Goal: Information Seeking & Learning: Learn about a topic

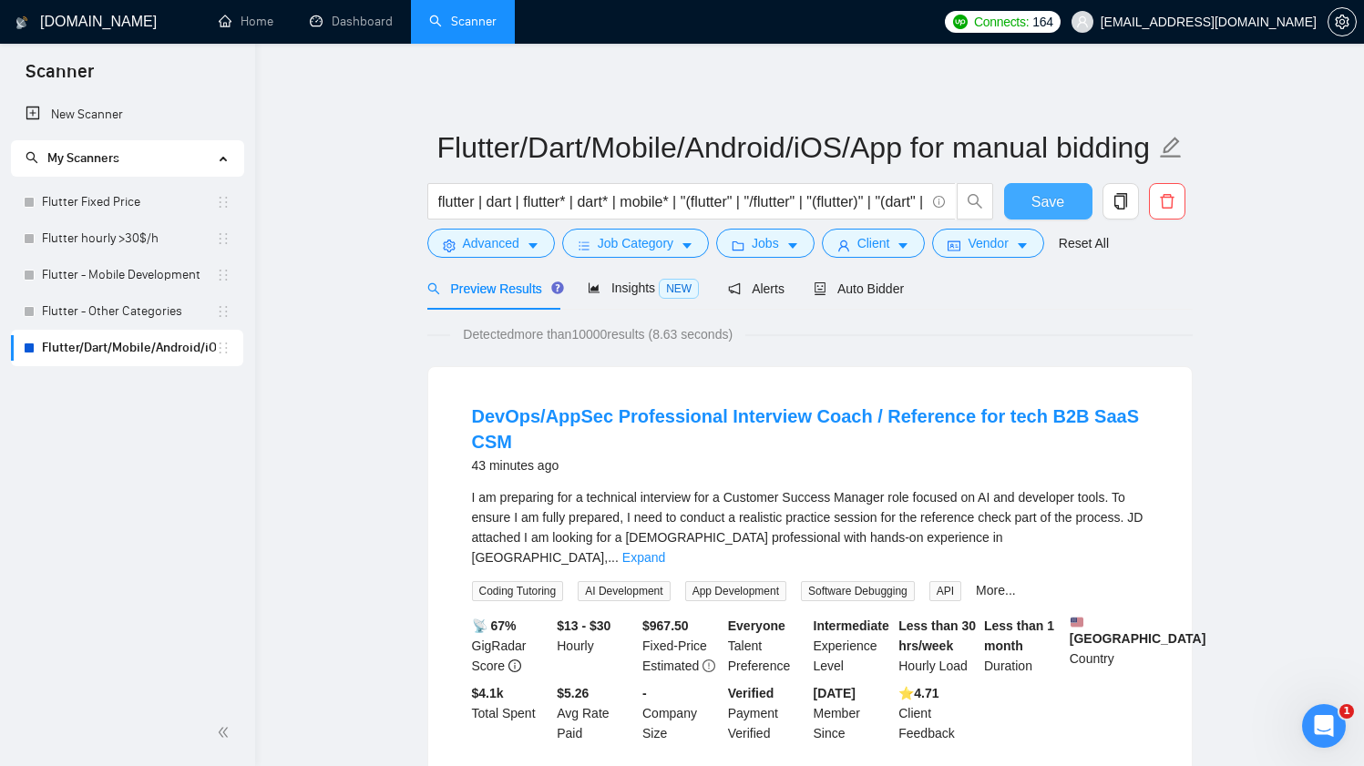
click at [1050, 206] on span "Save" at bounding box center [1047, 201] width 33 height 23
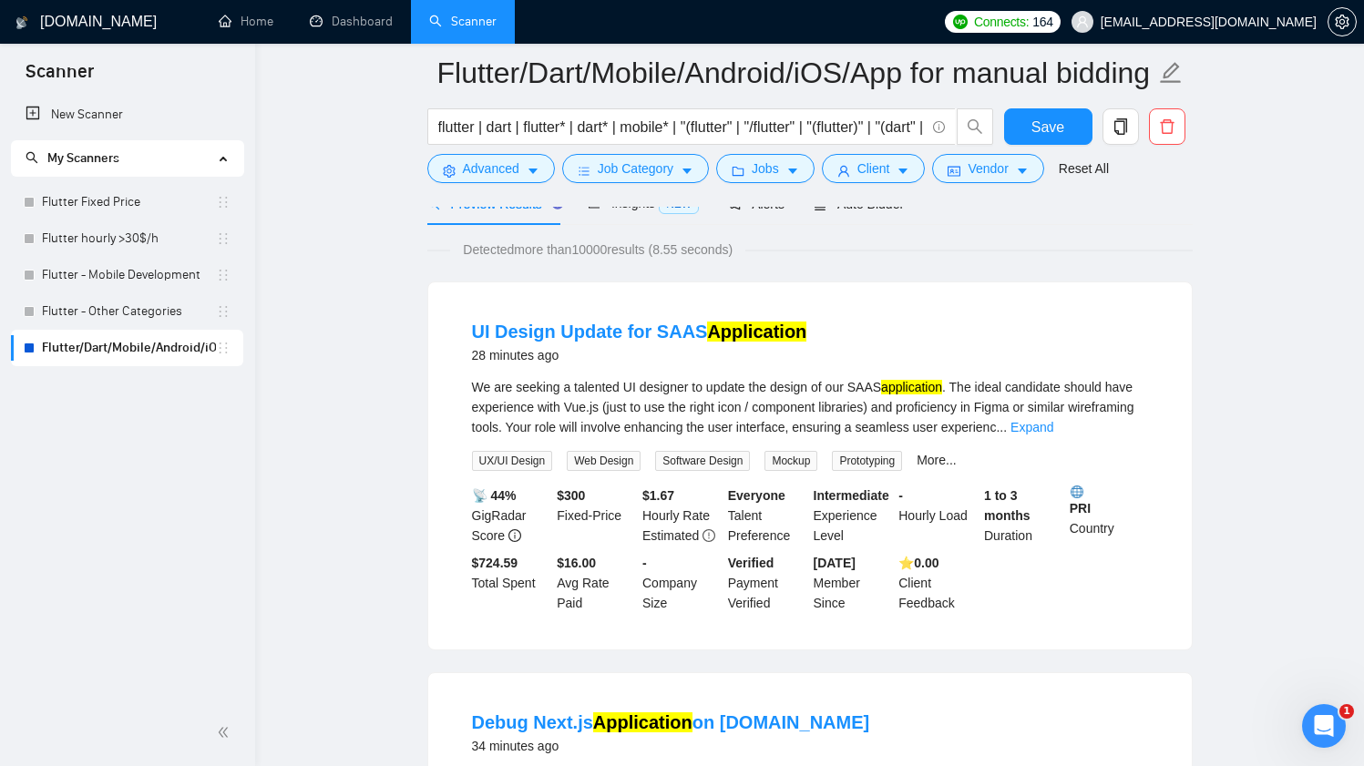
scroll to position [99, 0]
click at [1053, 429] on link "Expand" at bounding box center [1031, 427] width 43 height 15
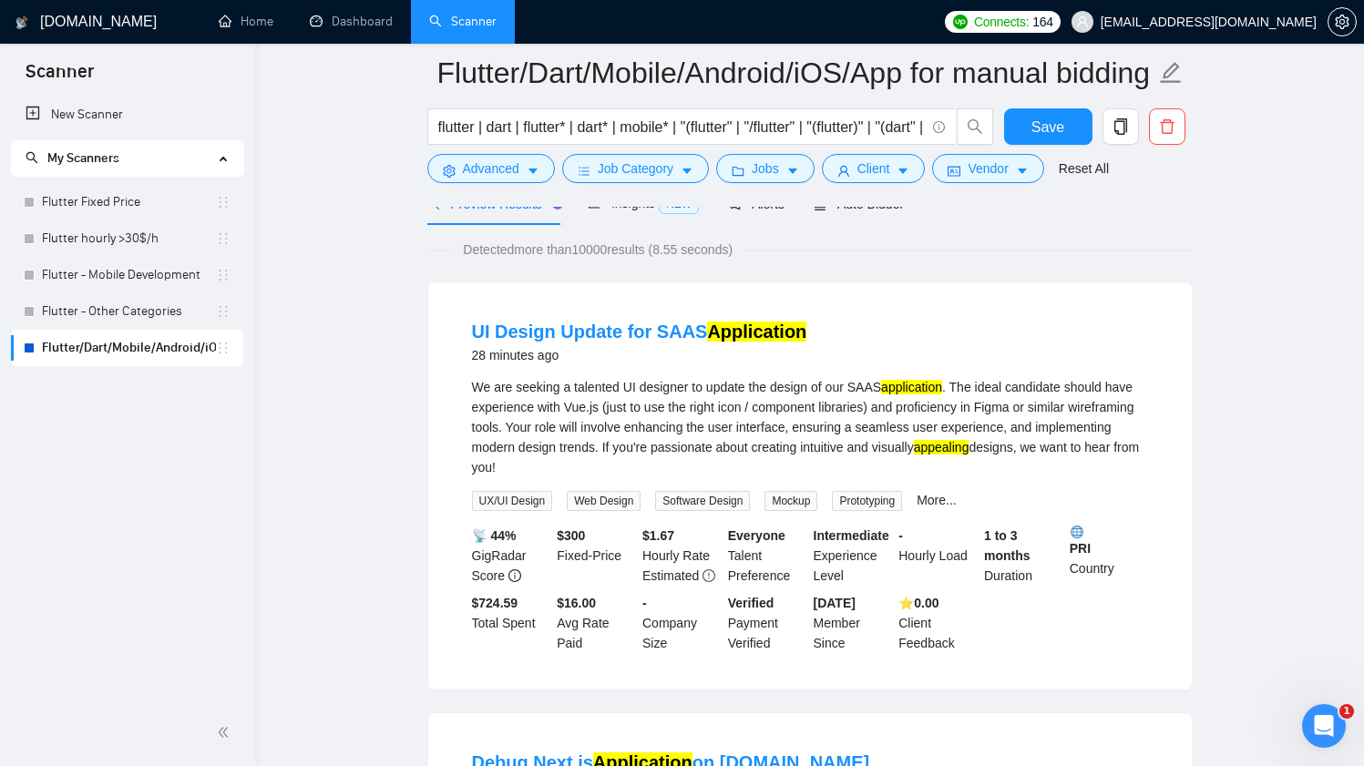
scroll to position [150, 0]
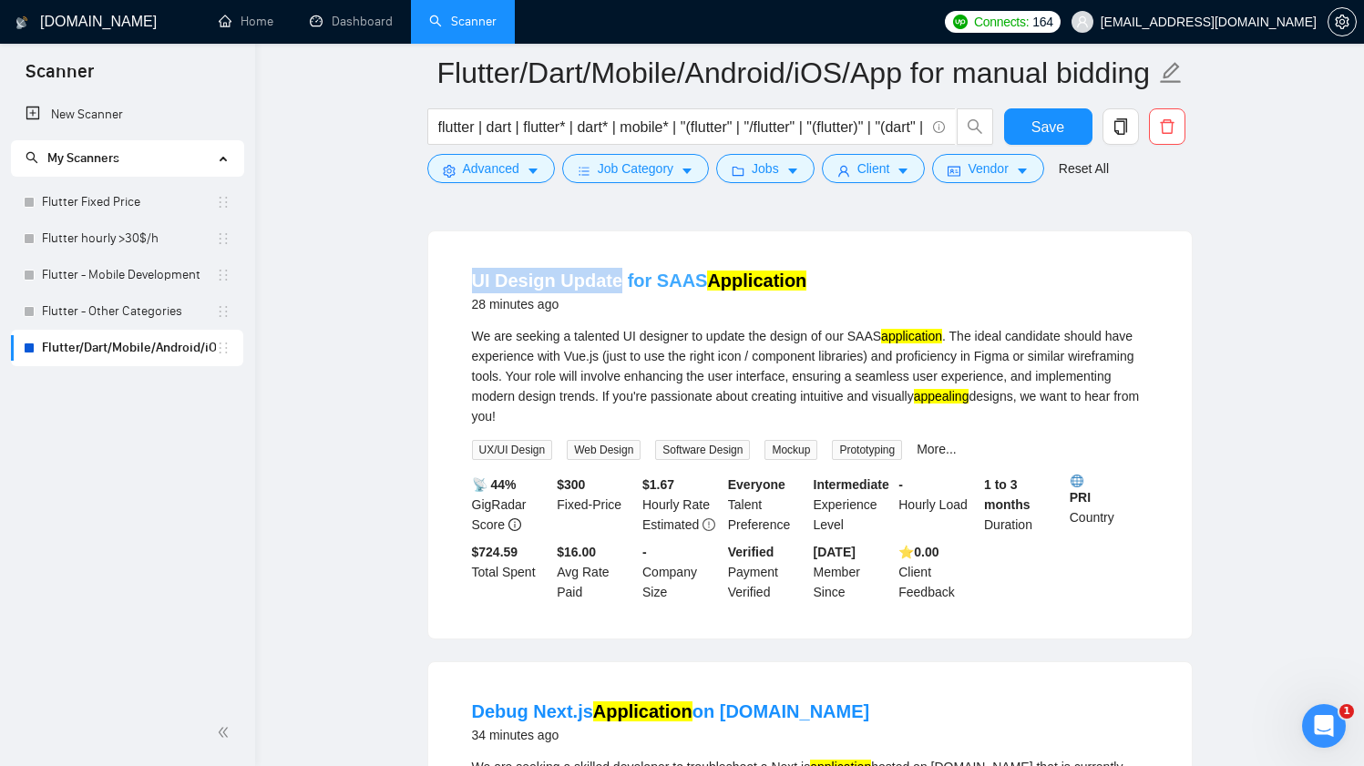
drag, startPoint x: 456, startPoint y: 274, endPoint x: 617, endPoint y: 282, distance: 160.5
click at [617, 282] on li "UI Design Update for SAAS Application 28 minutes ago We are seeking a talented …" at bounding box center [810, 434] width 720 height 363
copy link "UI Design Update"
click at [494, 165] on span "Advanced" at bounding box center [491, 168] width 56 height 20
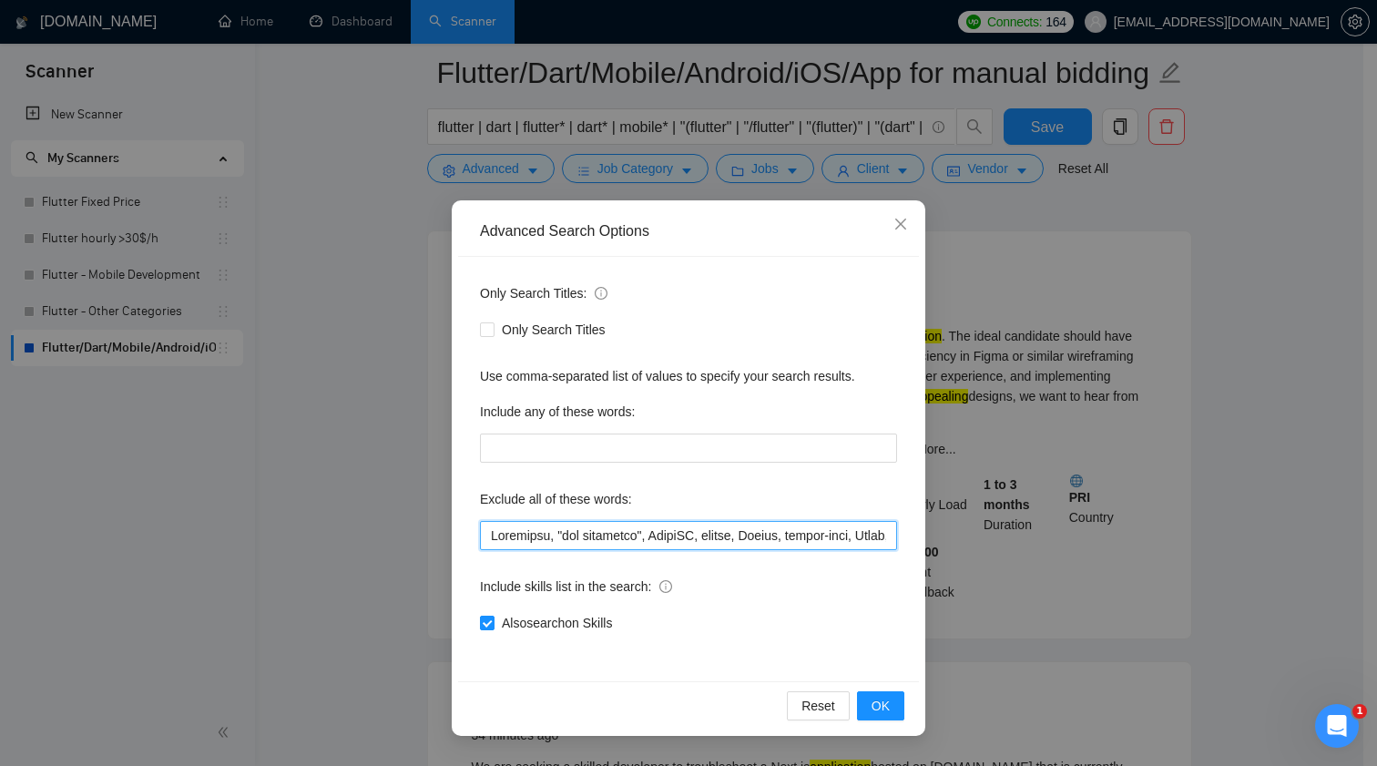
click at [719, 526] on input "text" at bounding box center [688, 535] width 417 height 29
paste input "UI Design Update"
click at [868, 716] on button "OK" at bounding box center [880, 705] width 47 height 29
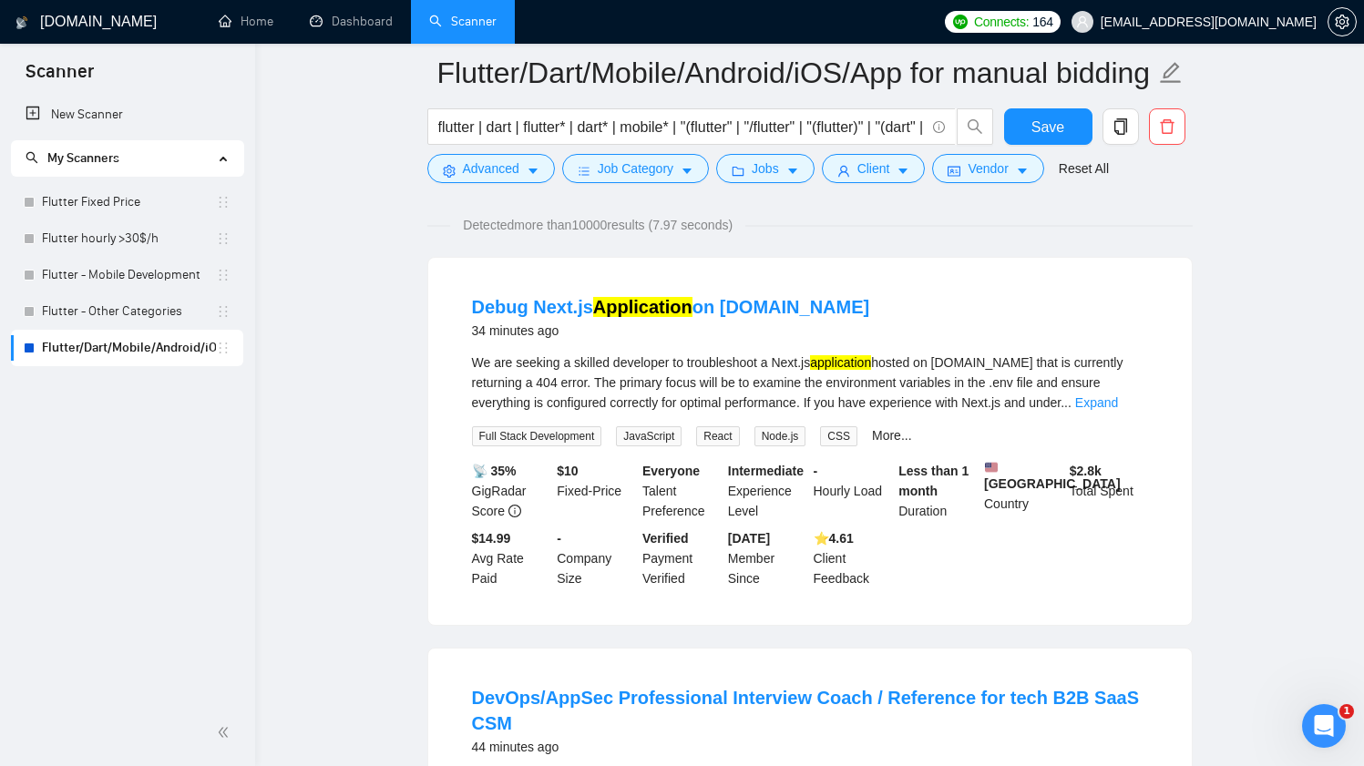
scroll to position [110, 0]
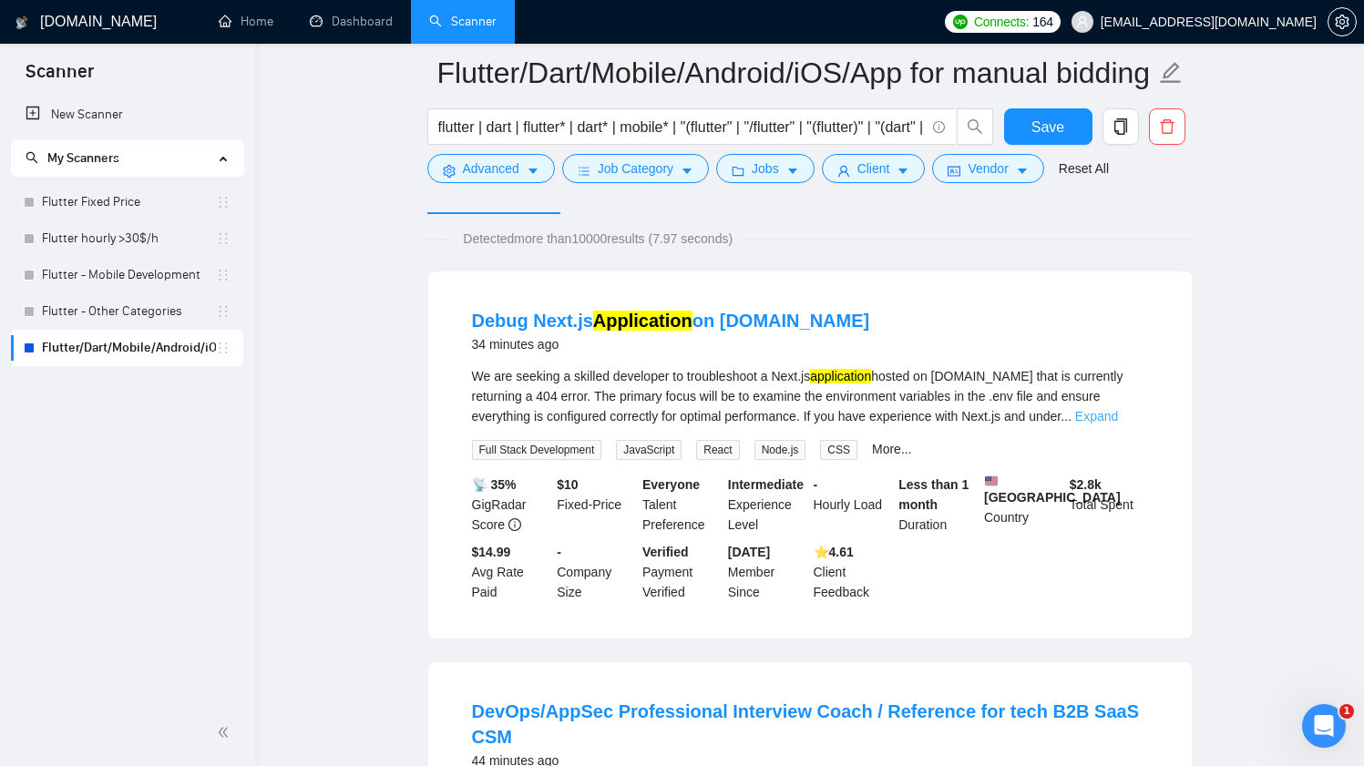
click at [1118, 418] on link "Expand" at bounding box center [1096, 416] width 43 height 15
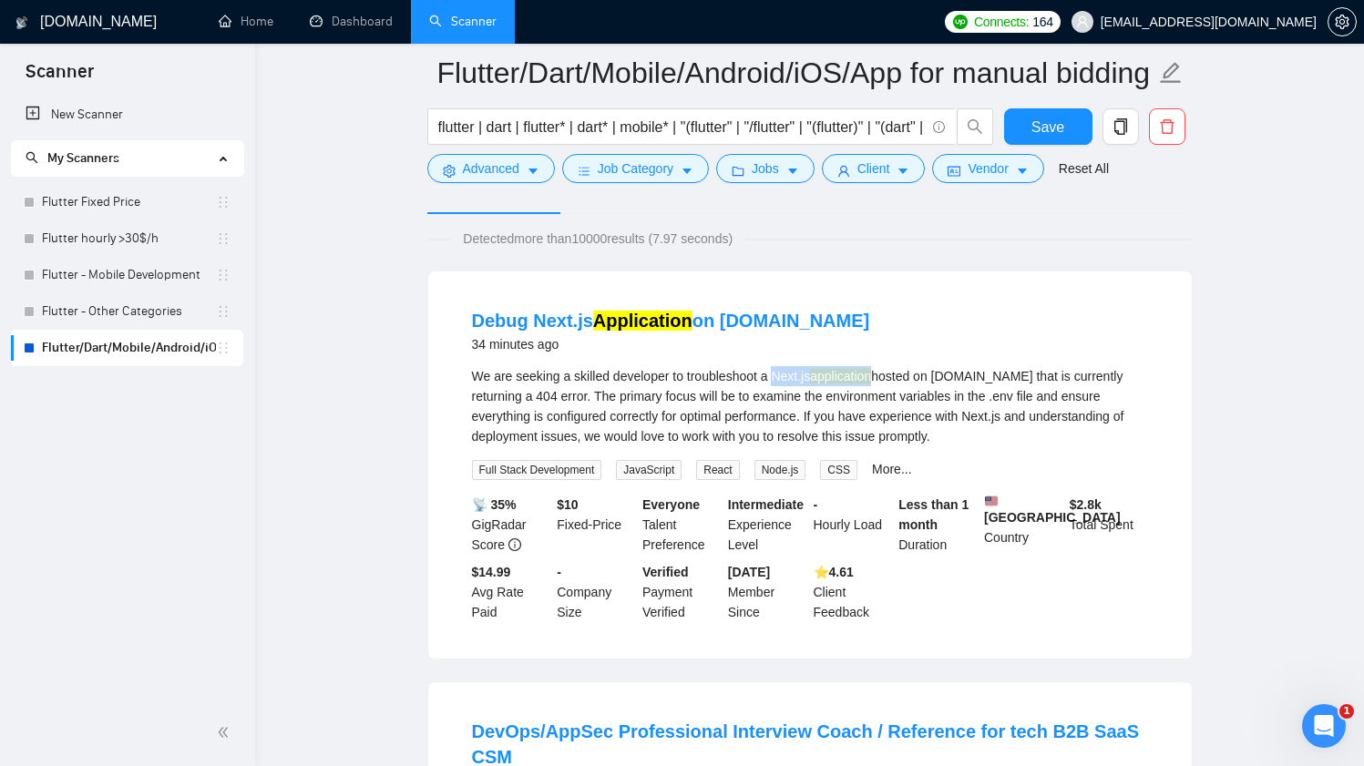
drag, startPoint x: 782, startPoint y: 376, endPoint x: 886, endPoint y: 373, distance: 103.9
click at [886, 373] on div "We are seeking a skilled developer to troubleshoot a Next.js application hosted…" at bounding box center [810, 406] width 676 height 80
copy div "Next.js application"
click at [467, 147] on div "flutter | dart | flutter* | dart* | mobile* | "(flutter" | "/flutter" | "(flutt…" at bounding box center [711, 131] width 574 height 46
click at [468, 177] on span "Advanced" at bounding box center [491, 168] width 56 height 20
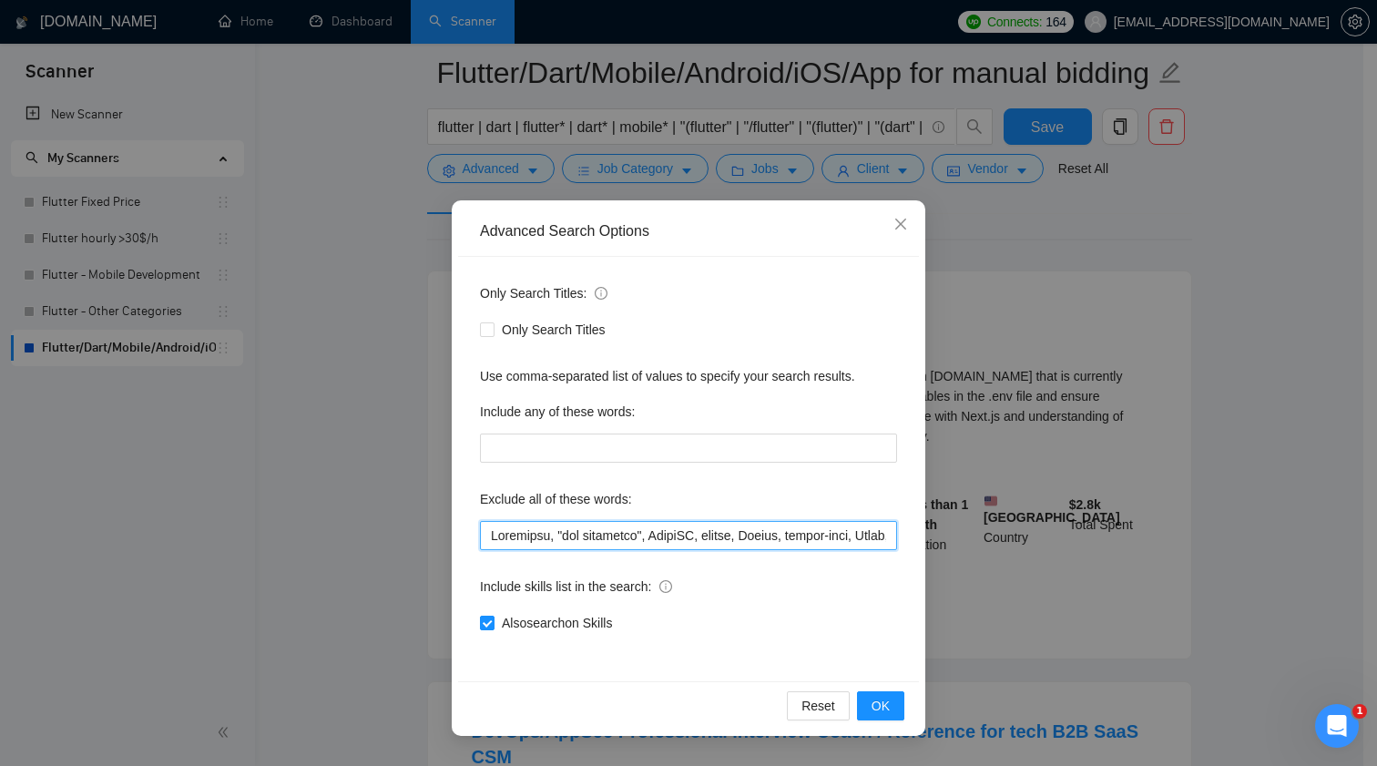
click at [642, 540] on input "text" at bounding box center [688, 535] width 417 height 29
paste input "Next.js application"
click at [880, 712] on span "OK" at bounding box center [881, 706] width 18 height 20
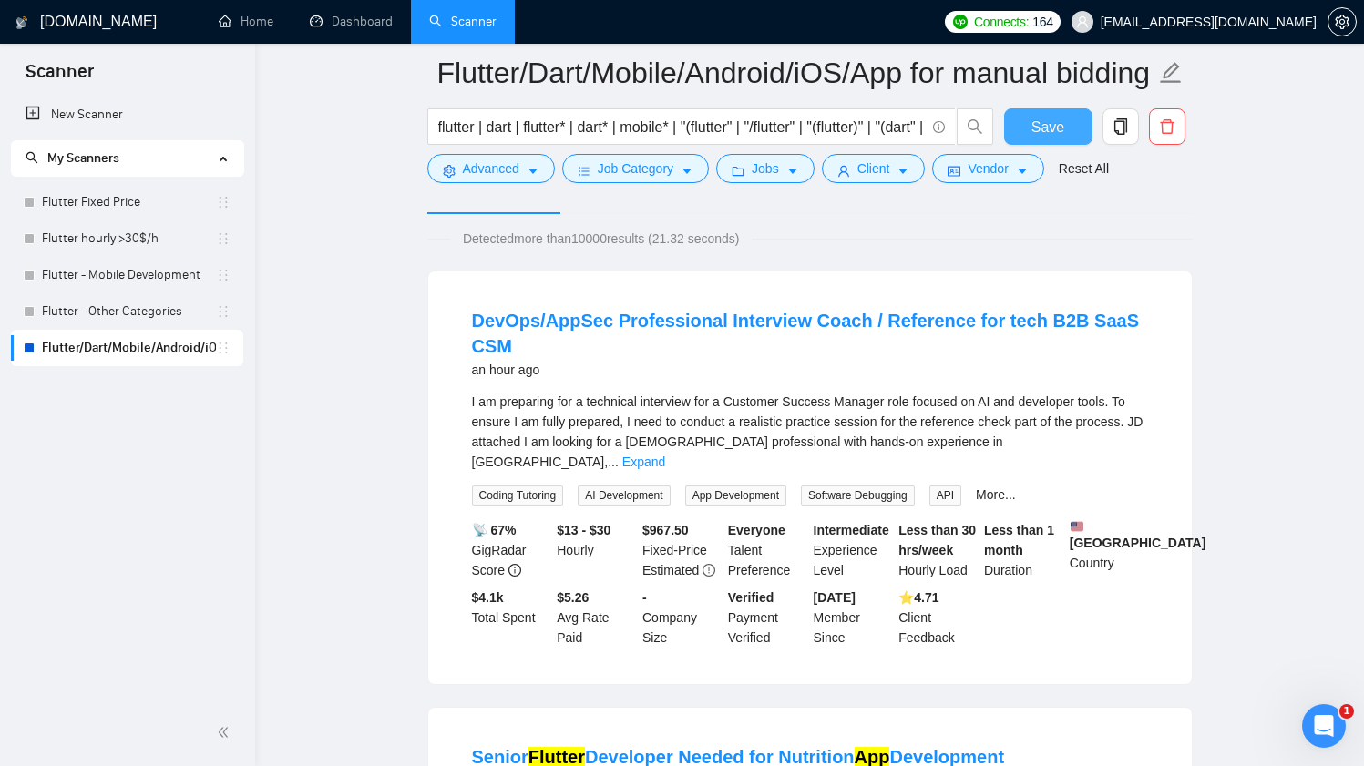
click at [1037, 129] on span "Save" at bounding box center [1047, 127] width 33 height 23
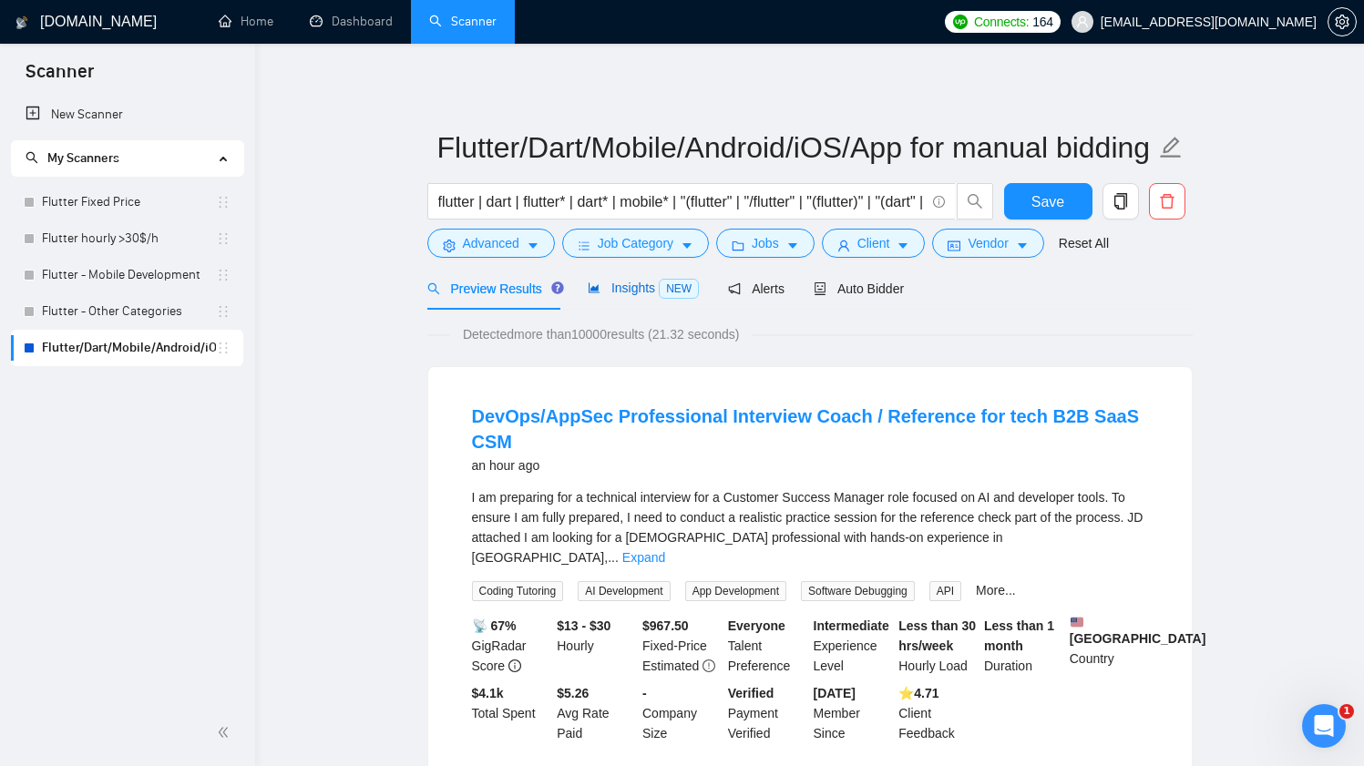
click at [619, 281] on span "Insights NEW" at bounding box center [643, 288] width 111 height 15
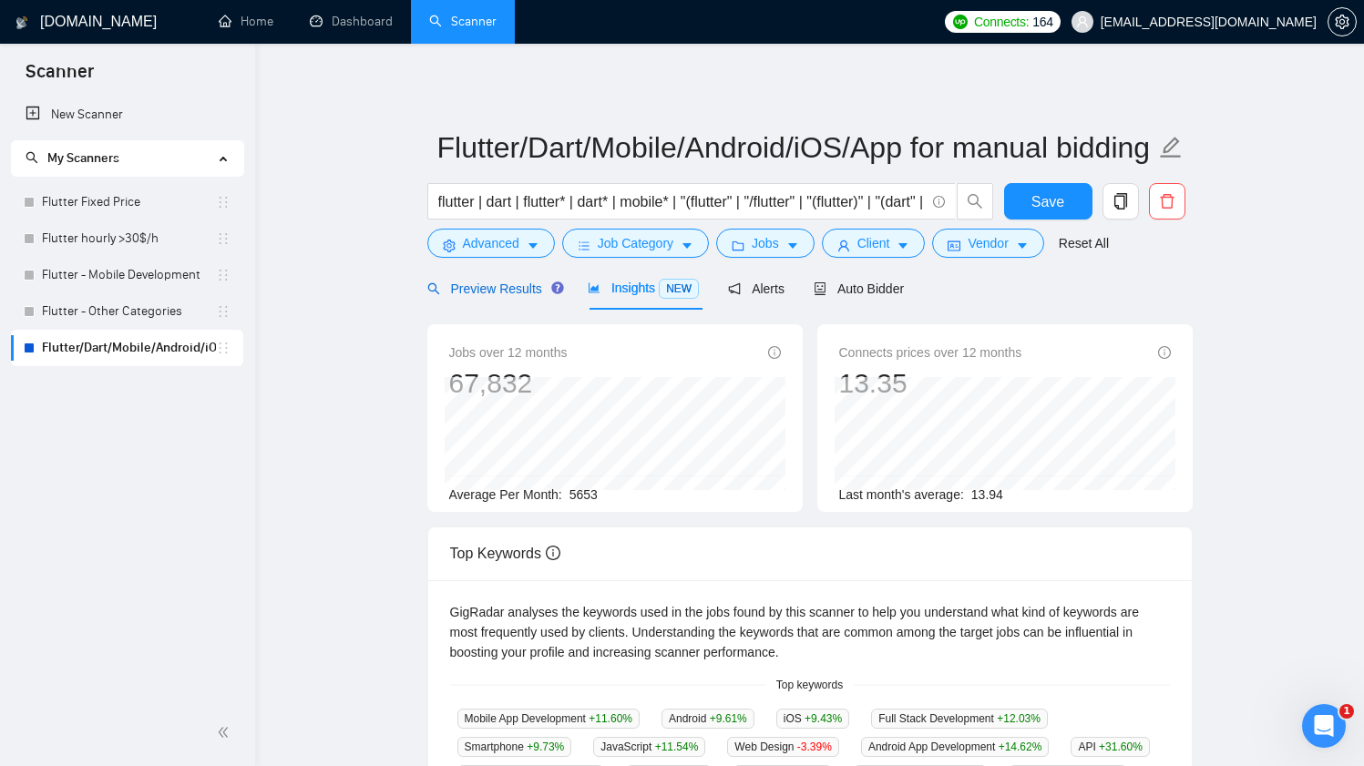
click at [490, 286] on span "Preview Results" at bounding box center [492, 288] width 131 height 15
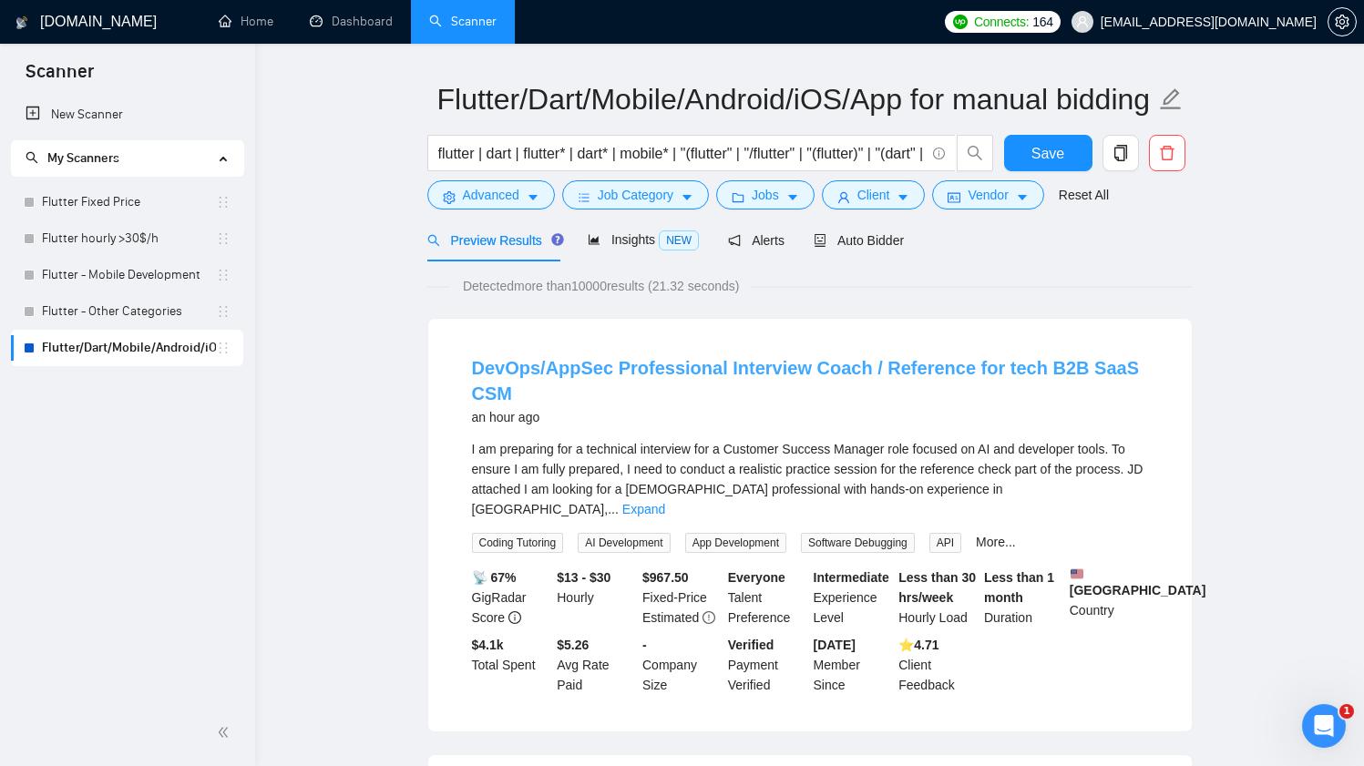
scroll to position [70, 0]
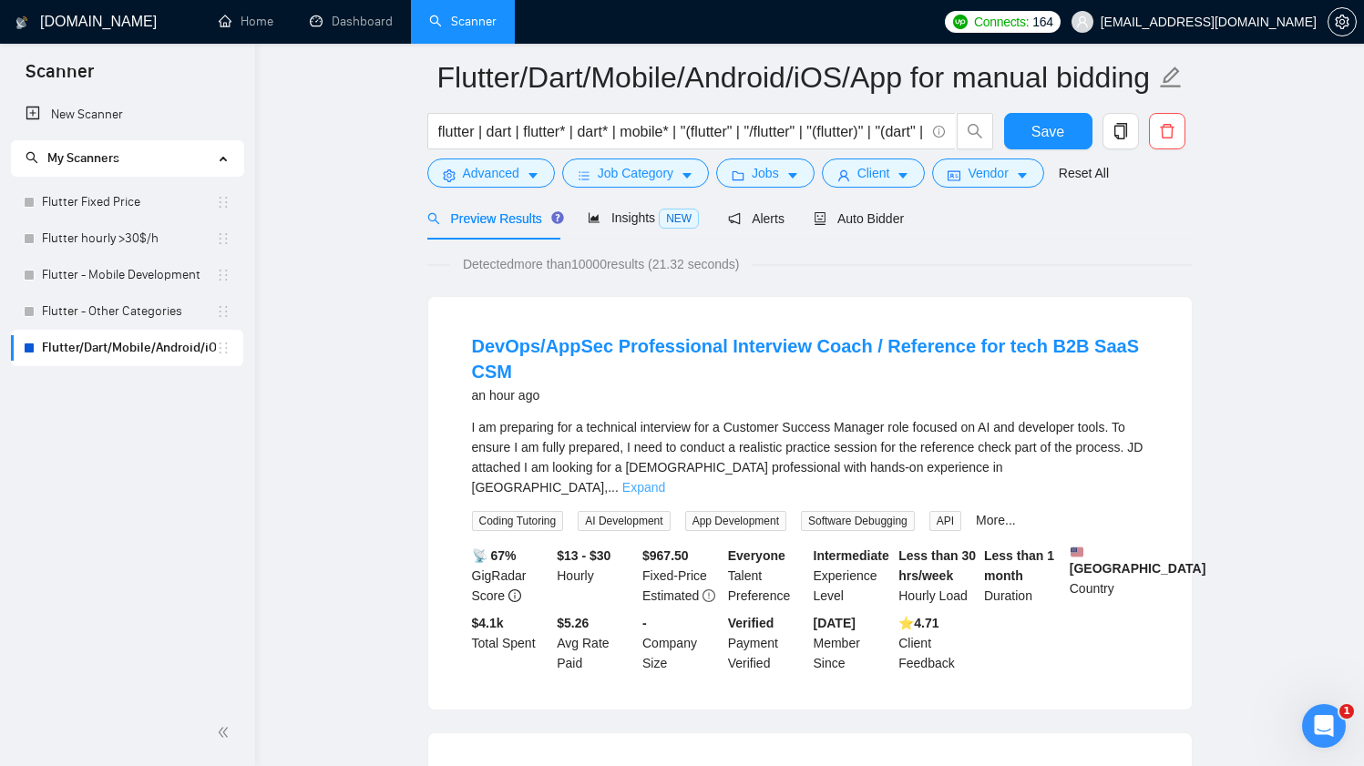
click at [665, 480] on link "Expand" at bounding box center [643, 487] width 43 height 15
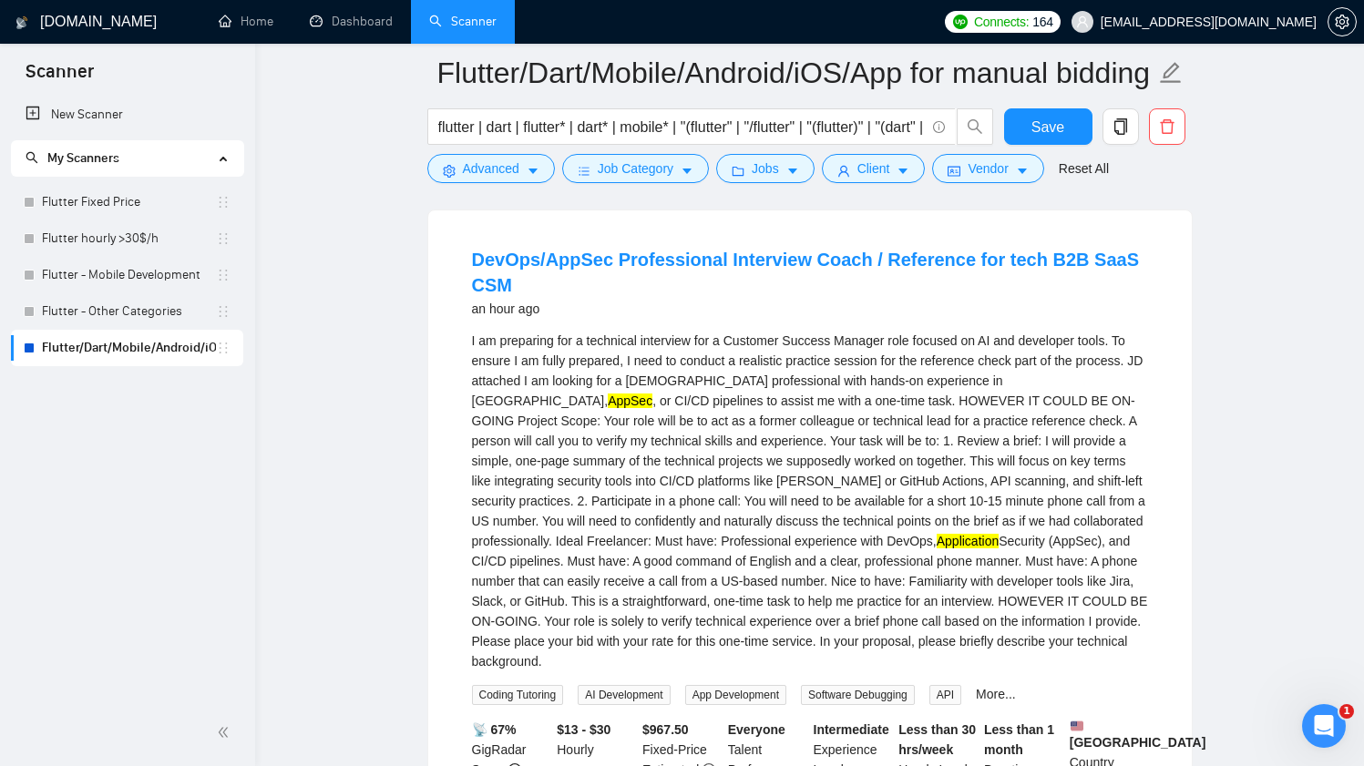
scroll to position [198, 0]
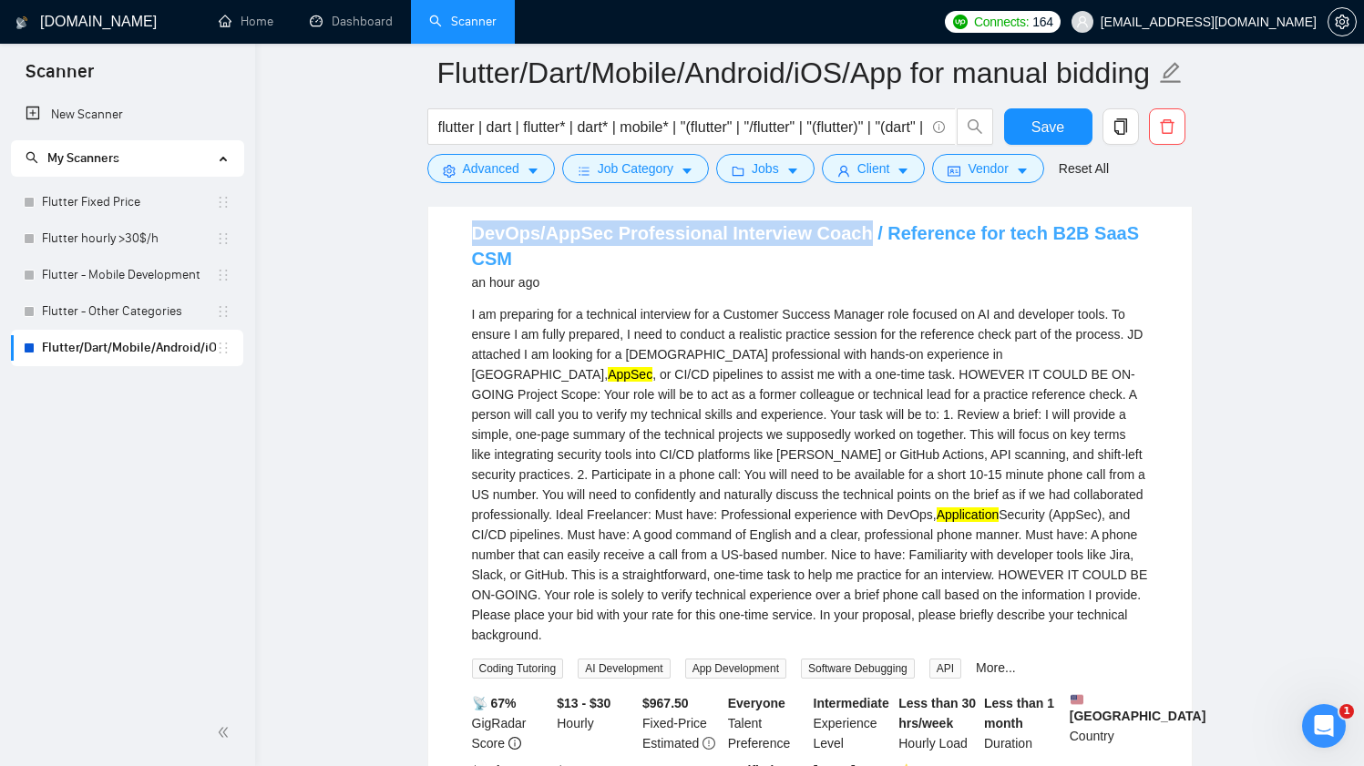
drag, startPoint x: 464, startPoint y: 236, endPoint x: 854, endPoint y: 241, distance: 389.9
click at [854, 241] on li "DevOps/AppSec Professional Interview Coach / Reference for tech B2B SaaS CSM an…" at bounding box center [810, 520] width 720 height 629
copy link "DevOps/AppSec Professional Interview Coach"
click at [511, 168] on span "Advanced" at bounding box center [491, 168] width 56 height 20
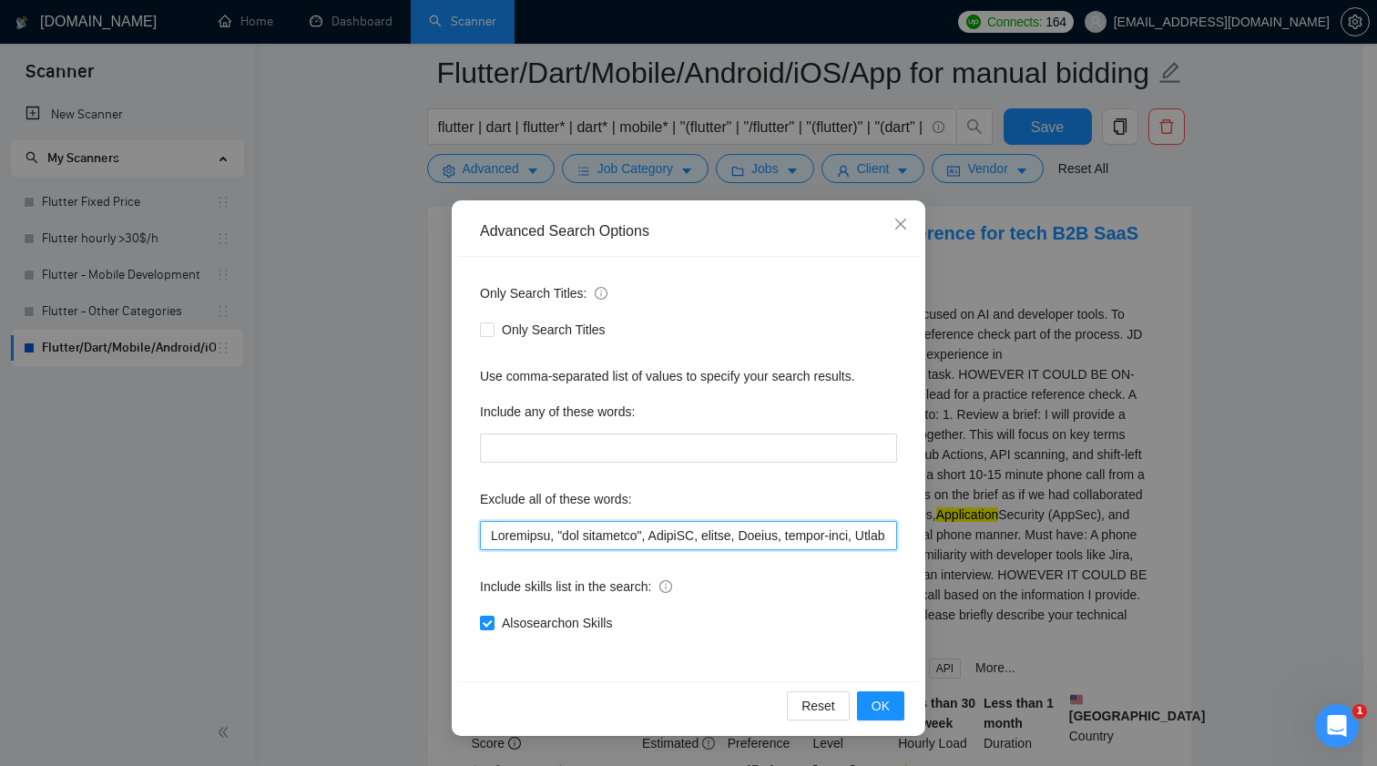
click at [703, 534] on input "text" at bounding box center [688, 535] width 417 height 29
paste input "DevOps/AppSec Professional Interview Coach"
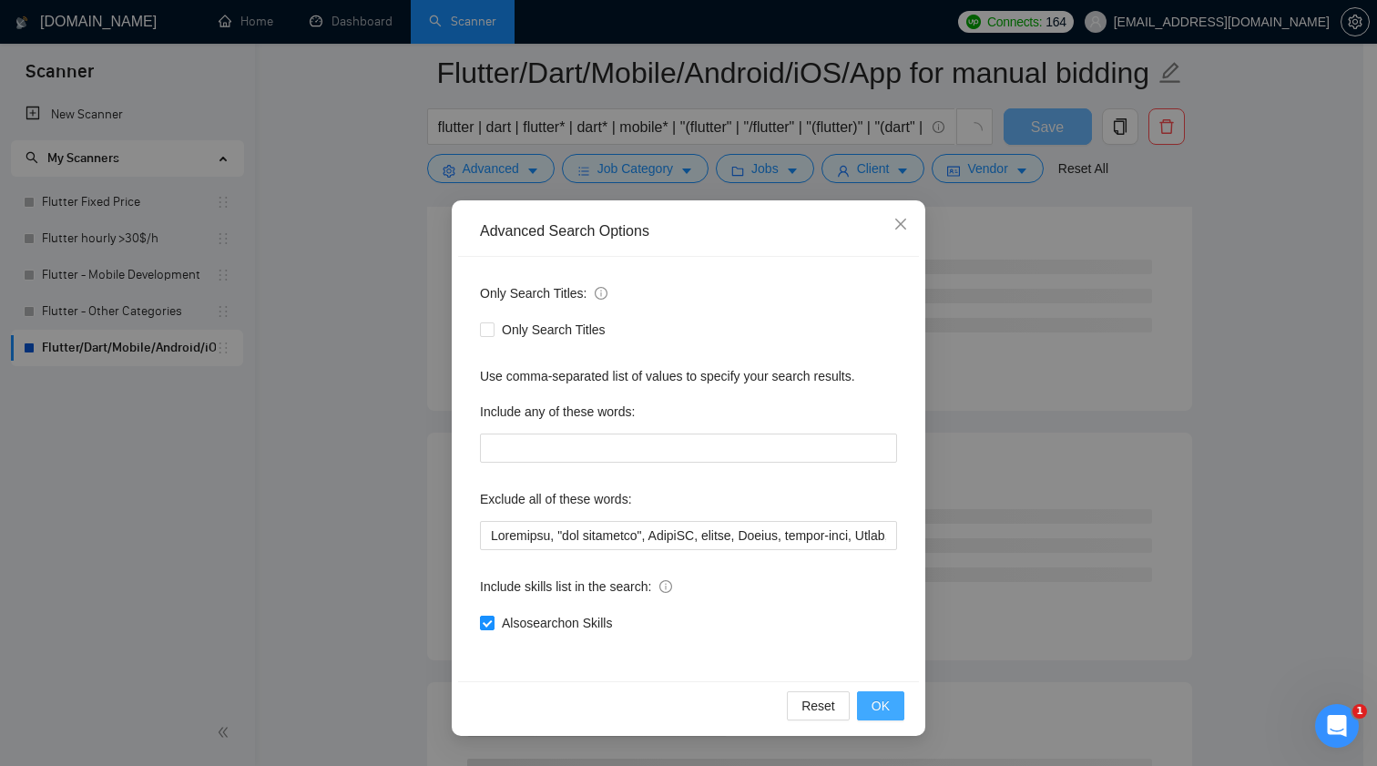
click at [882, 711] on span "OK" at bounding box center [881, 706] width 18 height 20
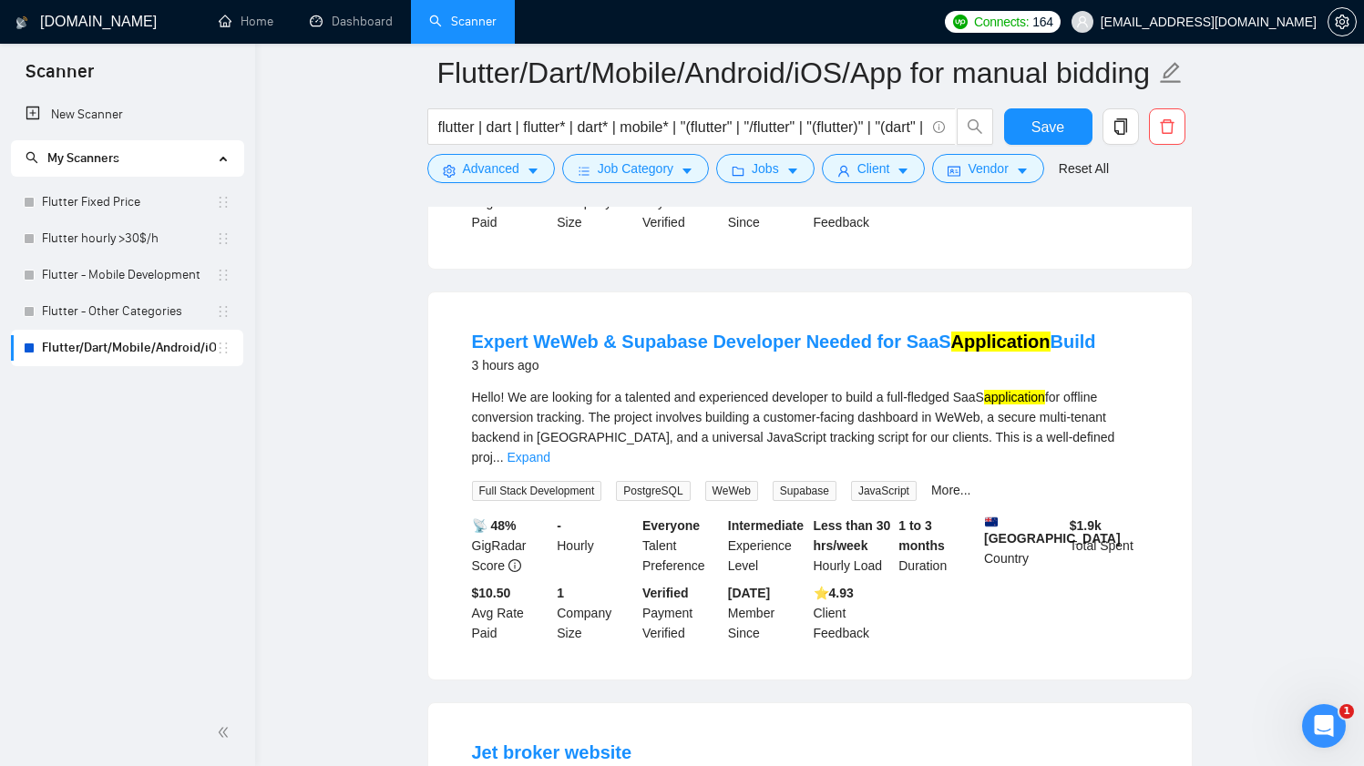
scroll to position [885, 0]
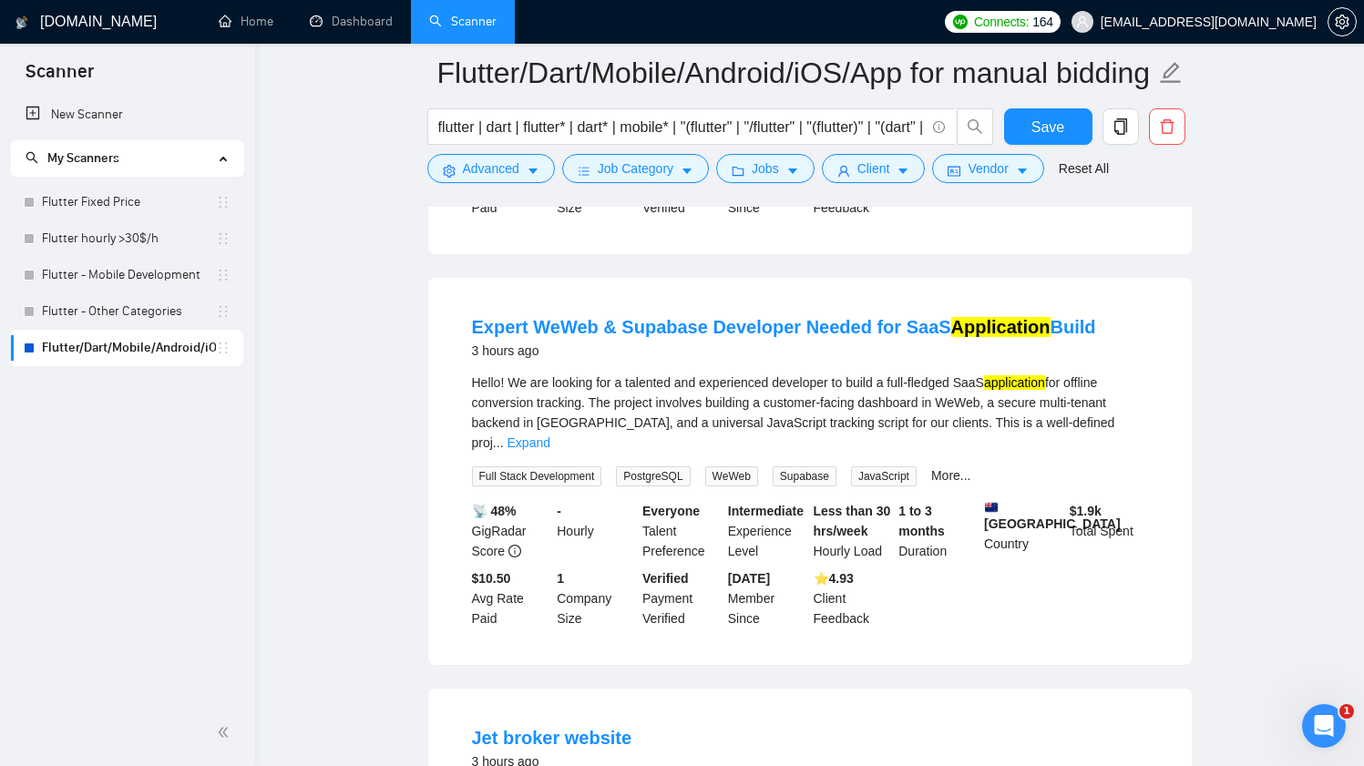
click at [1112, 444] on div "Hello! We are looking for a talented and experienced developer to build a full-…" at bounding box center [810, 413] width 676 height 80
click at [550, 437] on link "Expand" at bounding box center [528, 442] width 43 height 15
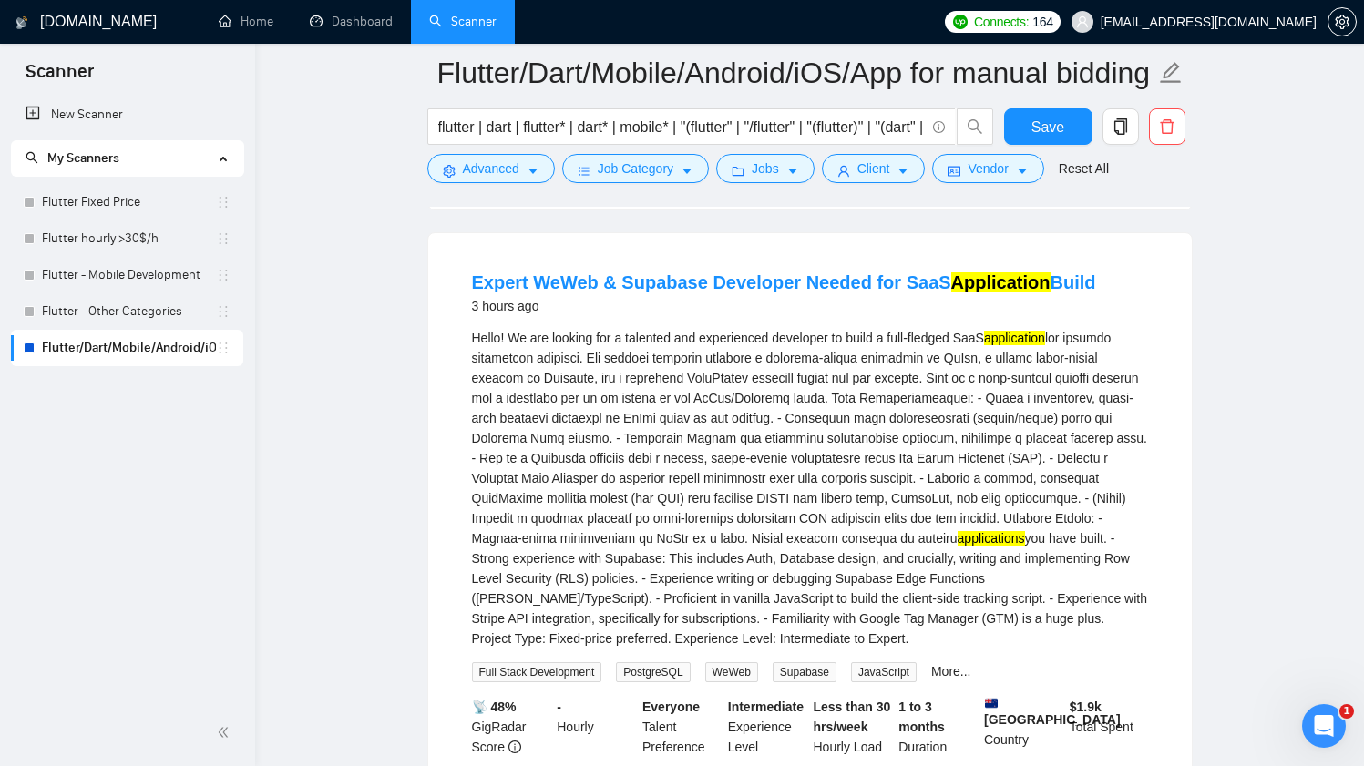
scroll to position [933, 0]
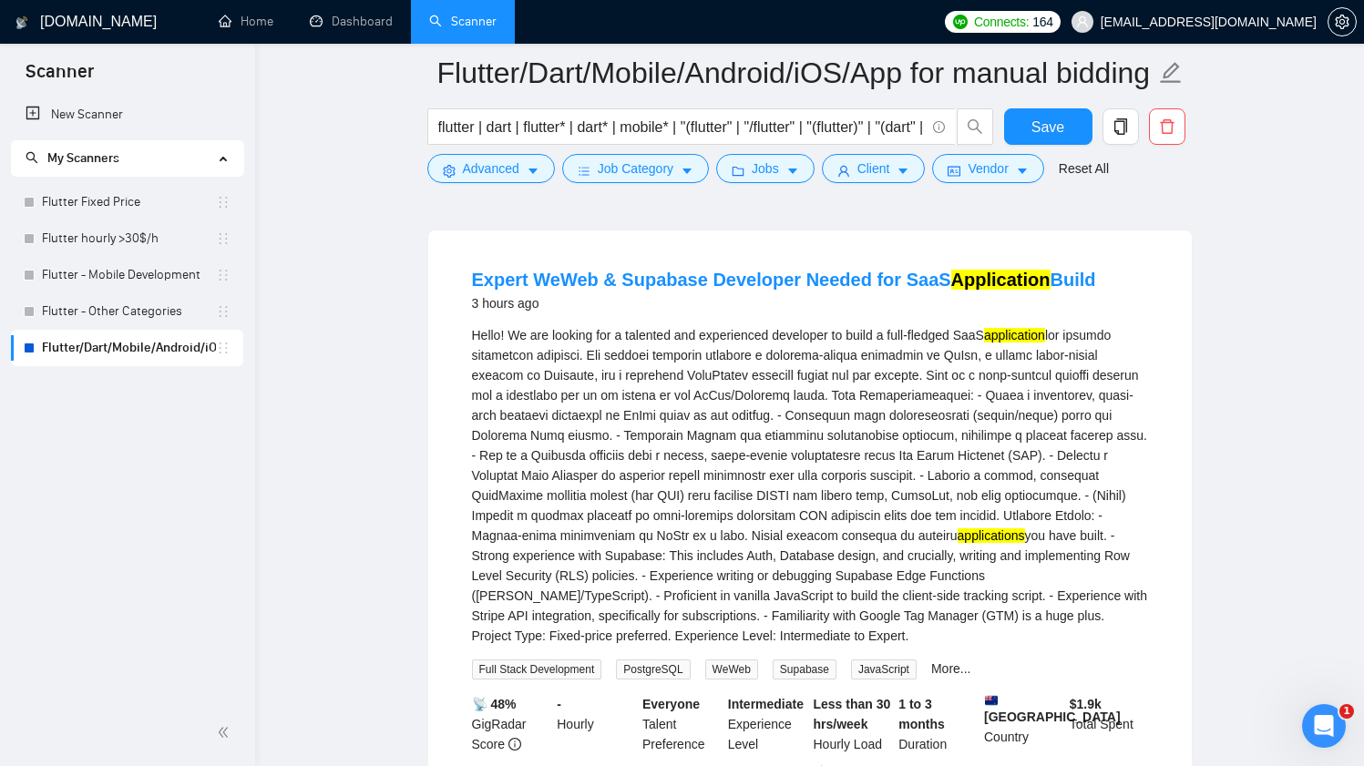
click at [974, 372] on div "Hello! We are looking for a talented and experienced developer to build a full-…" at bounding box center [810, 485] width 676 height 321
copy div "WeWeb"
click at [475, 164] on span "Advanced" at bounding box center [491, 168] width 56 height 20
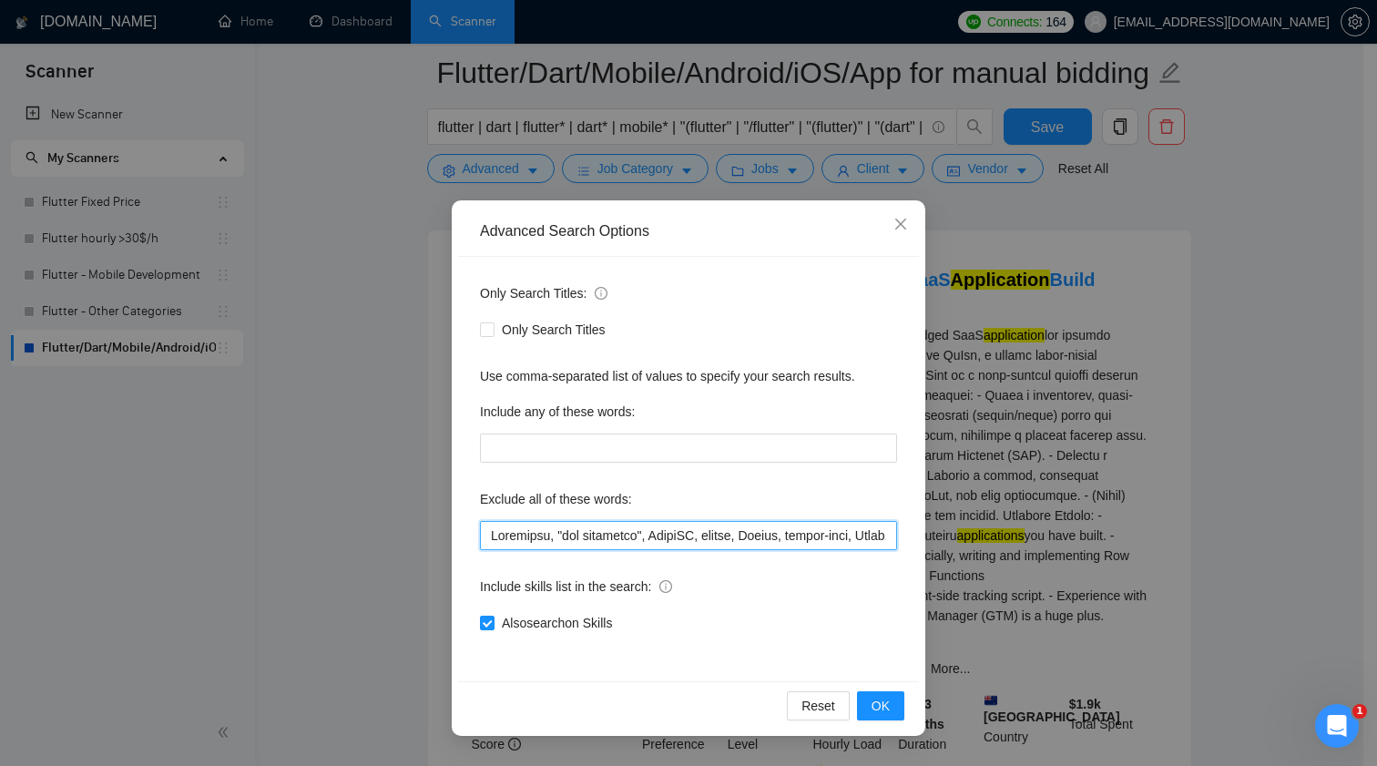
click at [574, 529] on input "text" at bounding box center [688, 535] width 417 height 29
paste input "WeWeb"
click at [882, 700] on span "OK" at bounding box center [881, 706] width 18 height 20
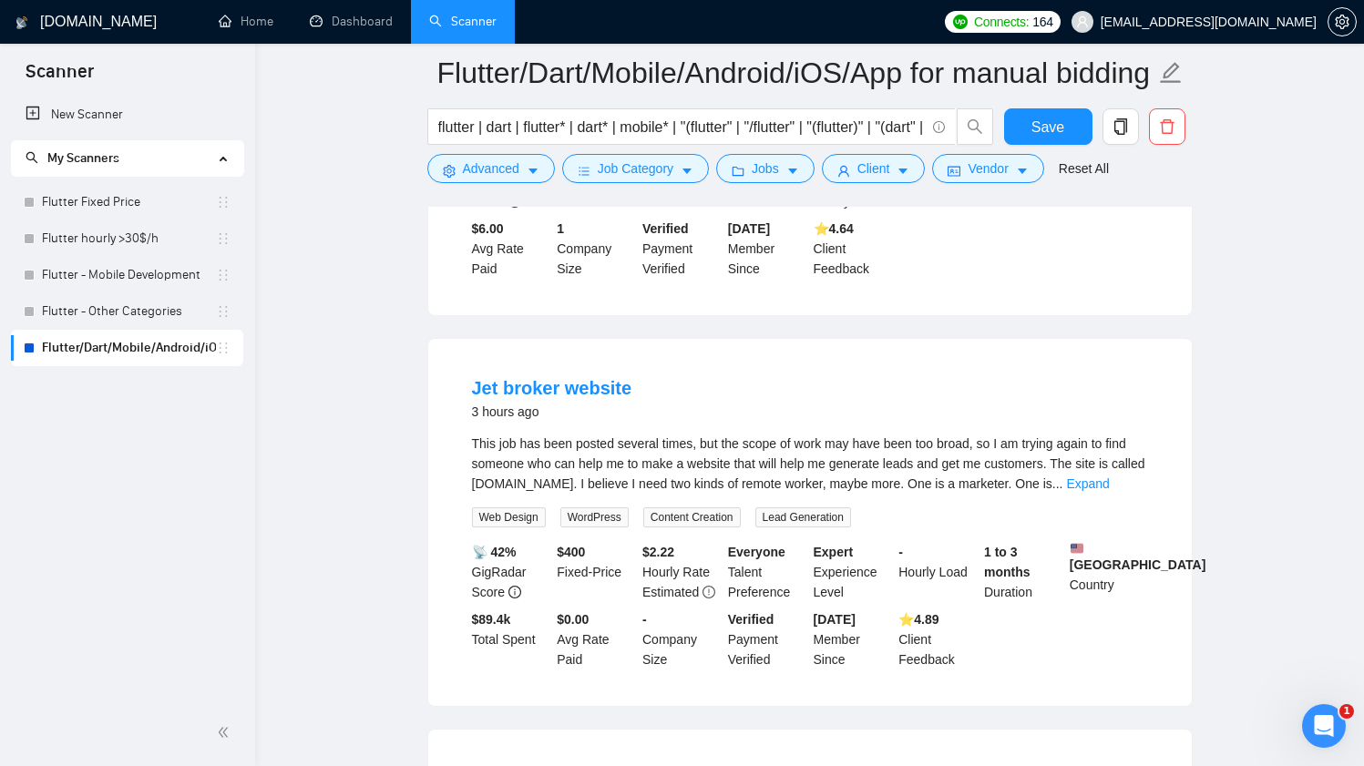
scroll to position [851, 0]
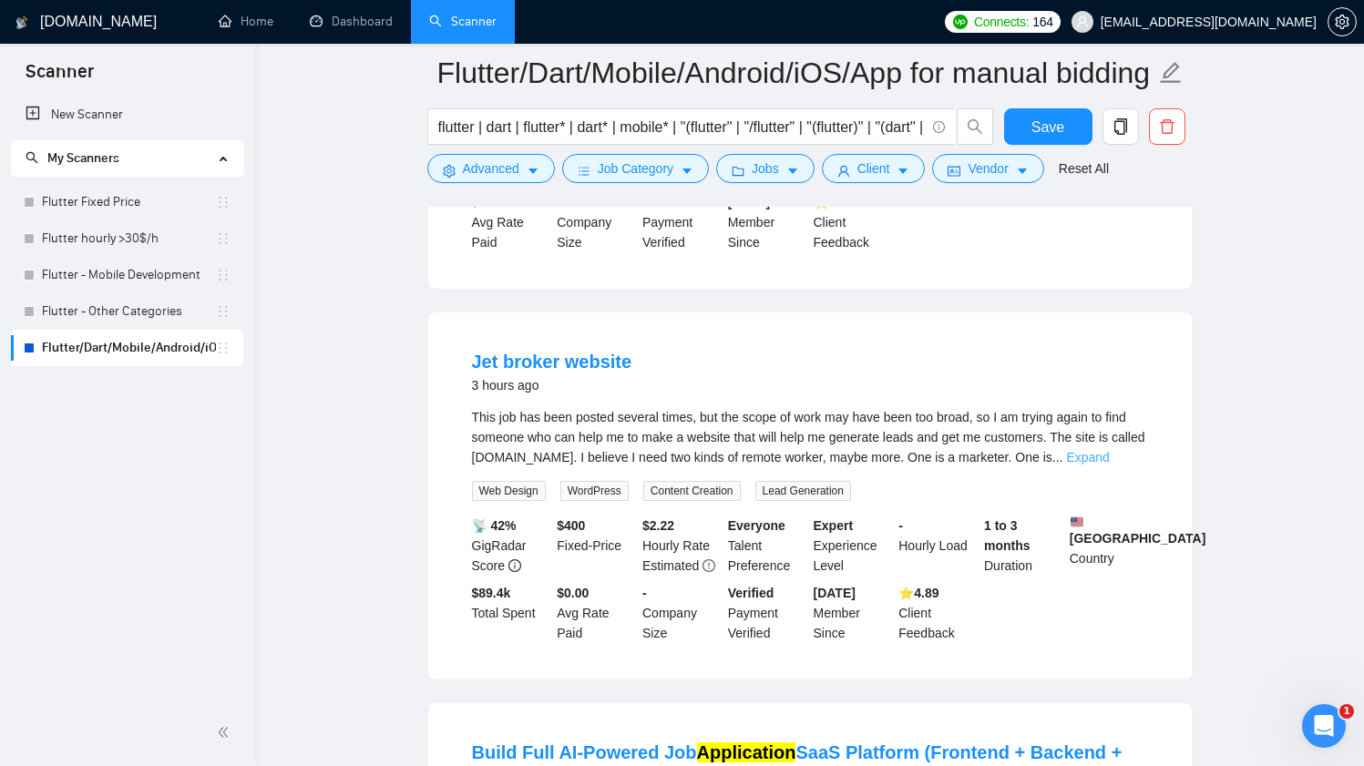
click at [1109, 465] on link "Expand" at bounding box center [1087, 457] width 43 height 15
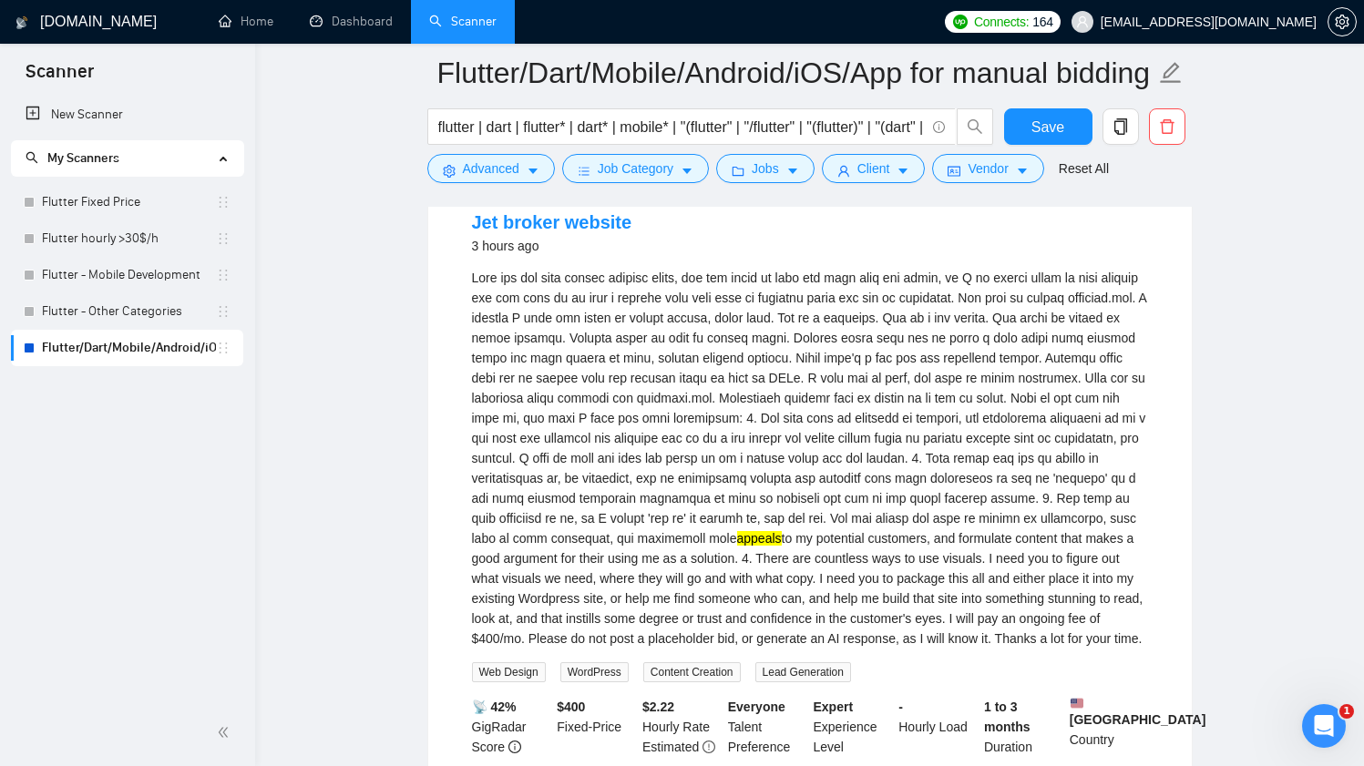
scroll to position [951, 0]
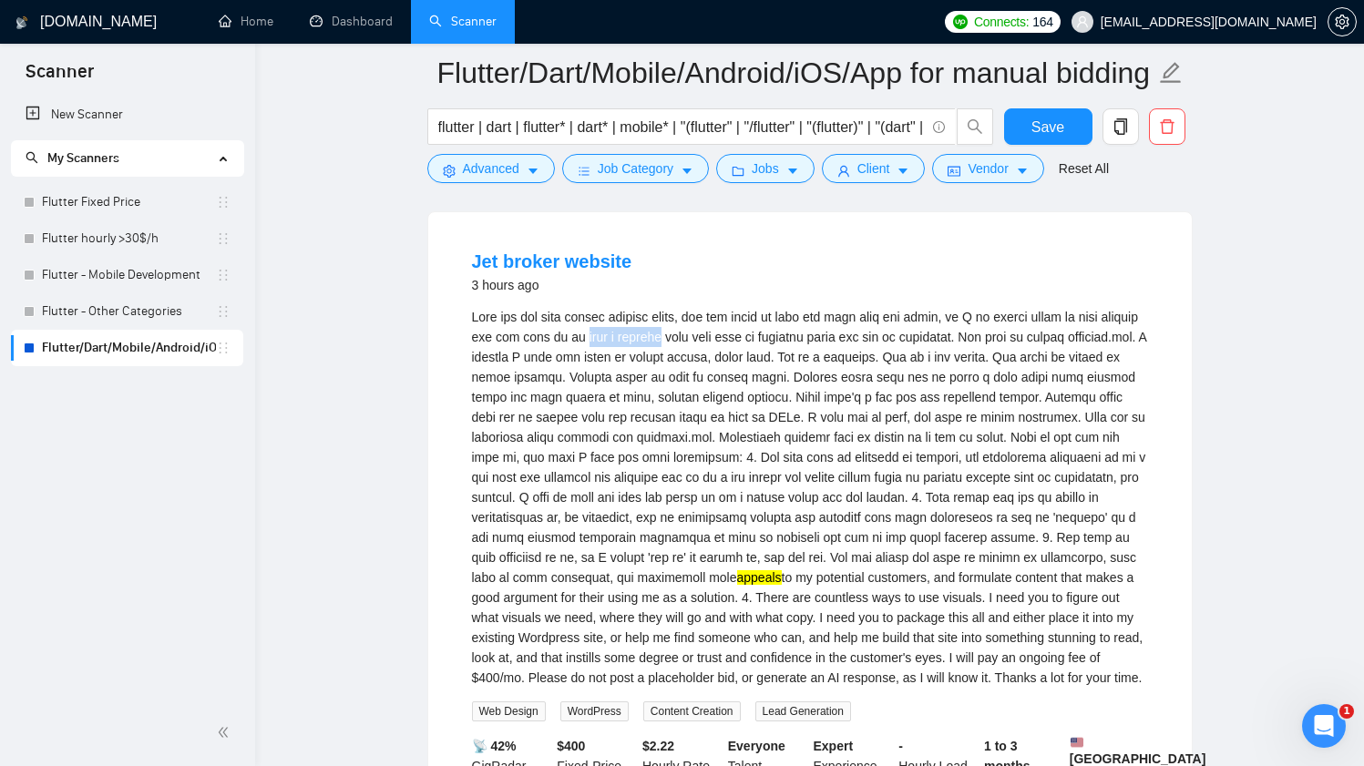
drag, startPoint x: 673, startPoint y: 353, endPoint x: 763, endPoint y: 351, distance: 90.2
click at [763, 351] on div "appeals to my potential customers, and formulate content that makes a good argu…" at bounding box center [810, 497] width 676 height 381
copy div "make a website"
click at [498, 173] on span "Advanced" at bounding box center [491, 168] width 56 height 20
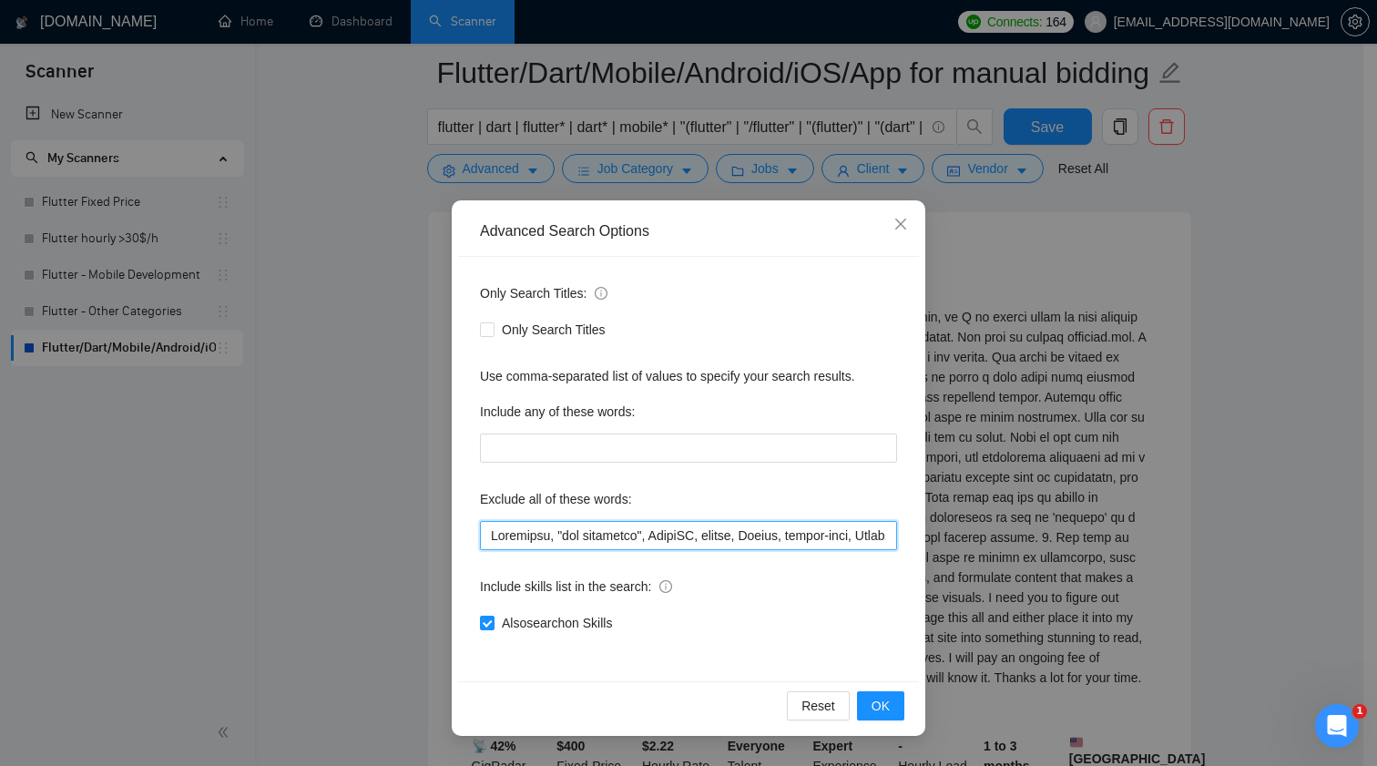
click at [673, 538] on input "text" at bounding box center [688, 535] width 417 height 29
paste input "make a website"
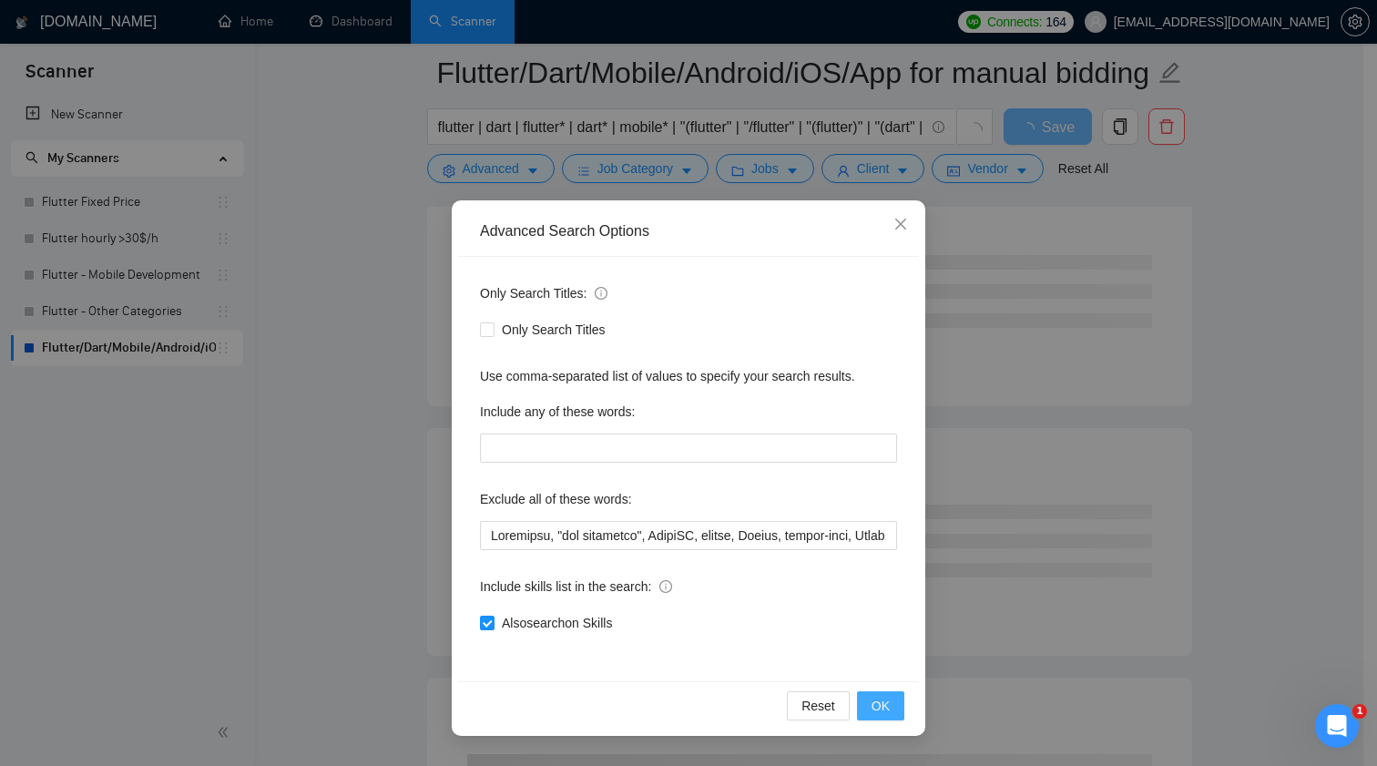
click at [875, 694] on button "OK" at bounding box center [880, 705] width 47 height 29
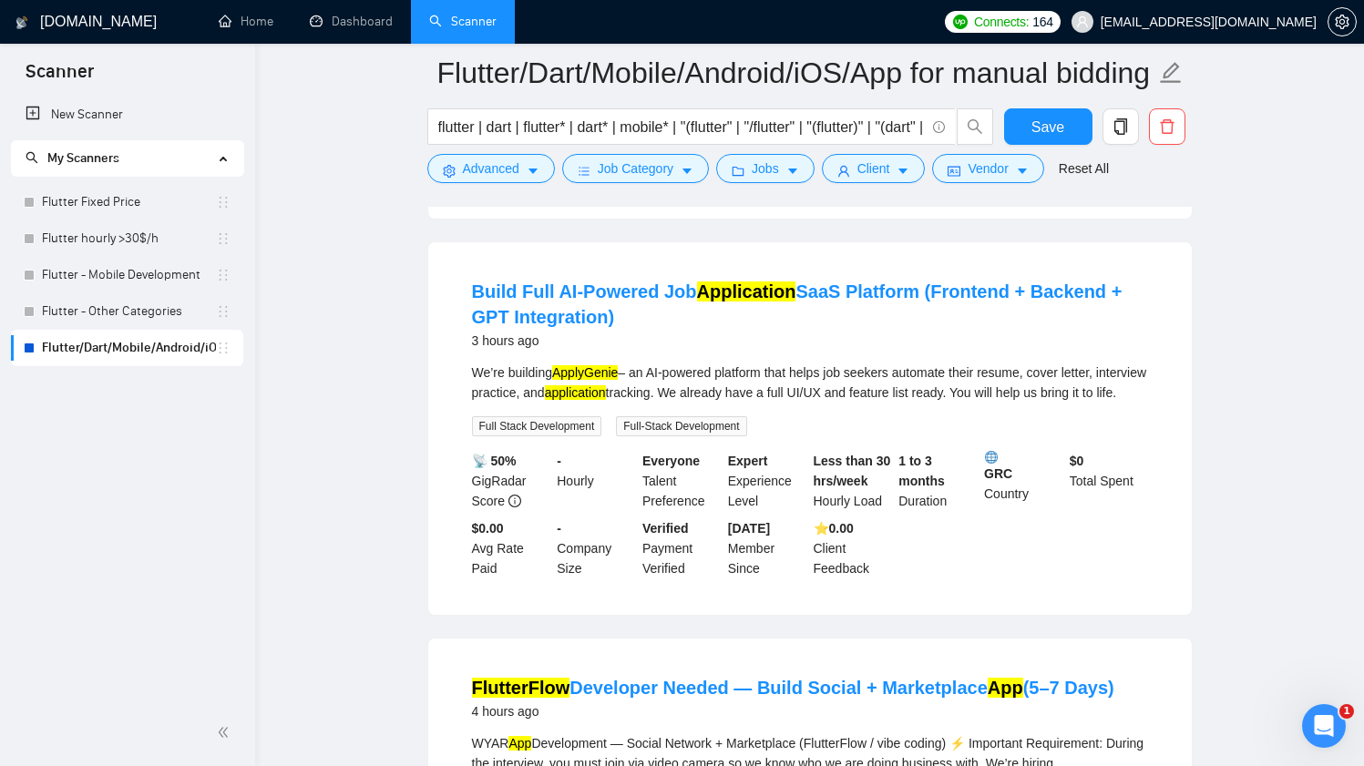
scroll to position [949, 0]
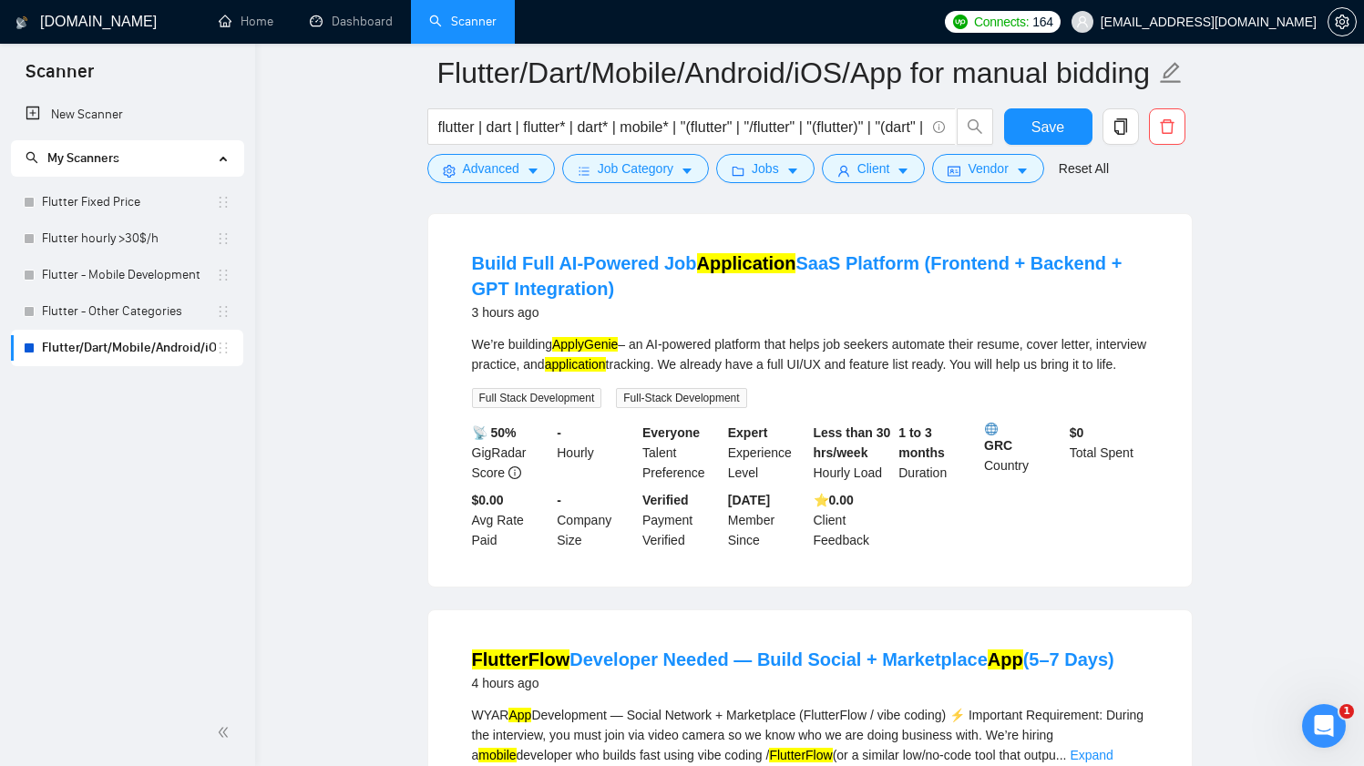
drag, startPoint x: 450, startPoint y: 265, endPoint x: 578, endPoint y: 302, distance: 133.8
click at [578, 296] on li "Build Full AI-Powered Job Application SaaS Platform (Frontend + Backend + GPT I…" at bounding box center [810, 400] width 720 height 329
copy link "Build Full AI-Powered Job Application SaaS Platform (Frontend + Backend + GPT I…"
click at [486, 183] on button "Advanced" at bounding box center [491, 168] width 128 height 29
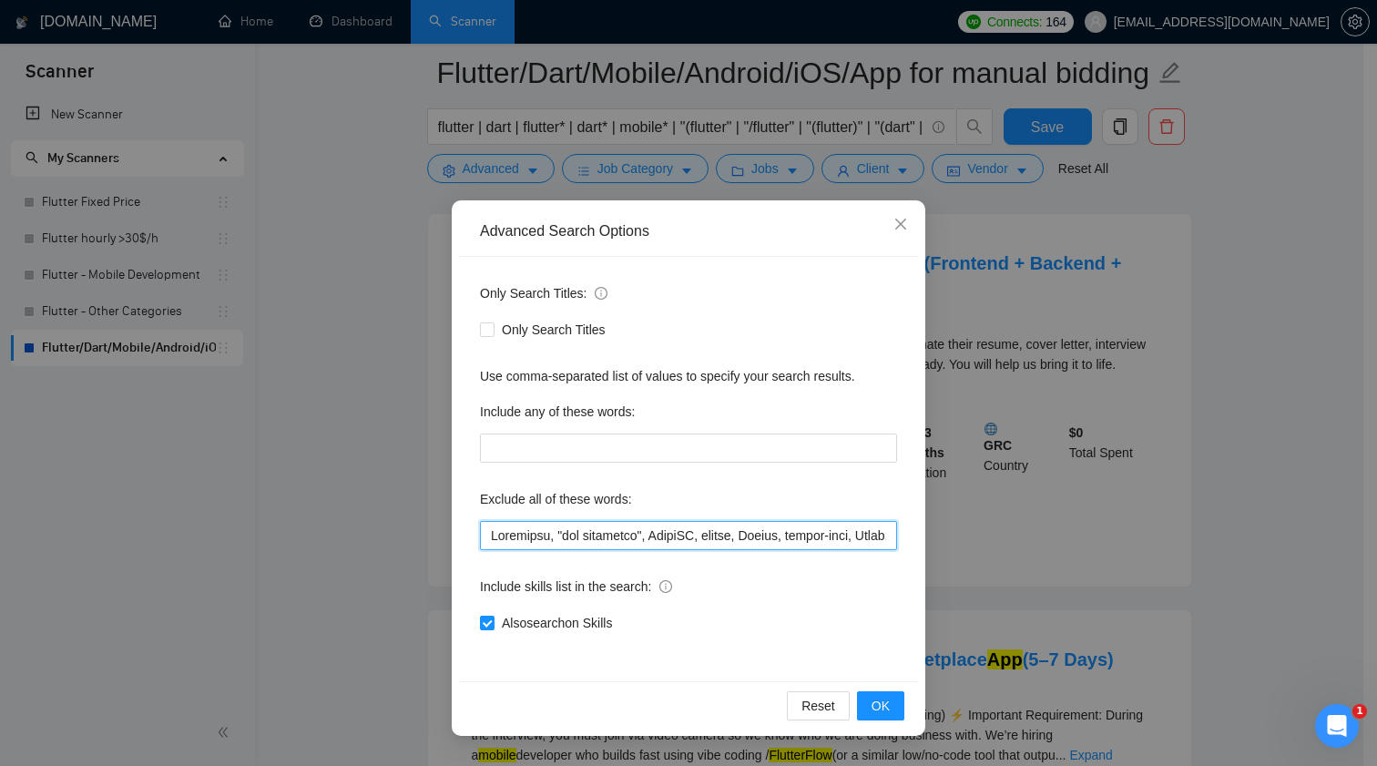
click at [660, 526] on input "text" at bounding box center [688, 535] width 417 height 29
paste input "Build Full AI-Powered Job Application SaaS Platform (Frontend + Backend + GPT I…"
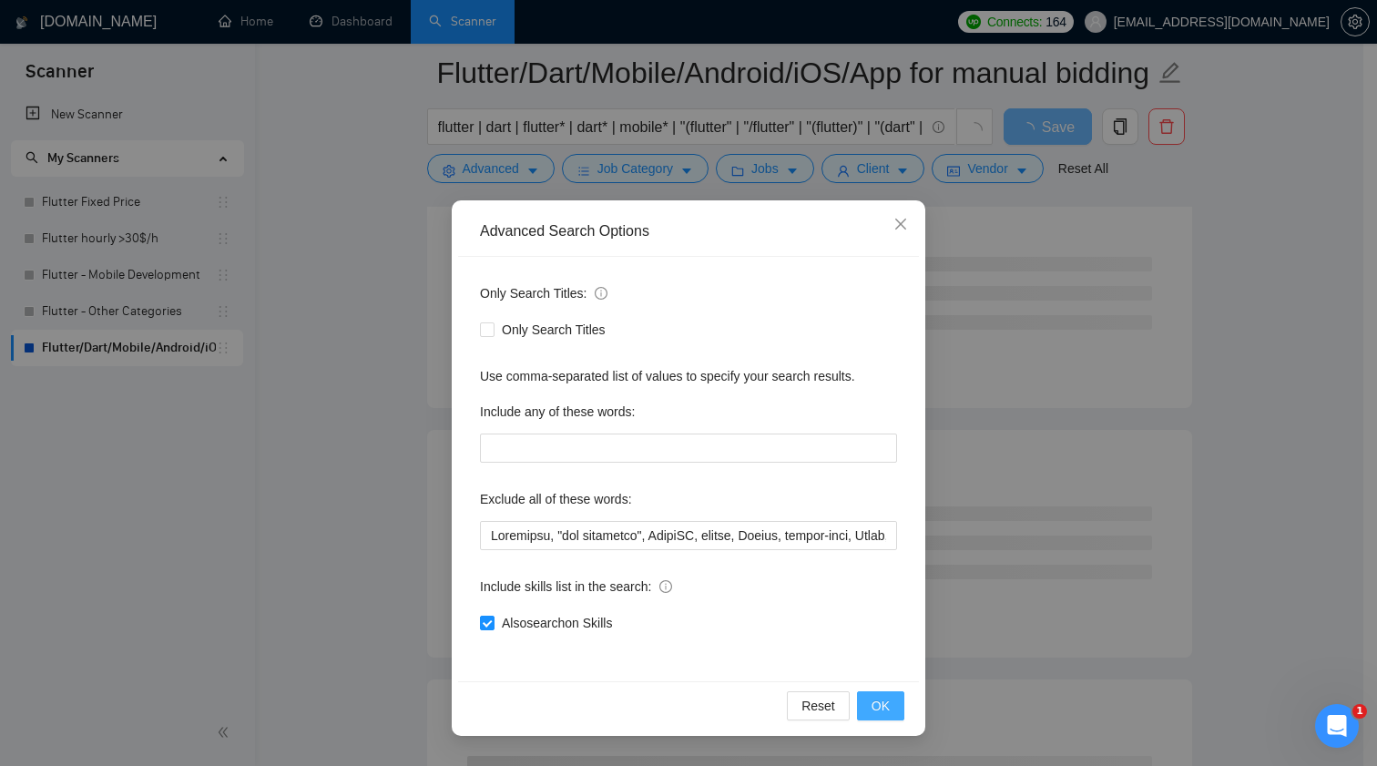
click at [871, 705] on button "OK" at bounding box center [880, 705] width 47 height 29
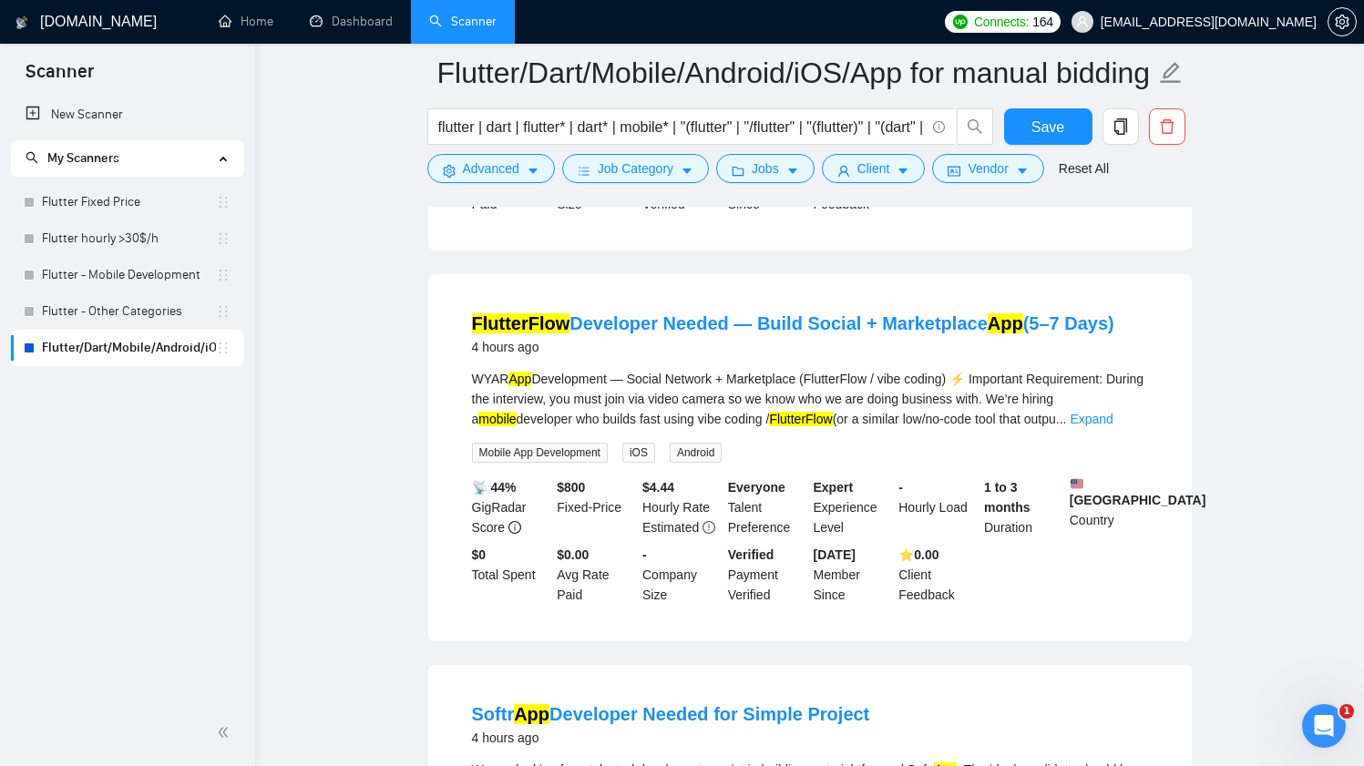
scroll to position [891, 0]
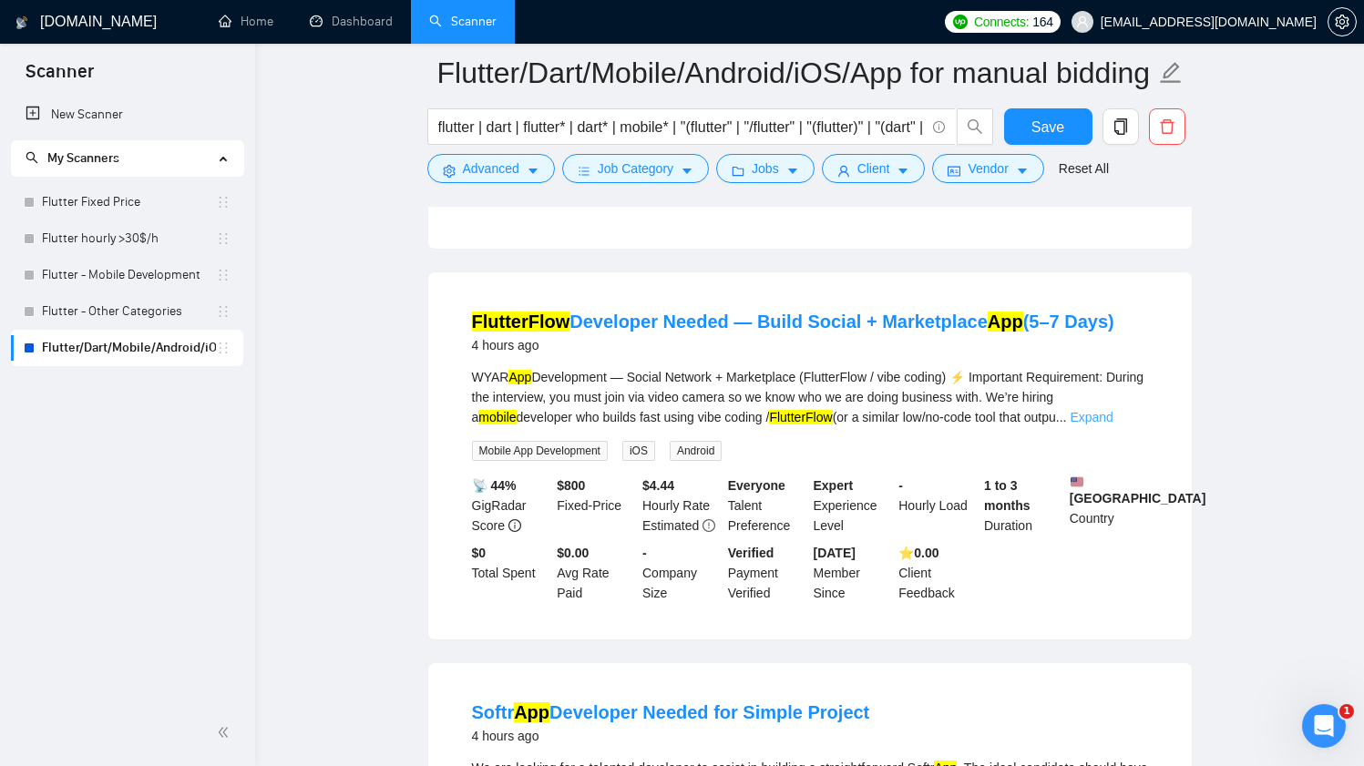
click at [1112, 424] on link "Expand" at bounding box center [1090, 417] width 43 height 15
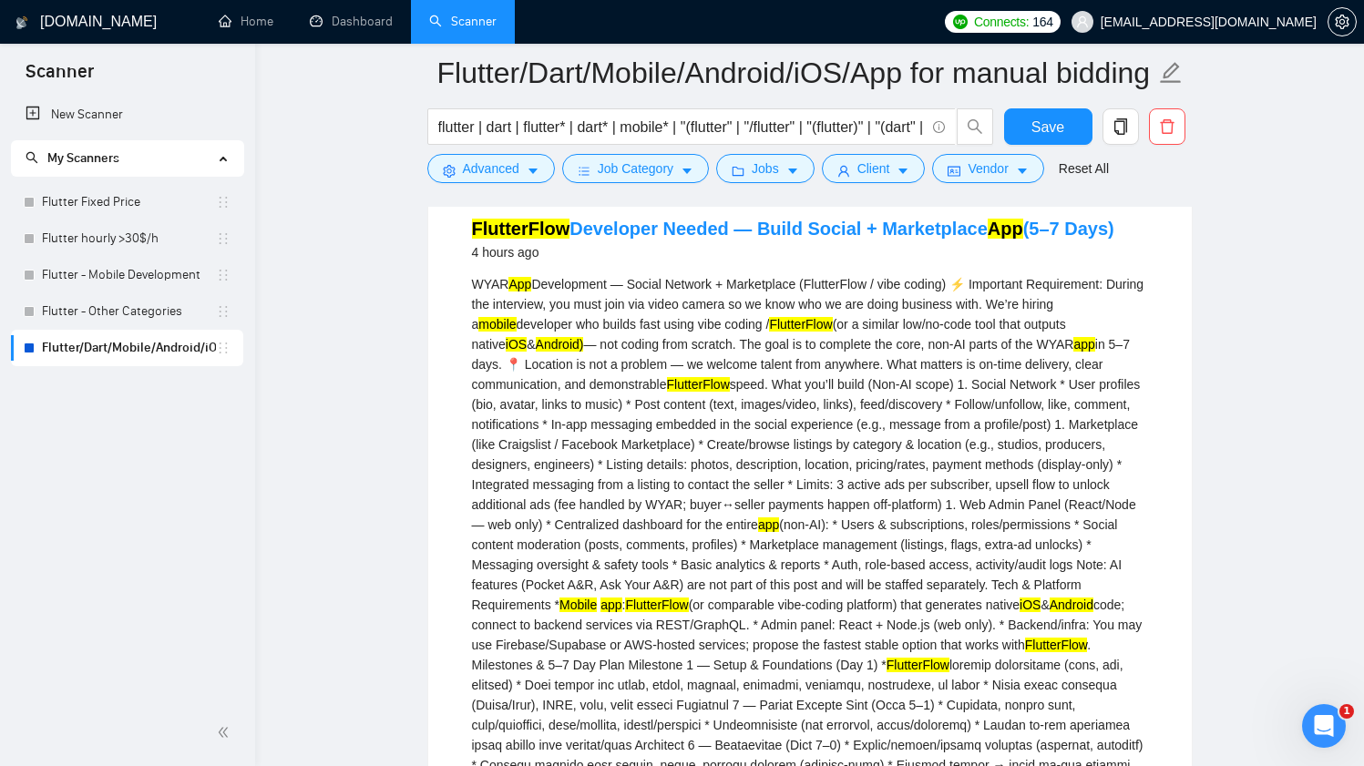
scroll to position [984, 0]
drag, startPoint x: 705, startPoint y: 341, endPoint x: 771, endPoint y: 337, distance: 65.7
click at [771, 337] on div "WYAR App Development — Social Network + Marketplace (FlutterFlow / vibe coding)…" at bounding box center [810, 665] width 676 height 782
copy div "vibe coding"
click at [452, 158] on button "Advanced" at bounding box center [491, 168] width 128 height 29
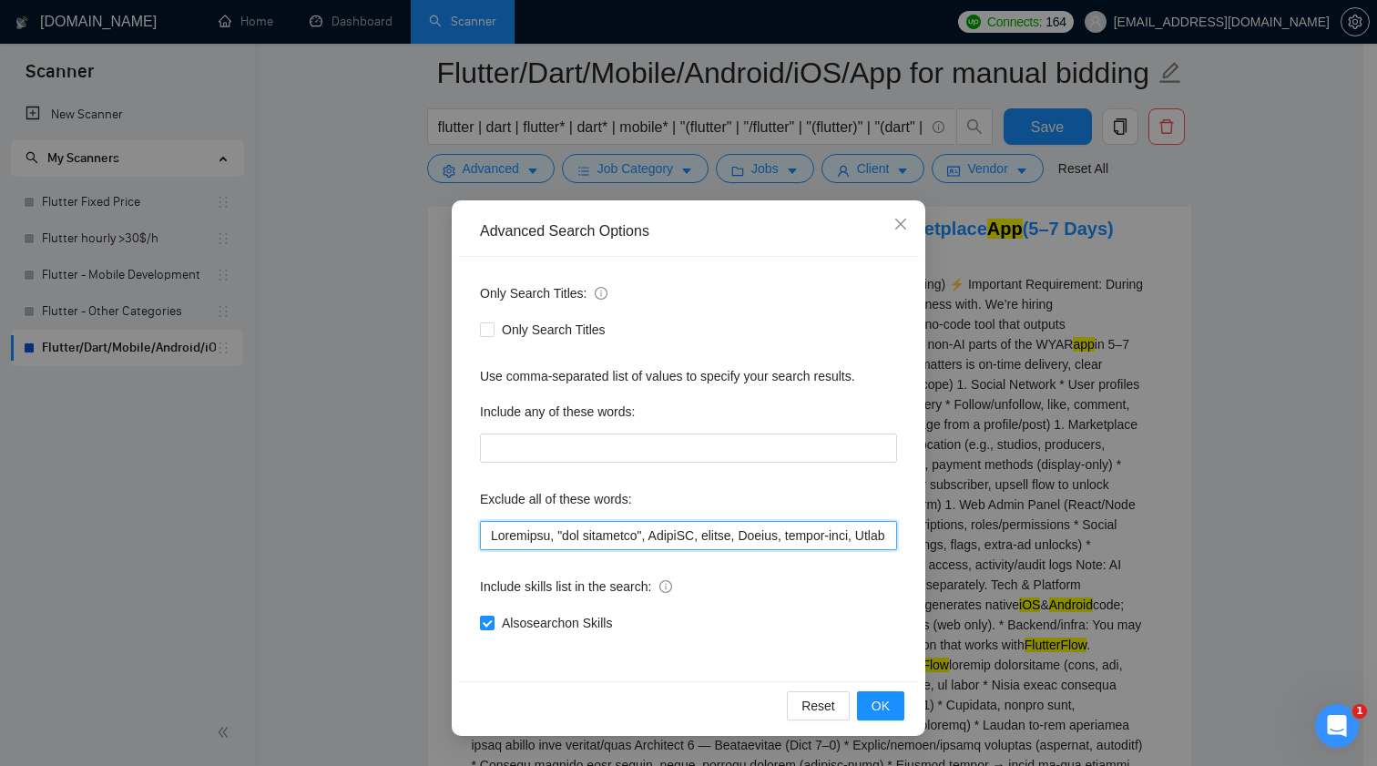
click at [659, 531] on input "text" at bounding box center [688, 535] width 417 height 29
paste input "vibe coding"
click at [885, 711] on span "OK" at bounding box center [881, 706] width 18 height 20
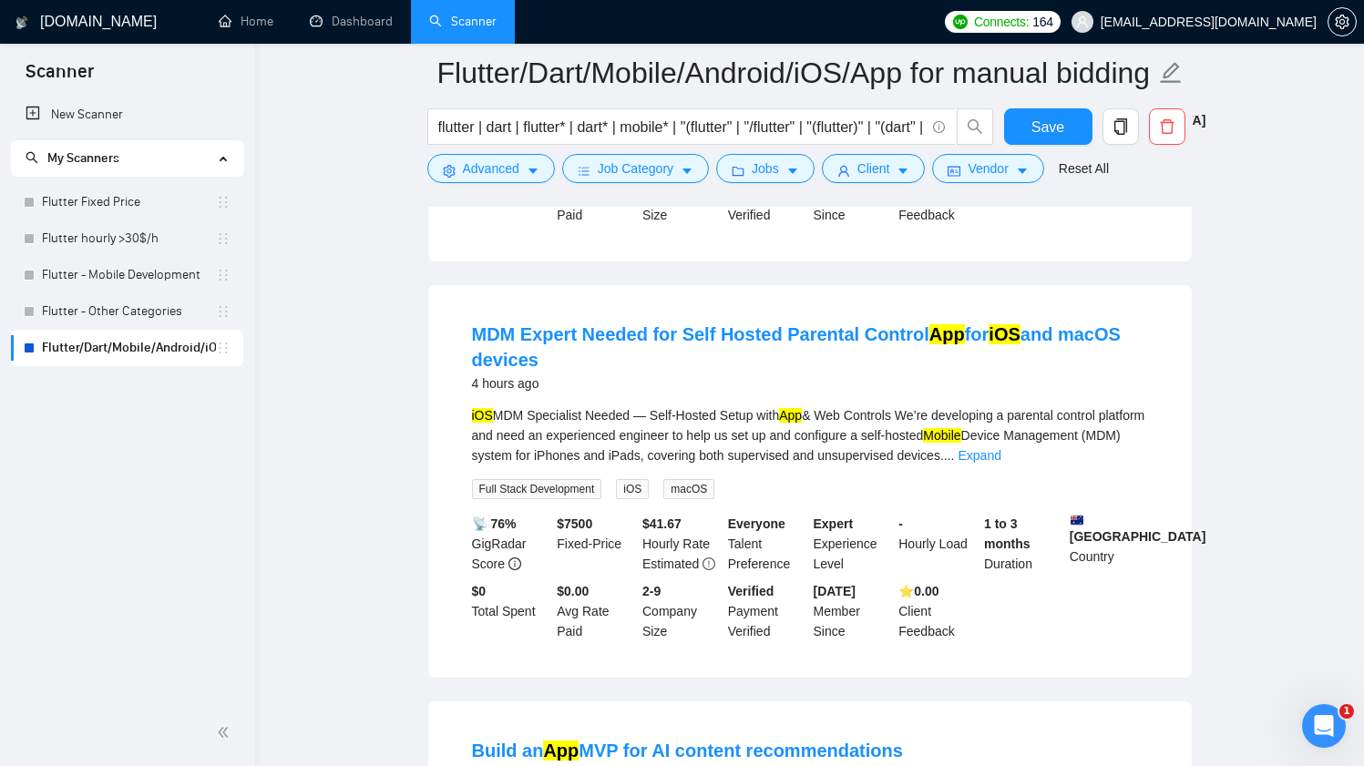
scroll to position [1317, 0]
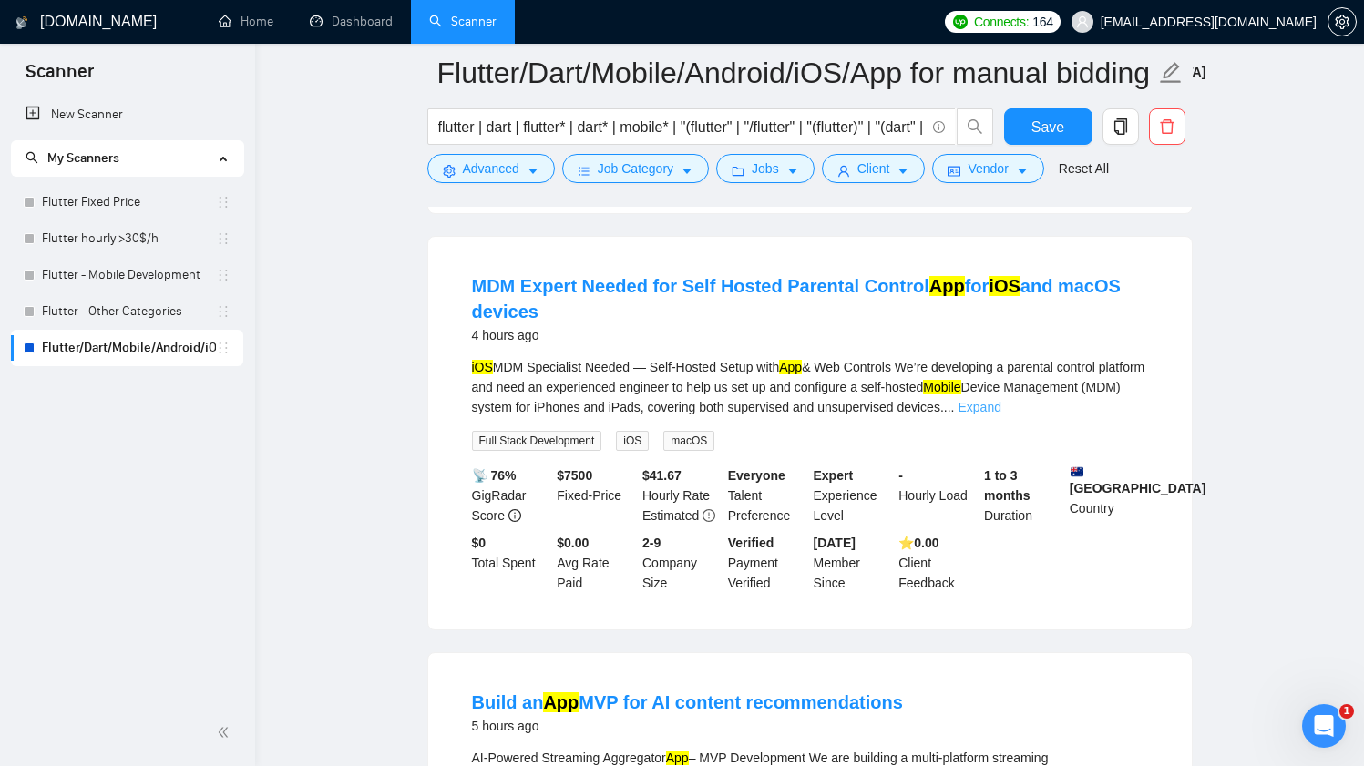
click at [1000, 414] on link "Expand" at bounding box center [978, 407] width 43 height 15
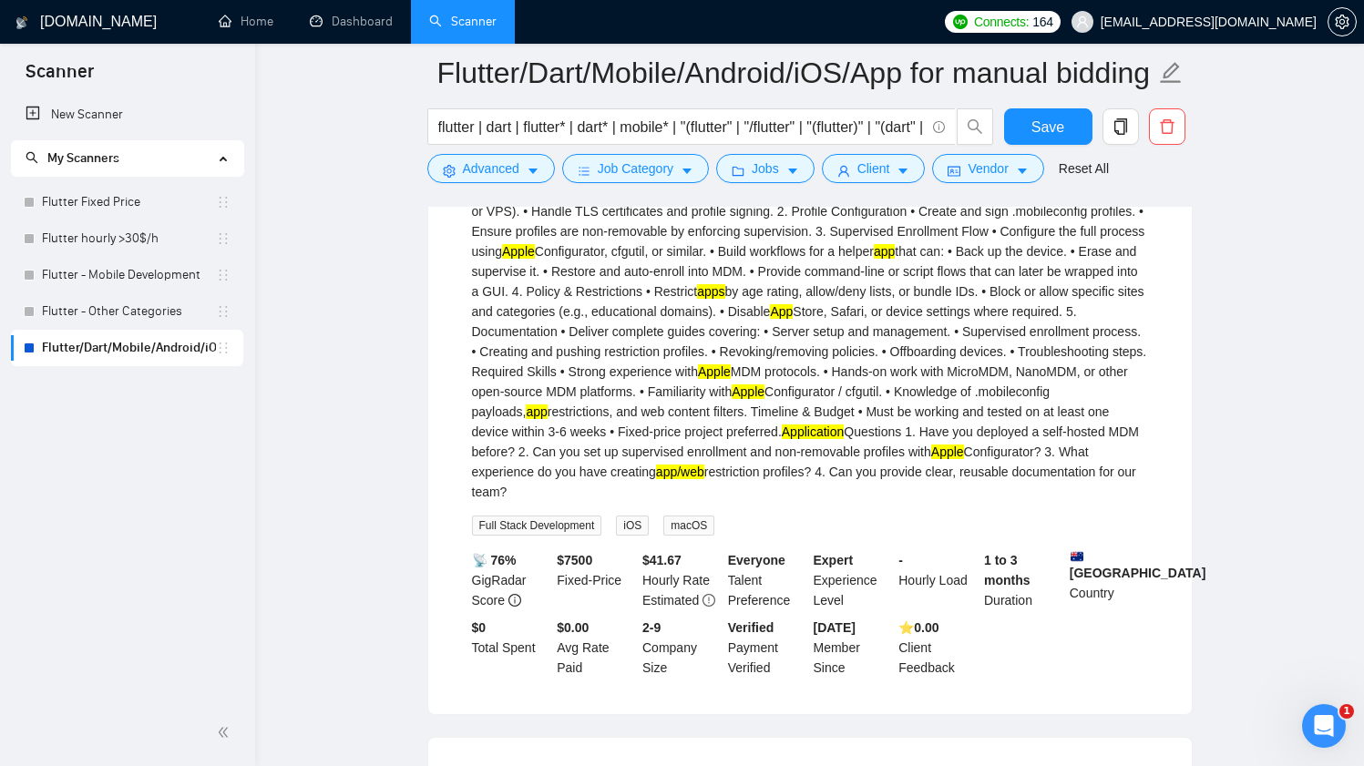
scroll to position [1601, 0]
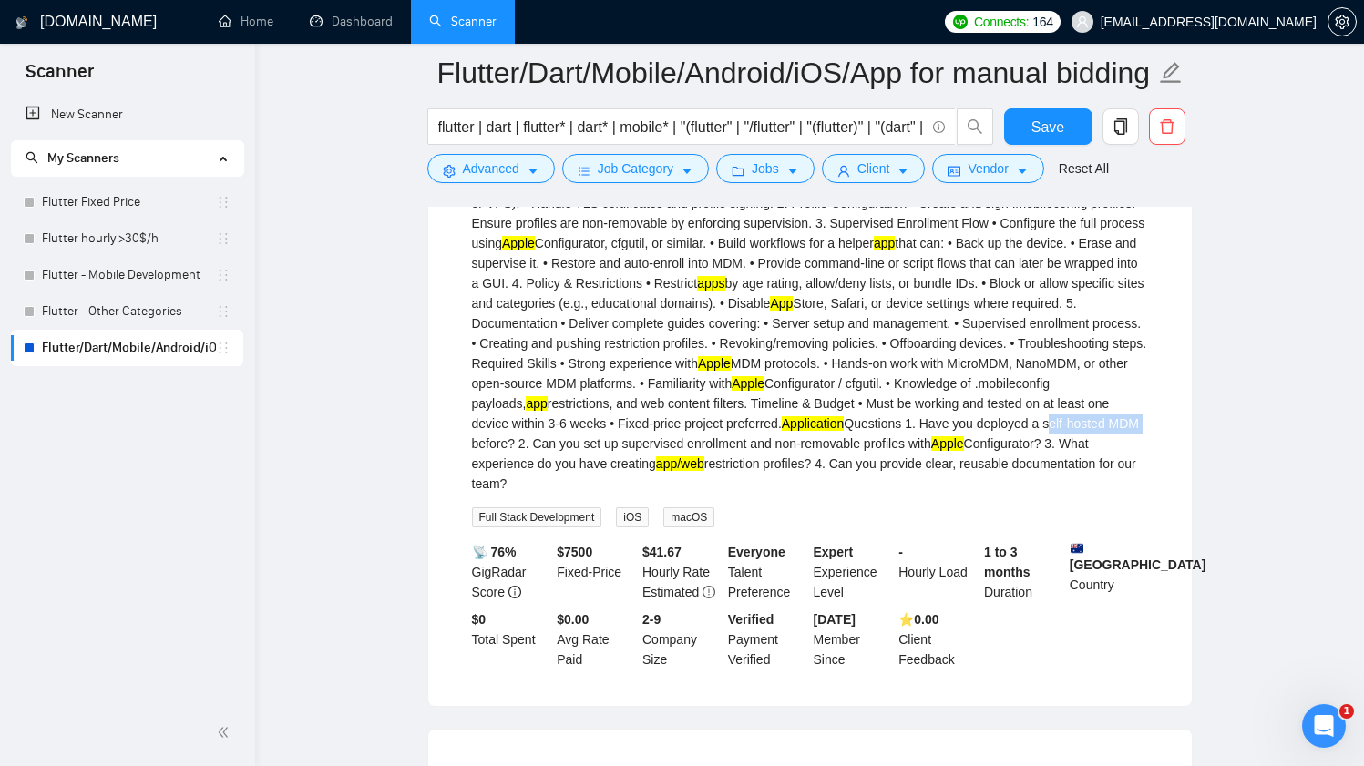
drag, startPoint x: 612, startPoint y: 476, endPoint x: 710, endPoint y: 477, distance: 98.4
click at [710, 477] on div "iOS MDM Specialist Needed — Self-Hosted Setup with App & Web Controls We’re dev…" at bounding box center [810, 283] width 676 height 421
copy div "self-hosted MDM"
click at [489, 169] on span "Advanced" at bounding box center [491, 168] width 56 height 20
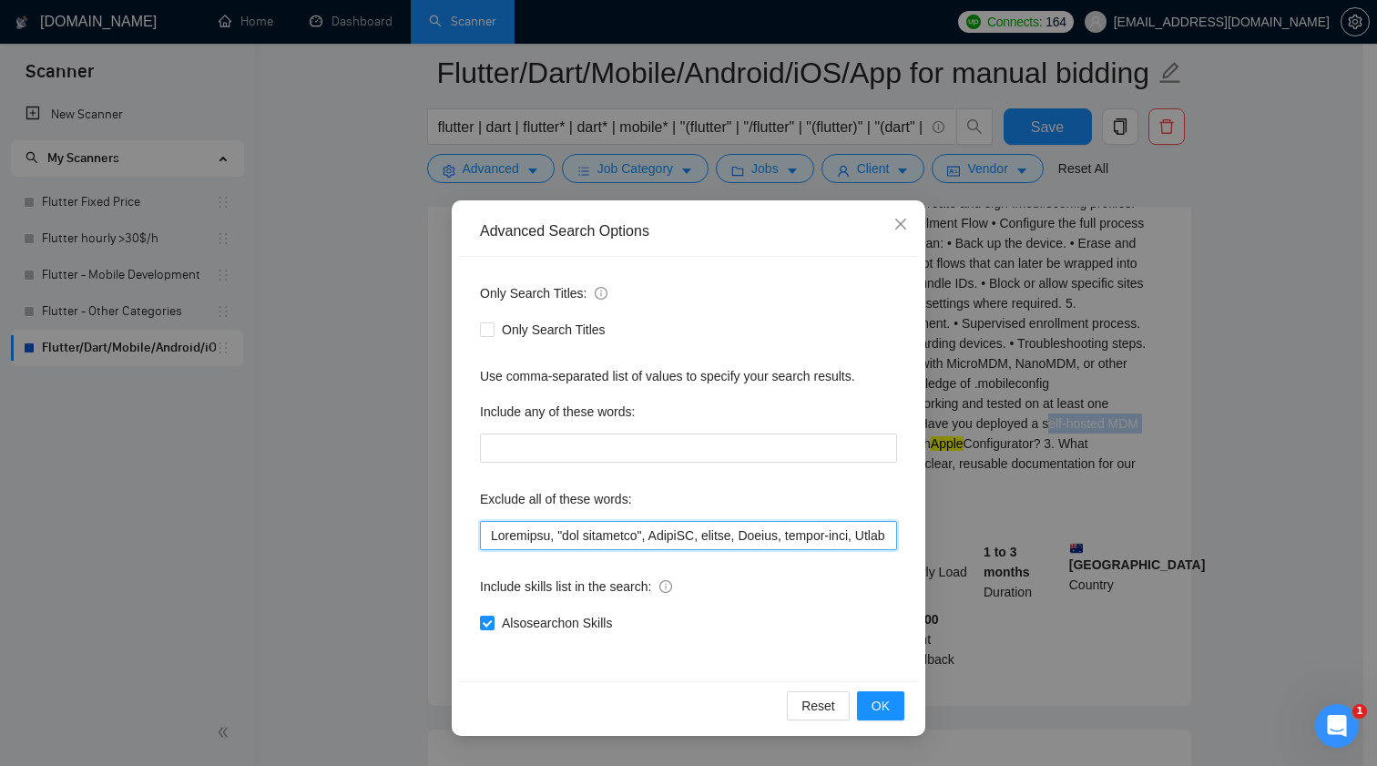
click at [679, 544] on input "text" at bounding box center [688, 535] width 417 height 29
click at [678, 537] on input "text" at bounding box center [688, 535] width 417 height 29
paste input "self-hosted MDM"
click at [874, 706] on span "OK" at bounding box center [881, 706] width 18 height 20
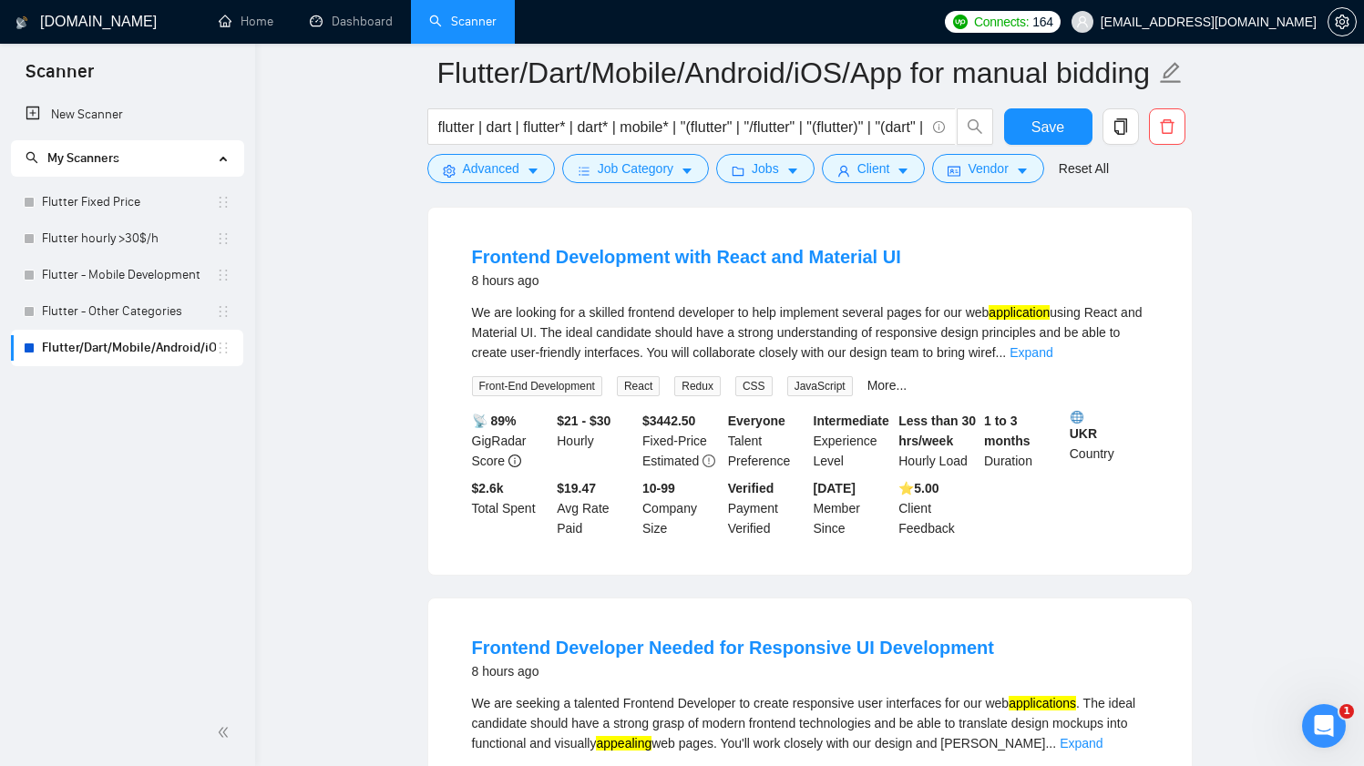
scroll to position [2520, 0]
click at [1052, 358] on link "Expand" at bounding box center [1030, 350] width 43 height 15
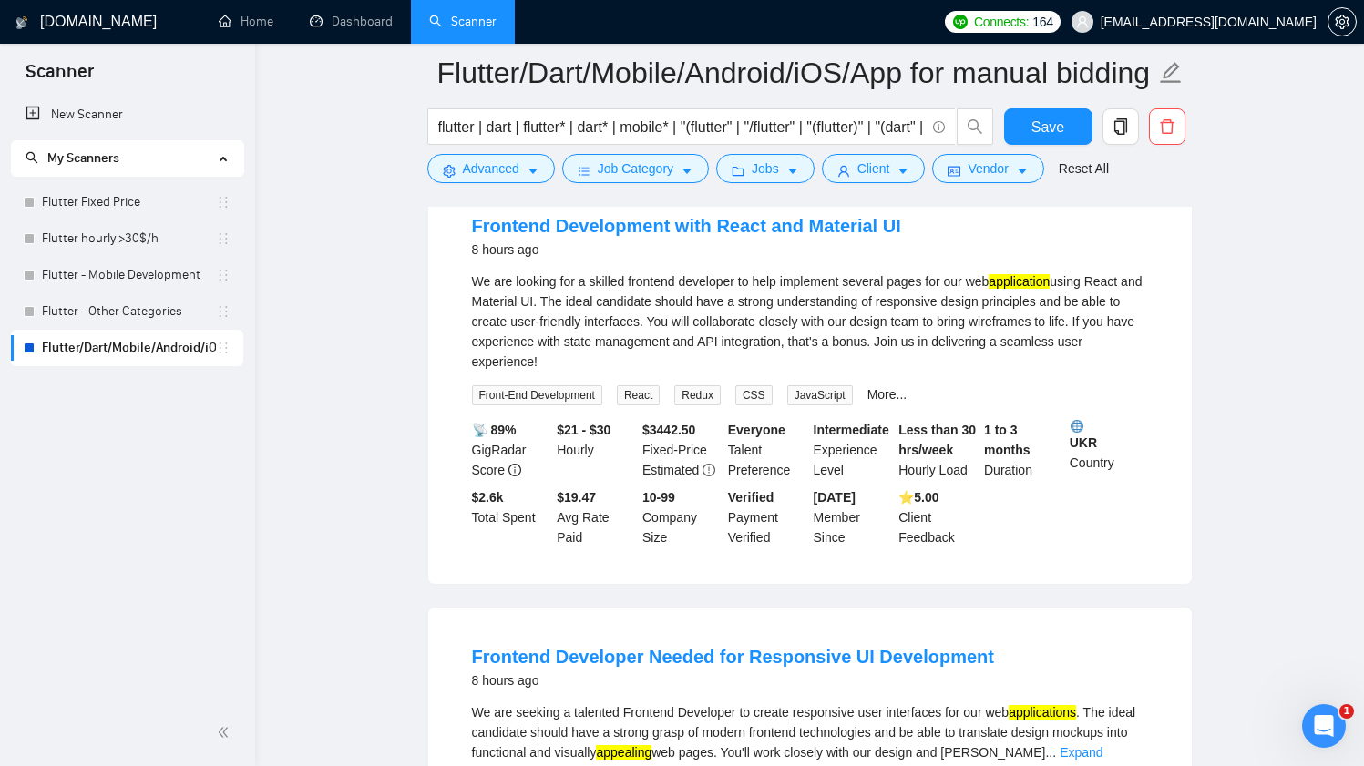
scroll to position [2555, 0]
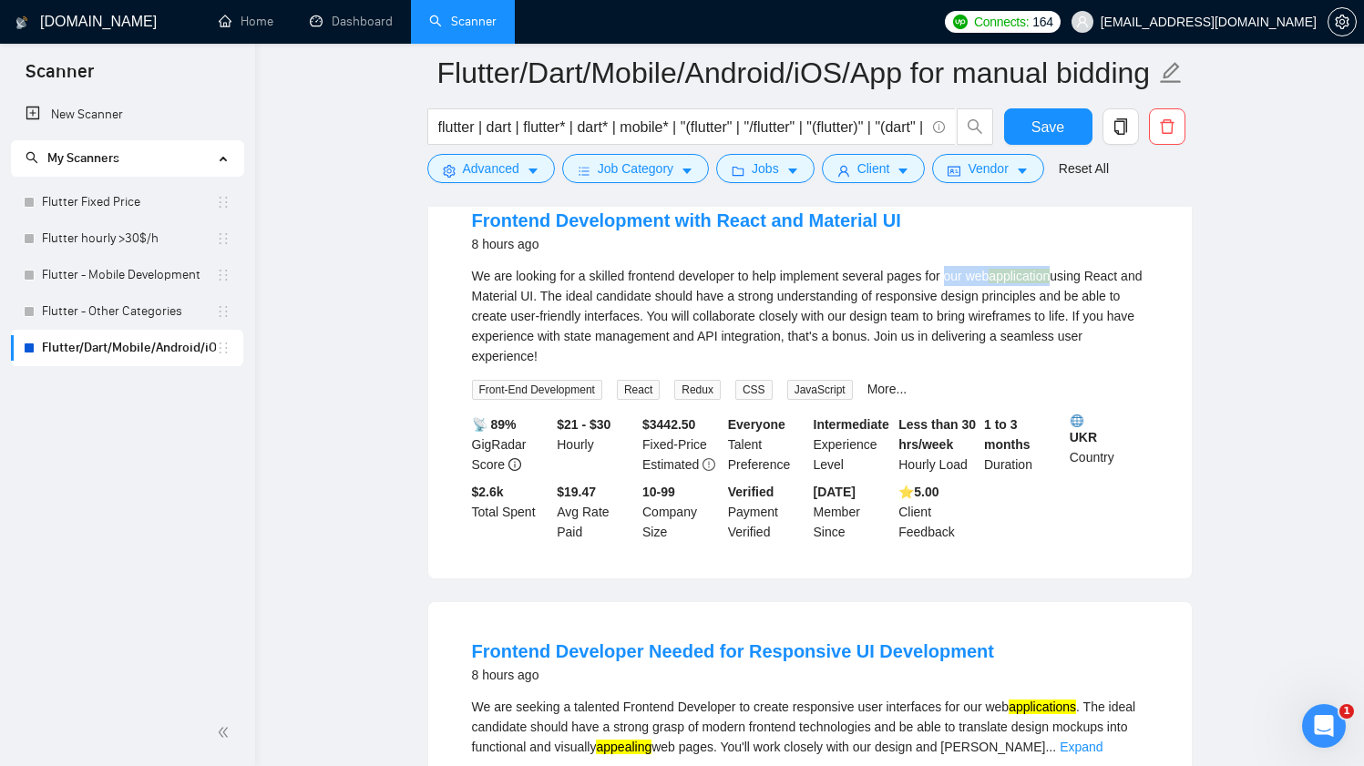
drag, startPoint x: 962, startPoint y: 332, endPoint x: 1076, endPoint y: 329, distance: 113.9
click at [1076, 329] on div "We are looking for a skilled frontend developer to help implement several pages…" at bounding box center [810, 316] width 676 height 100
copy div "our web application"
click at [489, 172] on span "Advanced" at bounding box center [491, 168] width 56 height 20
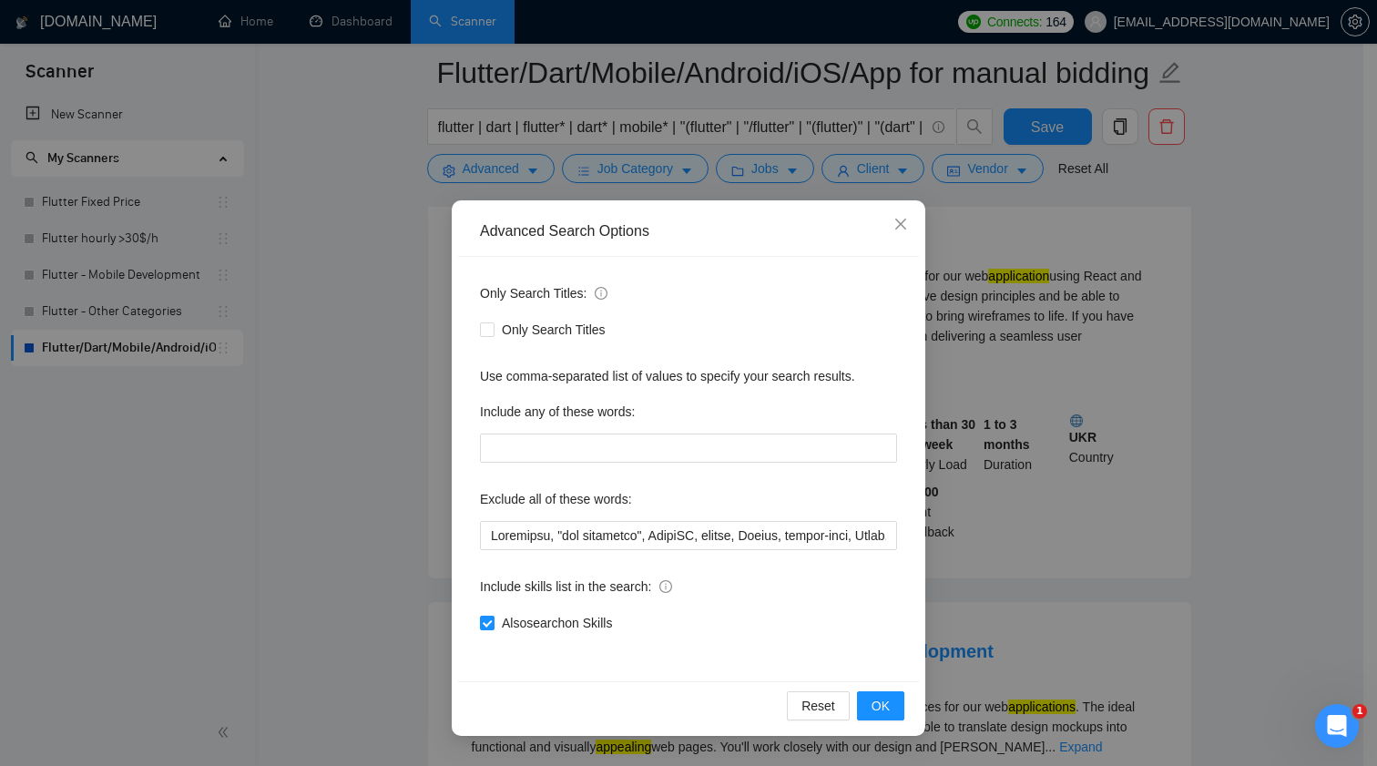
click at [977, 407] on div "Advanced Search Options Only Search Titles: Only Search Titles Use comma-separa…" at bounding box center [688, 383] width 1377 height 766
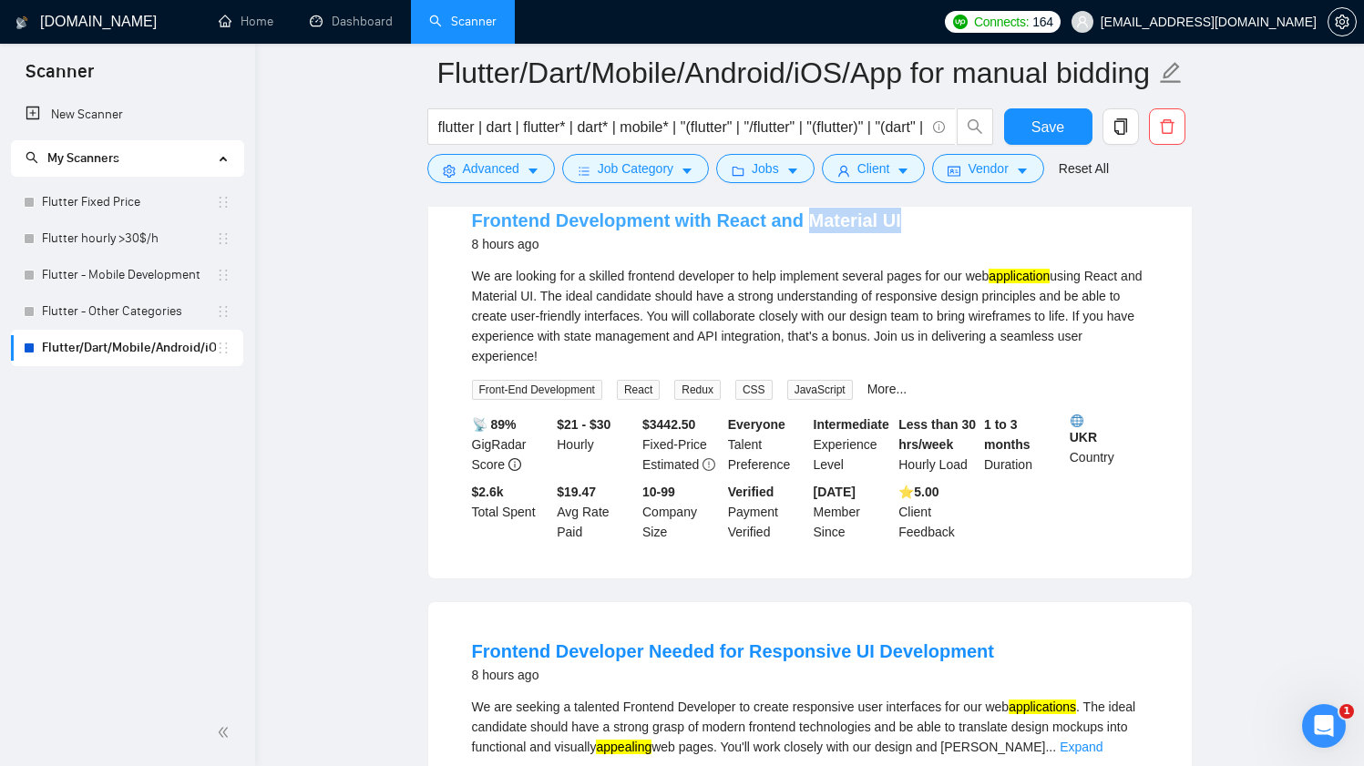
drag, startPoint x: 893, startPoint y: 265, endPoint x: 799, endPoint y: 269, distance: 93.9
click at [799, 255] on div "Frontend Development with React and Material UI 8 hours ago" at bounding box center [810, 231] width 676 height 47
copy link "Material UI"
click at [466, 163] on span "Advanced" at bounding box center [491, 168] width 56 height 20
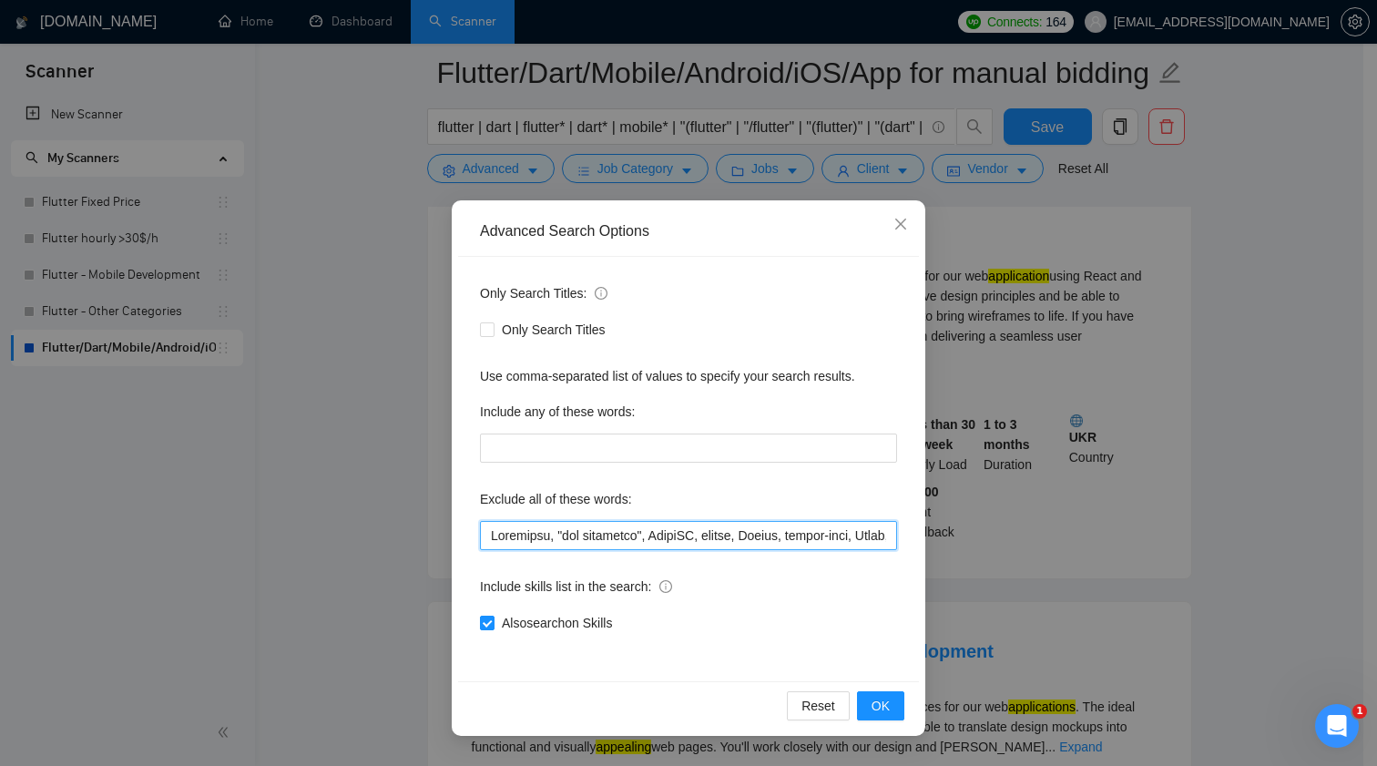
click at [639, 537] on input "text" at bounding box center [688, 535] width 417 height 29
paste input "Material UI"
click at [884, 708] on span "OK" at bounding box center [881, 706] width 18 height 20
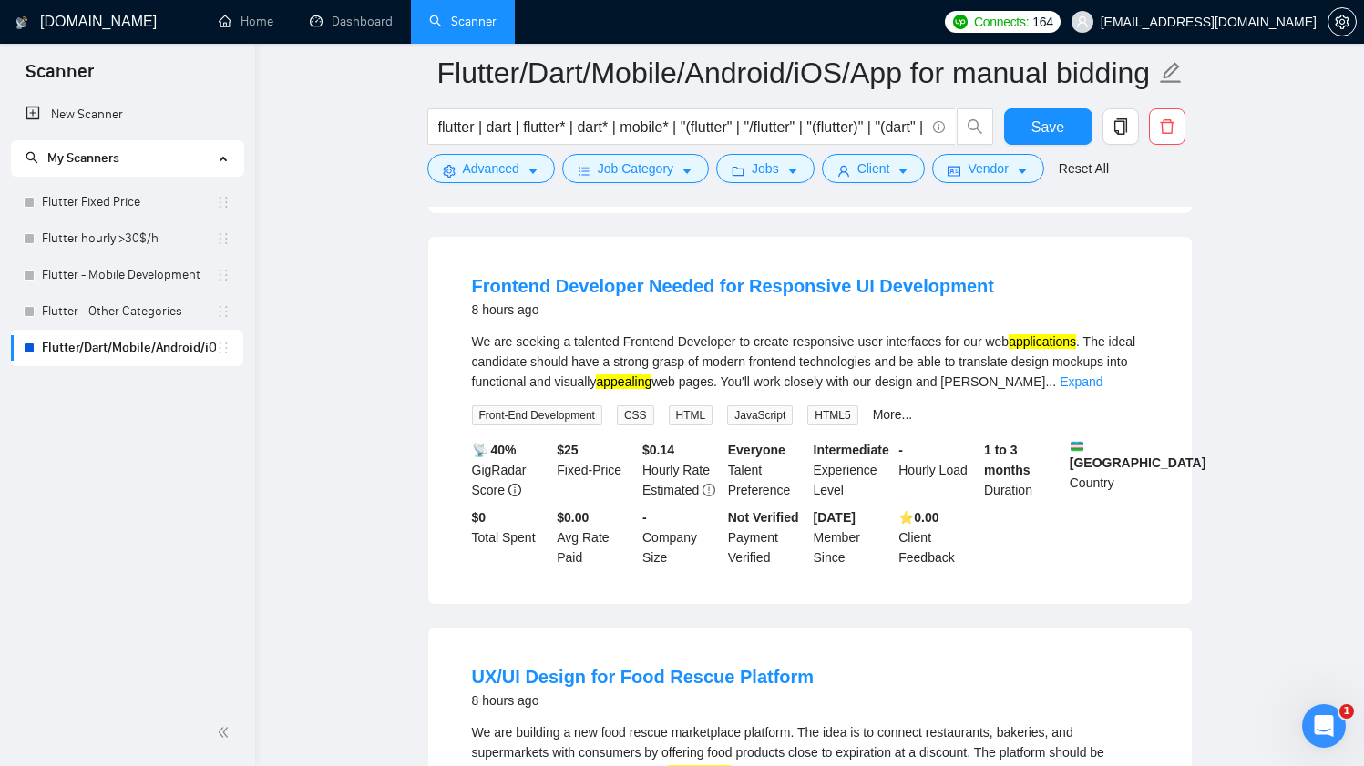
scroll to position [2490, 0]
click at [1102, 388] on link "Expand" at bounding box center [1080, 380] width 43 height 15
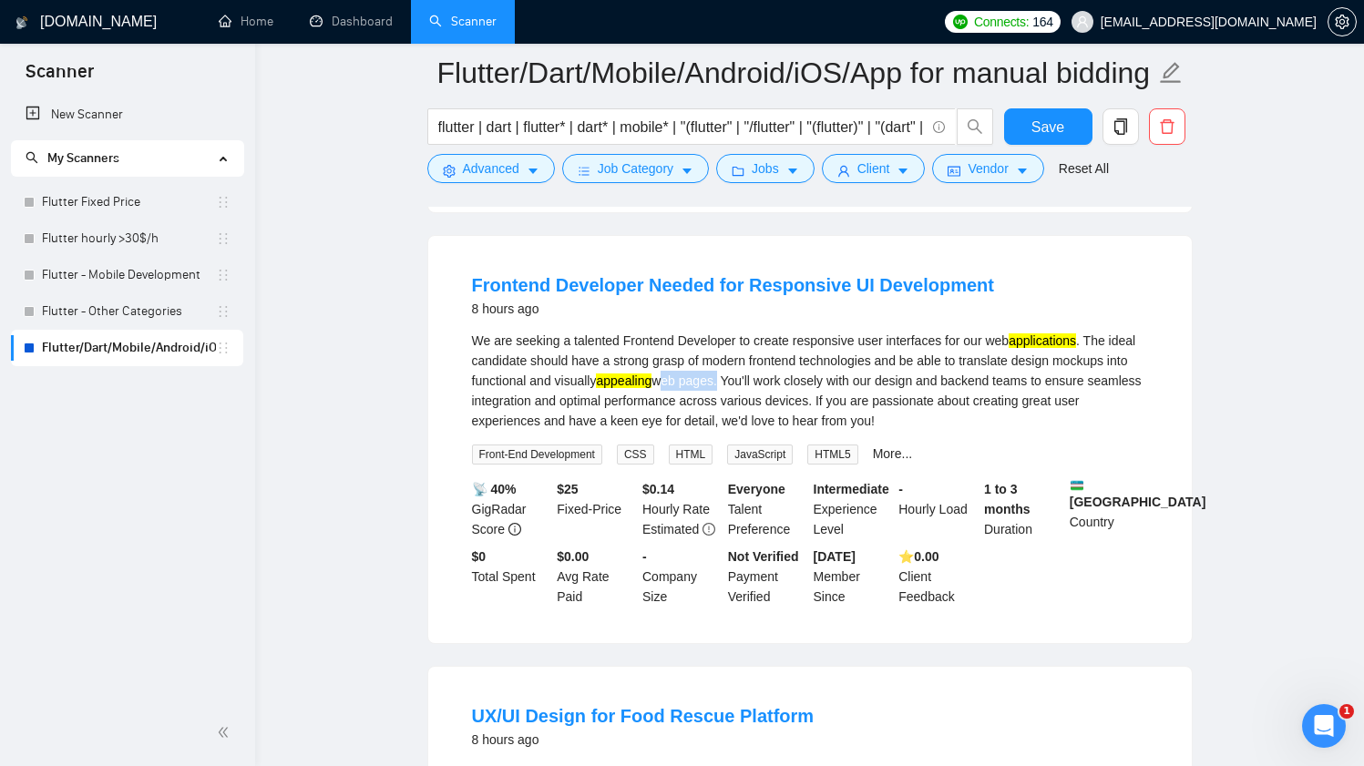
drag, startPoint x: 753, startPoint y: 434, endPoint x: 811, endPoint y: 434, distance: 57.4
click at [811, 431] on div "We are seeking a talented Frontend Developer to create responsive user interfac…" at bounding box center [810, 381] width 676 height 100
click at [510, 174] on span "Advanced" at bounding box center [491, 168] width 56 height 20
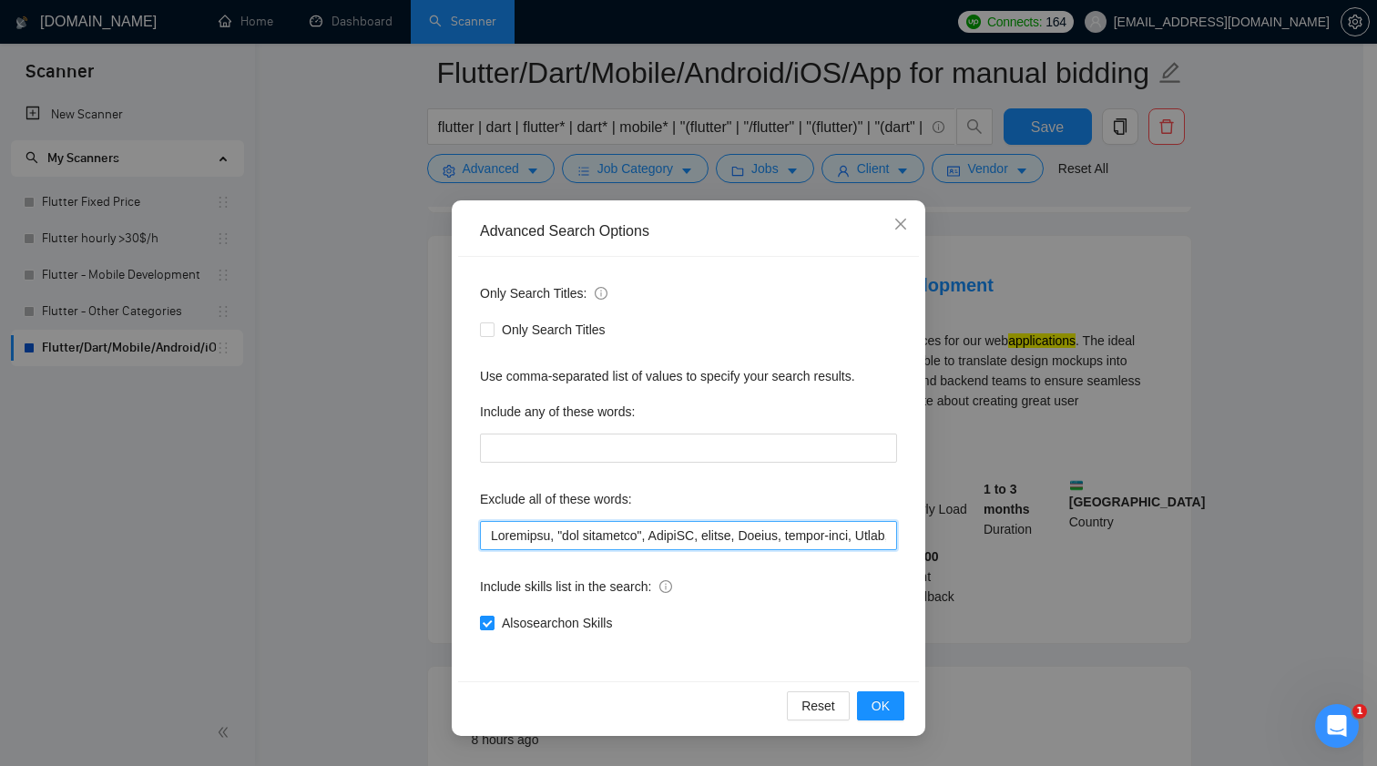
click at [708, 525] on input "text" at bounding box center [688, 535] width 417 height 29
paste input "web pages"
click at [885, 700] on span "OK" at bounding box center [881, 706] width 18 height 20
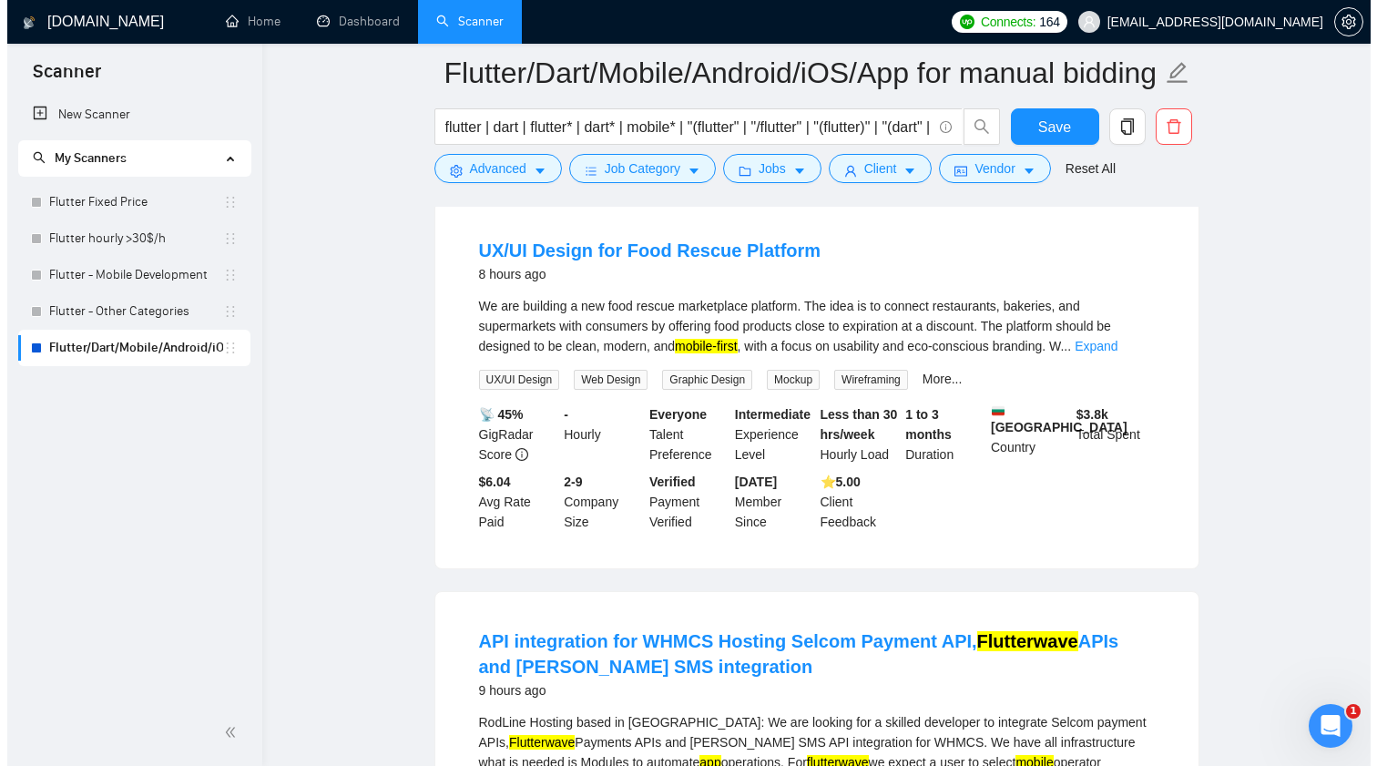
scroll to position [3342, 0]
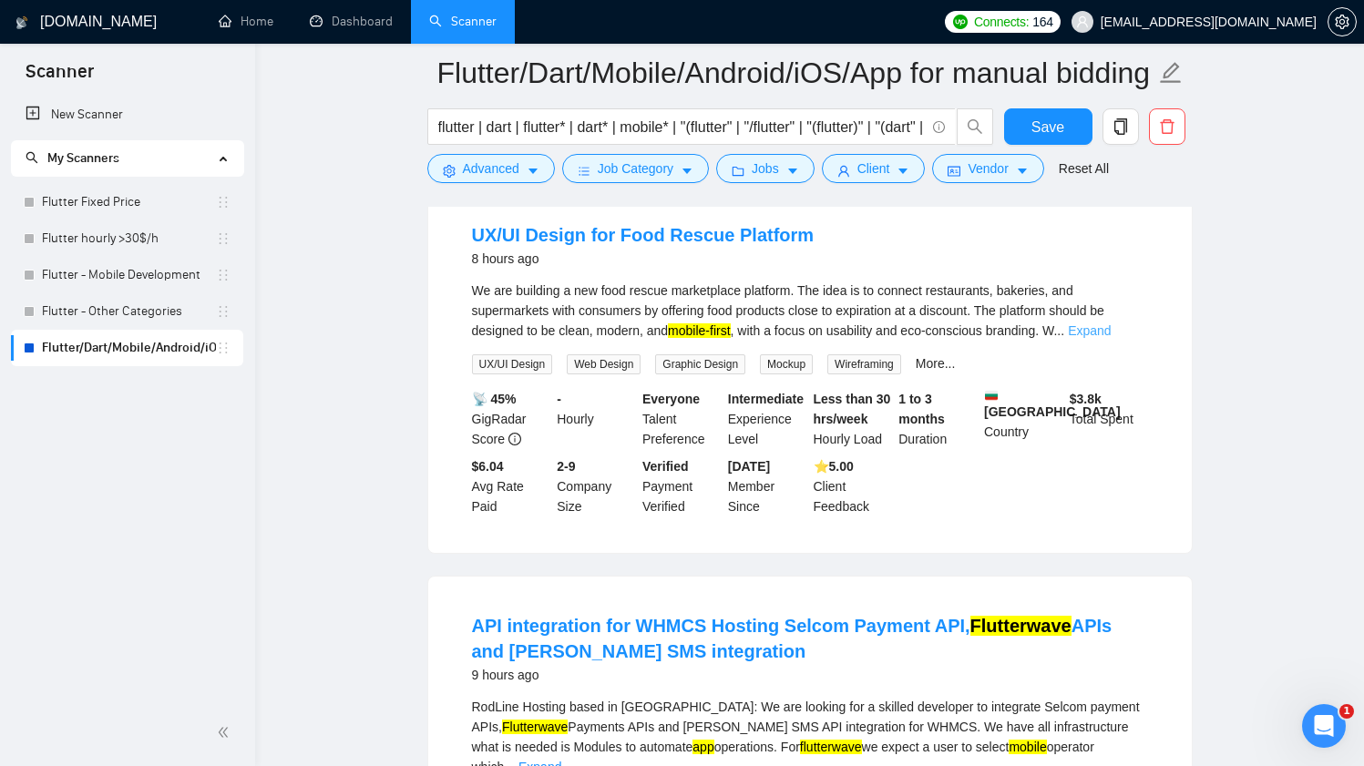
click at [1110, 338] on link "Expand" at bounding box center [1089, 330] width 43 height 15
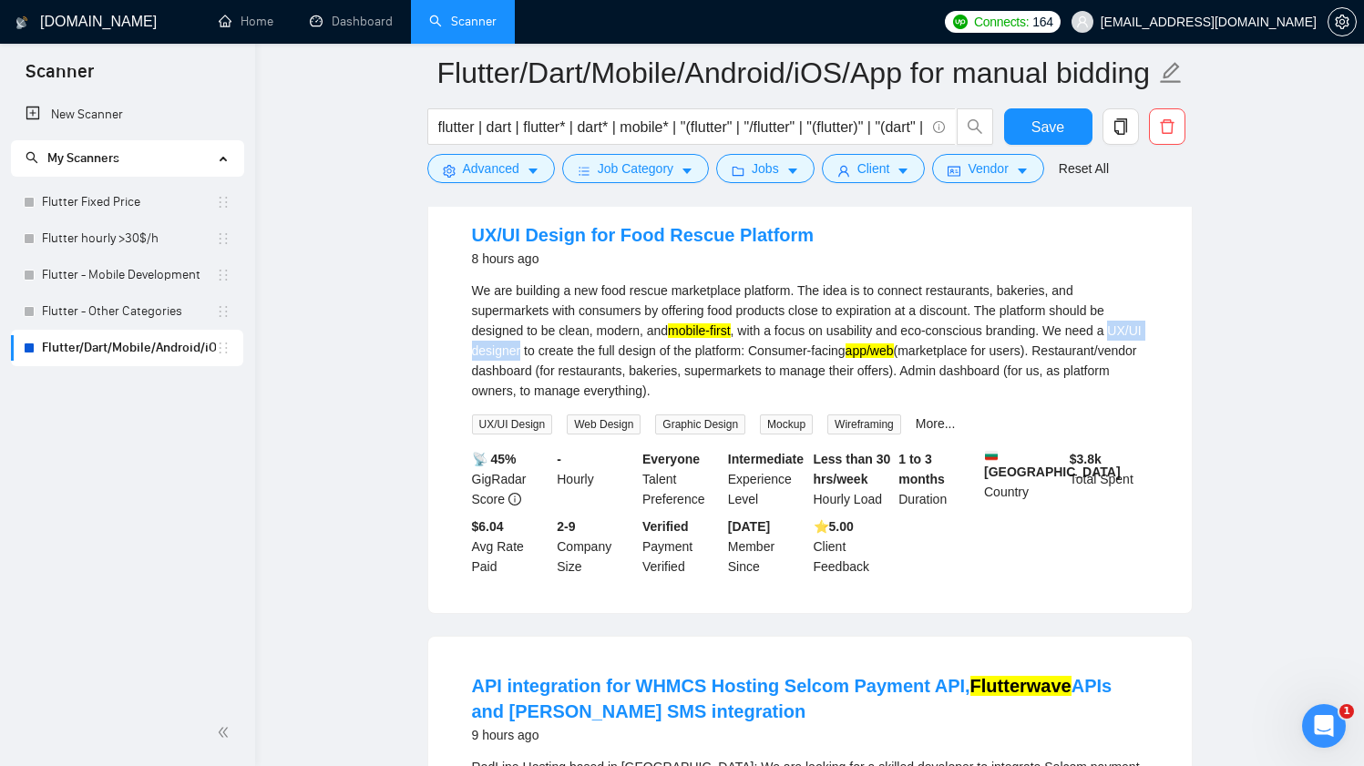
drag, startPoint x: 470, startPoint y: 394, endPoint x: 559, endPoint y: 394, distance: 89.3
click at [559, 394] on li "UX/UI Design for Food Rescue Platform 8 hours ago We are building a new food re…" at bounding box center [810, 399] width 720 height 383
drag, startPoint x: 1074, startPoint y: 374, endPoint x: 558, endPoint y: 383, distance: 515.6
click at [558, 383] on div "We are building a new food rescue marketplace platform. The idea is to connect …" at bounding box center [810, 341] width 676 height 120
click at [517, 175] on span "Advanced" at bounding box center [491, 168] width 56 height 20
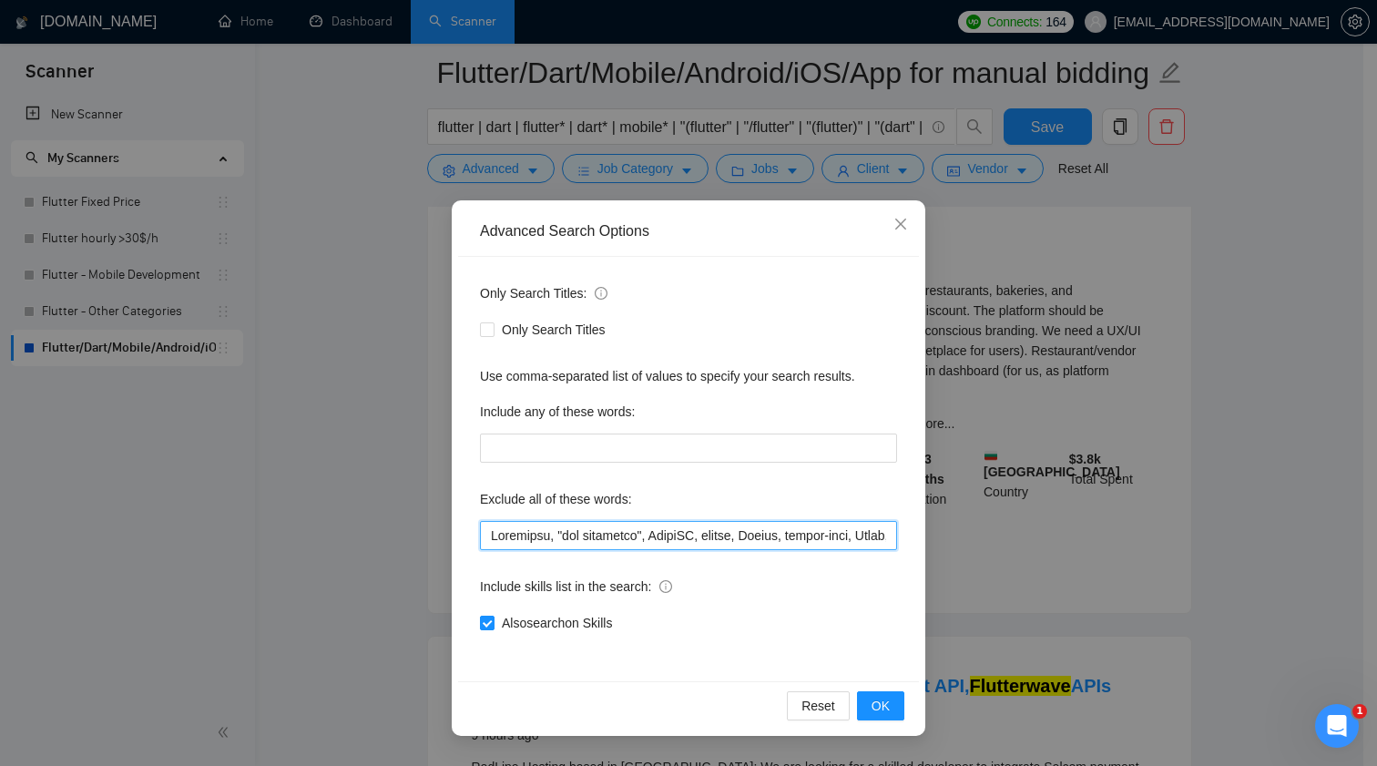
click at [608, 544] on input "text" at bounding box center [688, 535] width 417 height 29
click at [635, 534] on input "text" at bounding box center [688, 535] width 417 height 29
paste input "We need a UX/UI designer"
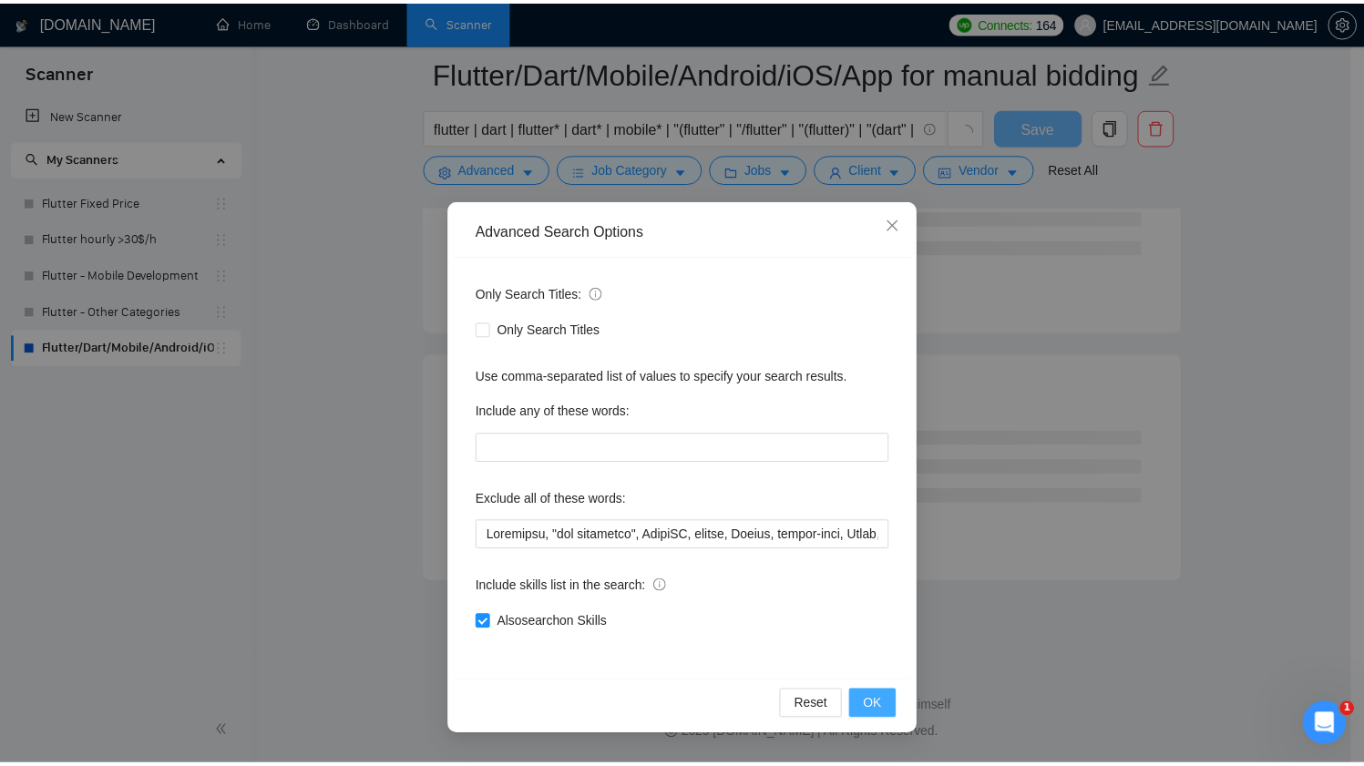
scroll to position [2273, 0]
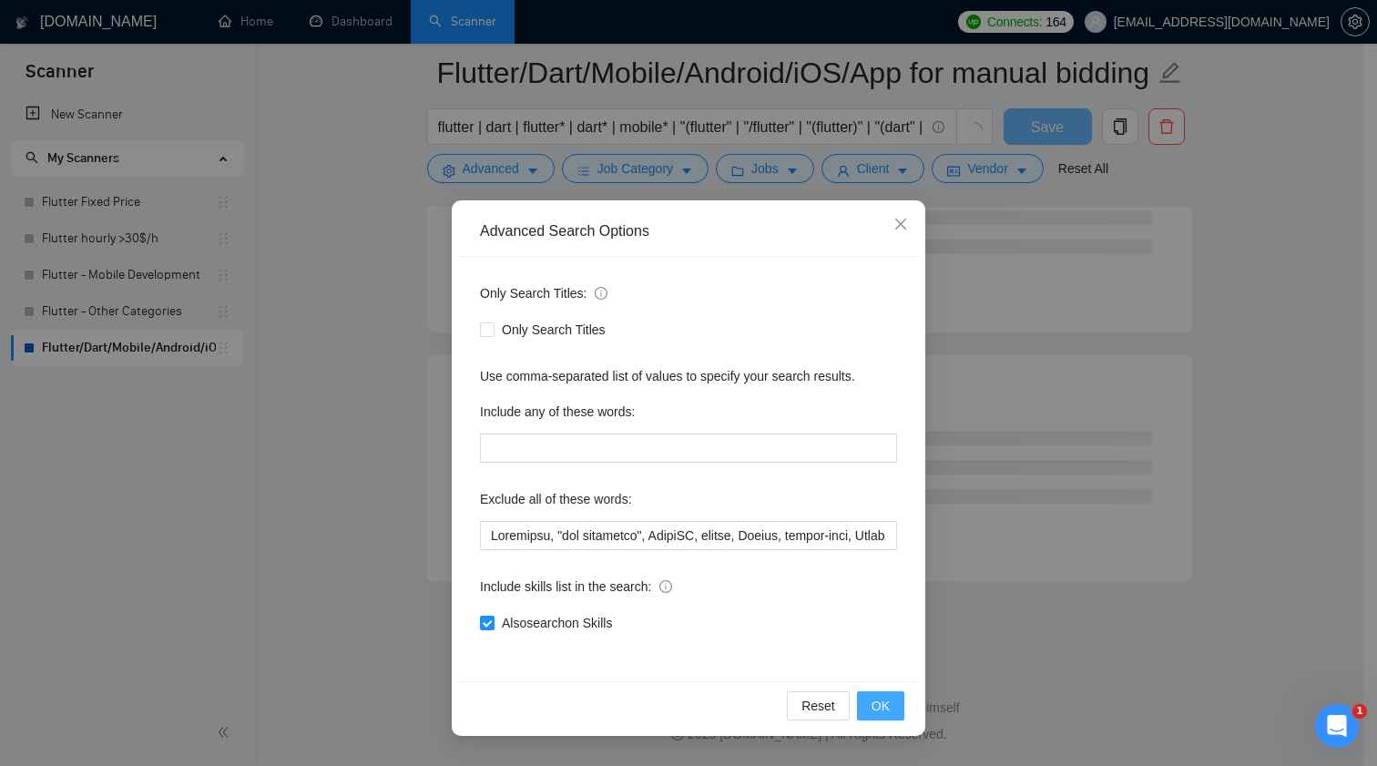
click at [893, 704] on button "OK" at bounding box center [880, 705] width 47 height 29
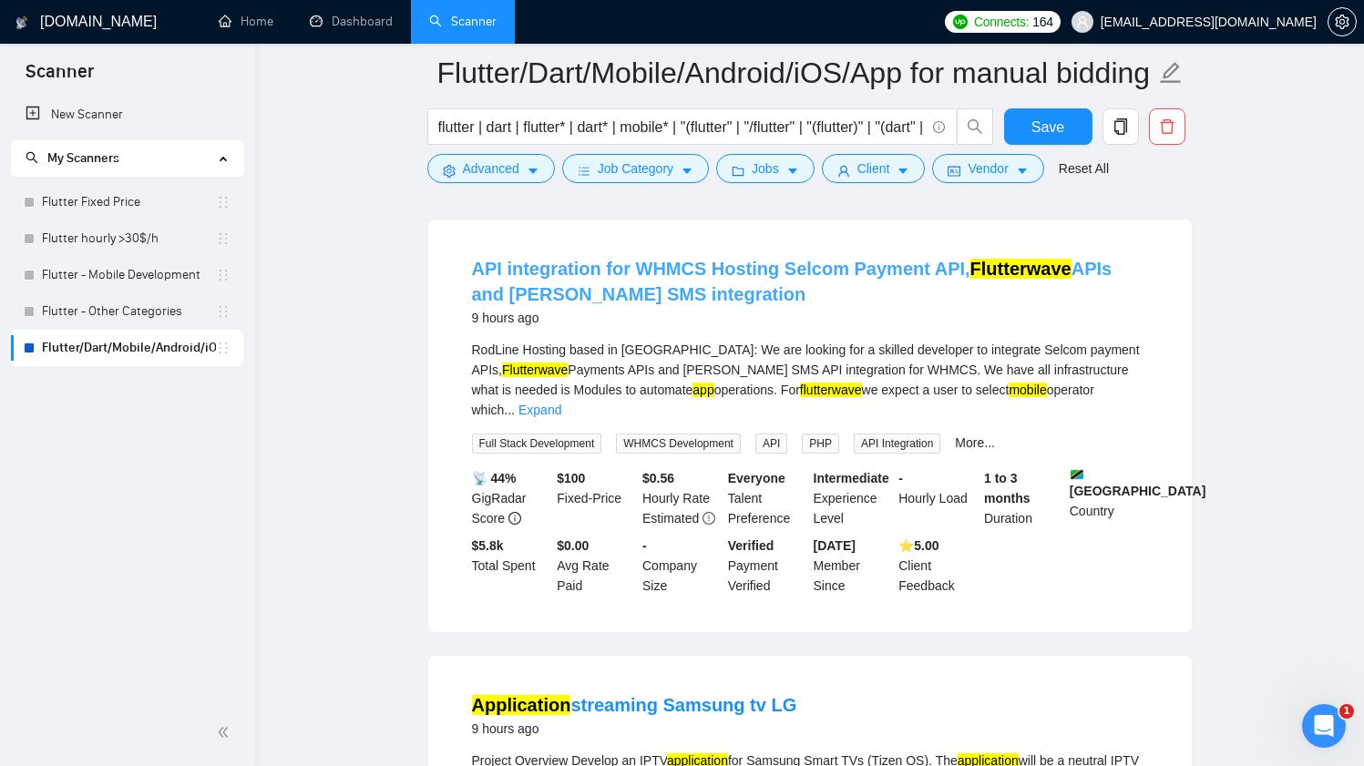
scroll to position [3309, 0]
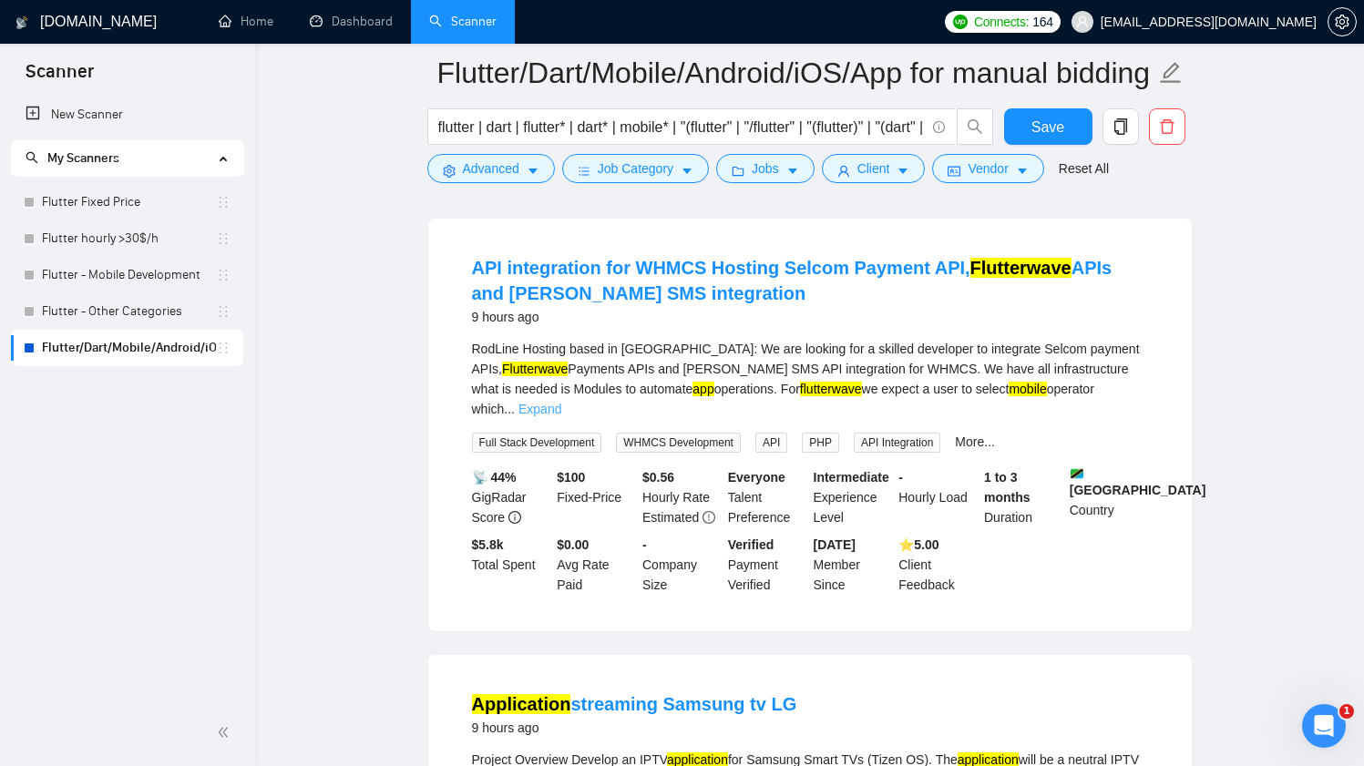
click at [561, 416] on link "Expand" at bounding box center [539, 409] width 43 height 15
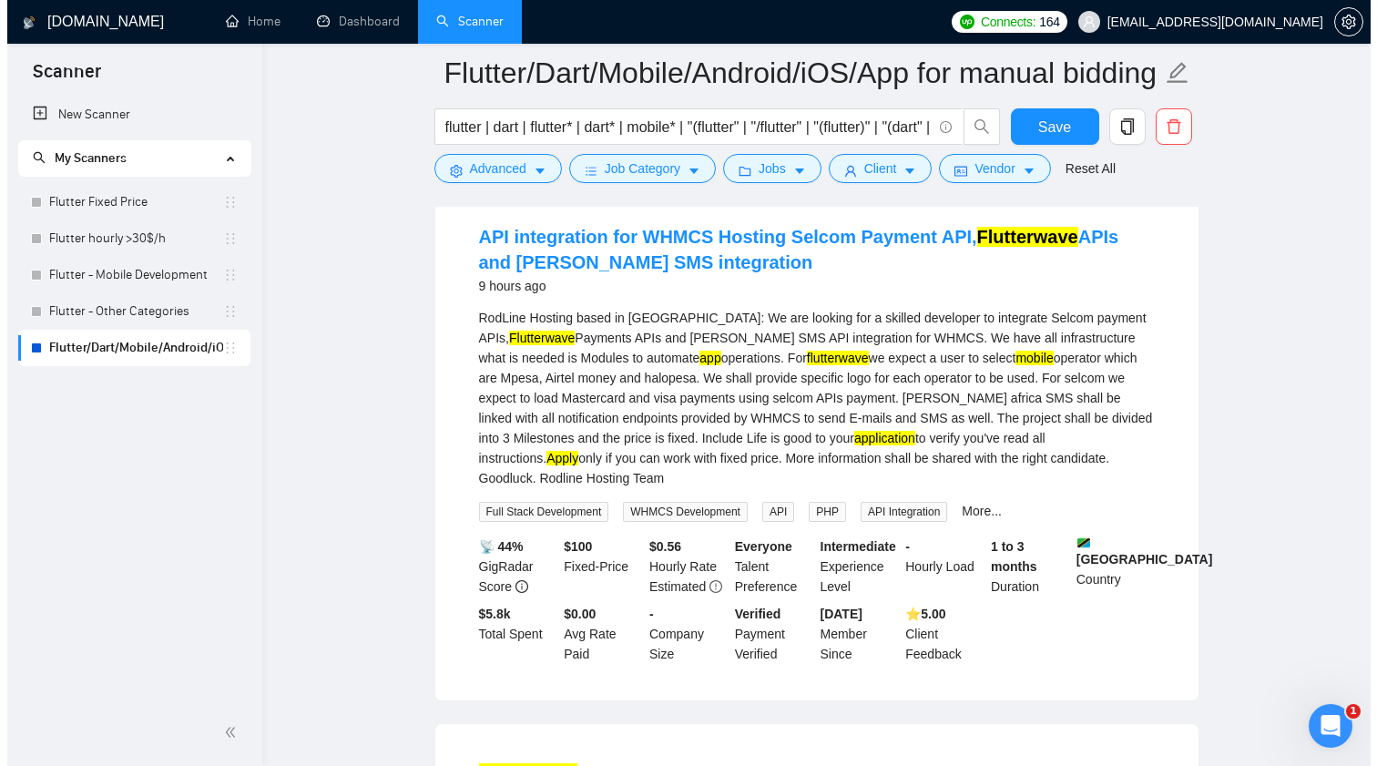
scroll to position [3347, 0]
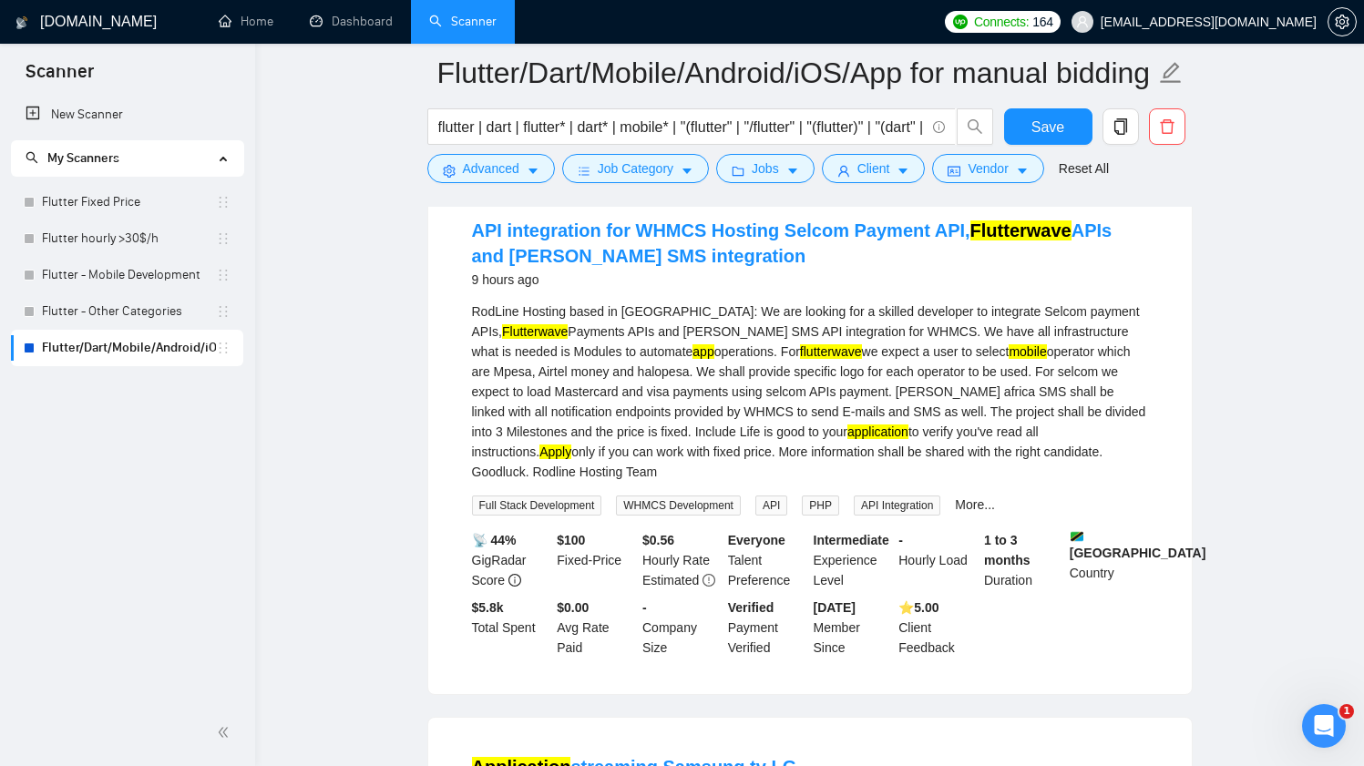
click at [849, 363] on div "RodLine Hosting based in Tanzania: We are looking for a skilled developer to in…" at bounding box center [810, 392] width 676 height 180
click at [849, 375] on div "RodLine Hosting based in Tanzania: We are looking for a skilled developer to in…" at bounding box center [810, 392] width 676 height 180
click at [866, 381] on div "RodLine Hosting based in Tanzania: We are looking for a skilled developer to in…" at bounding box center [810, 392] width 676 height 180
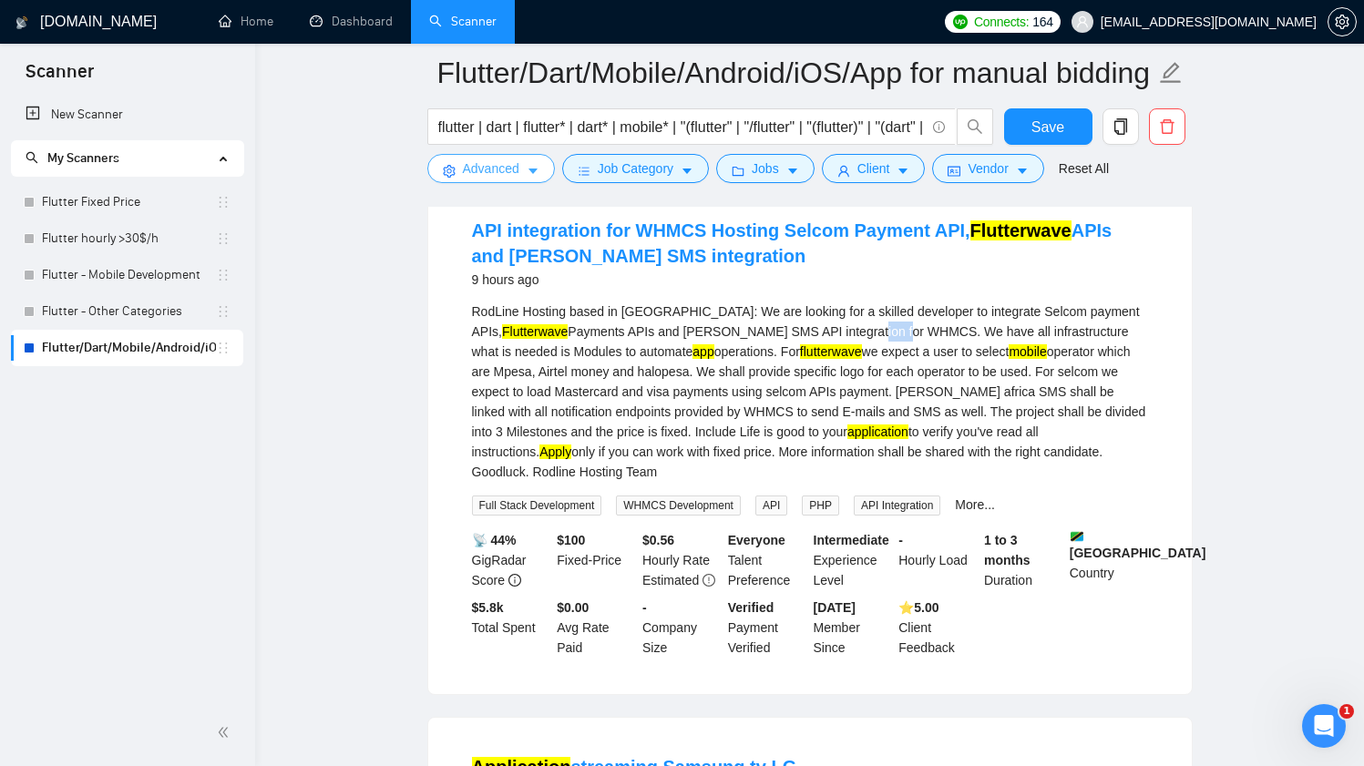
click at [465, 169] on span "Advanced" at bounding box center [491, 168] width 56 height 20
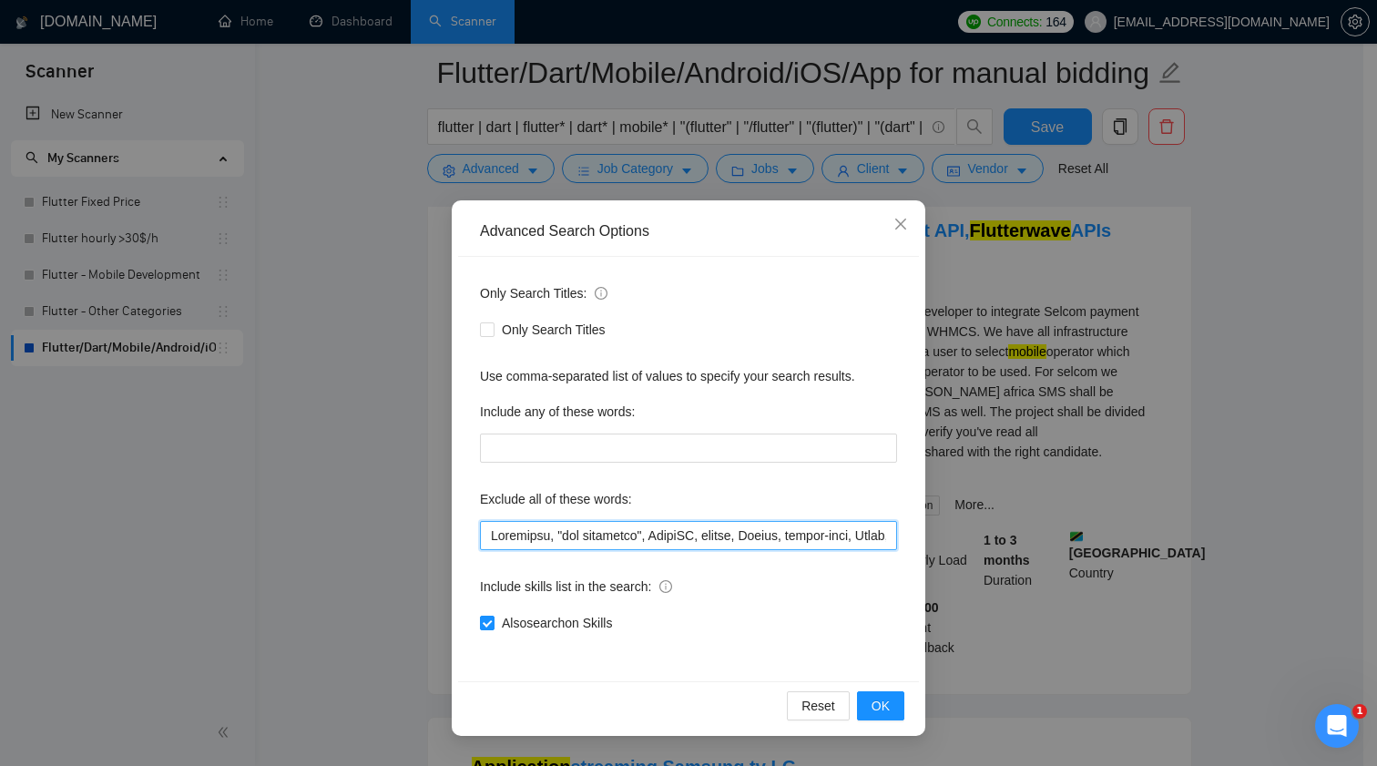
click at [683, 536] on input "text" at bounding box center [688, 535] width 417 height 29
paste input "WHMCS"
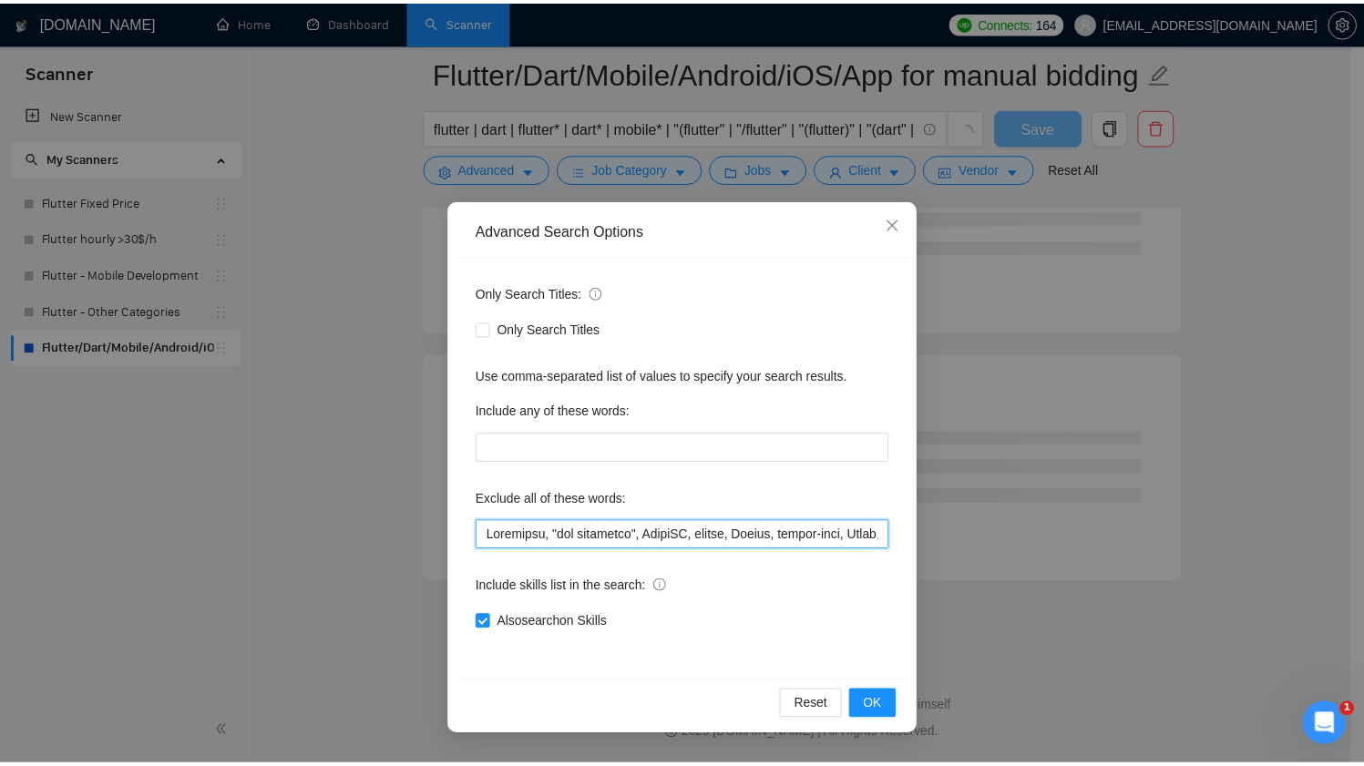
scroll to position [2273, 0]
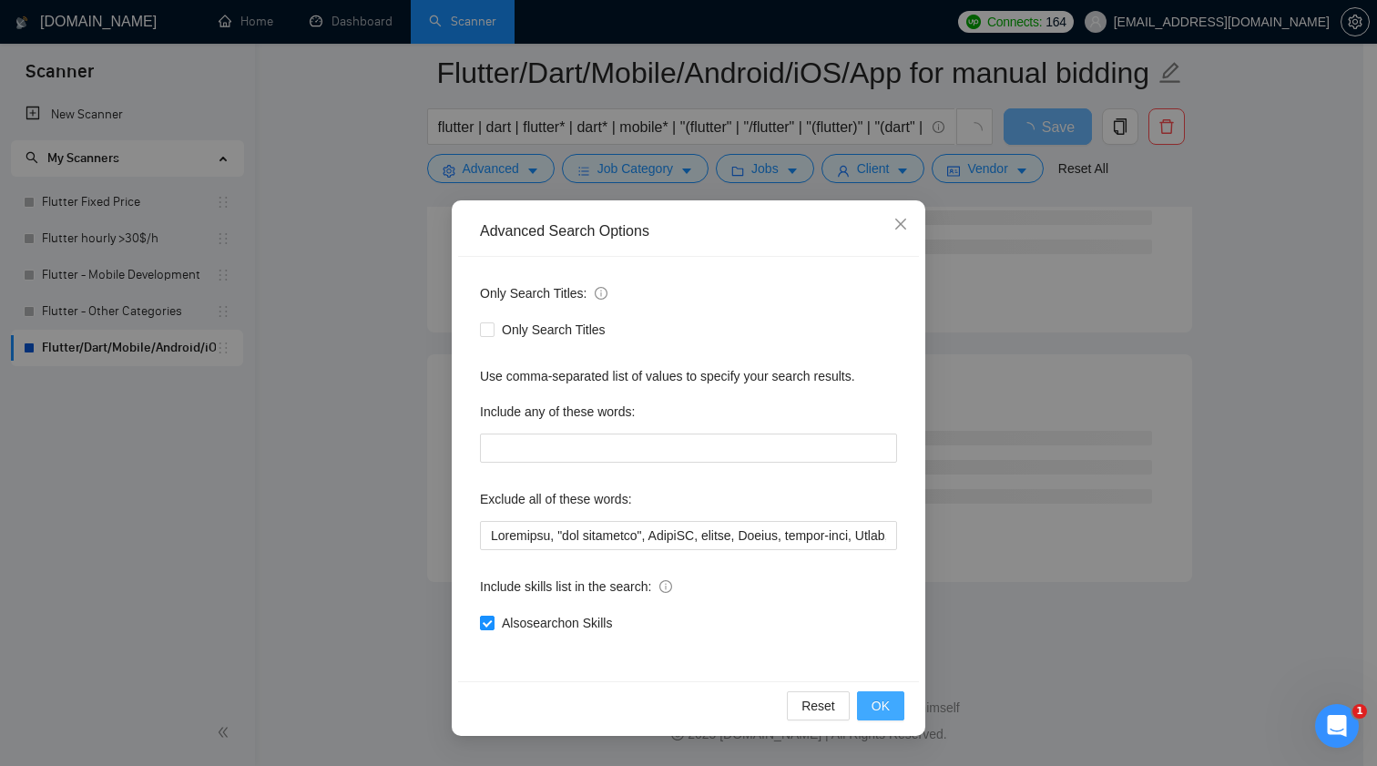
click at [897, 700] on button "OK" at bounding box center [880, 705] width 47 height 29
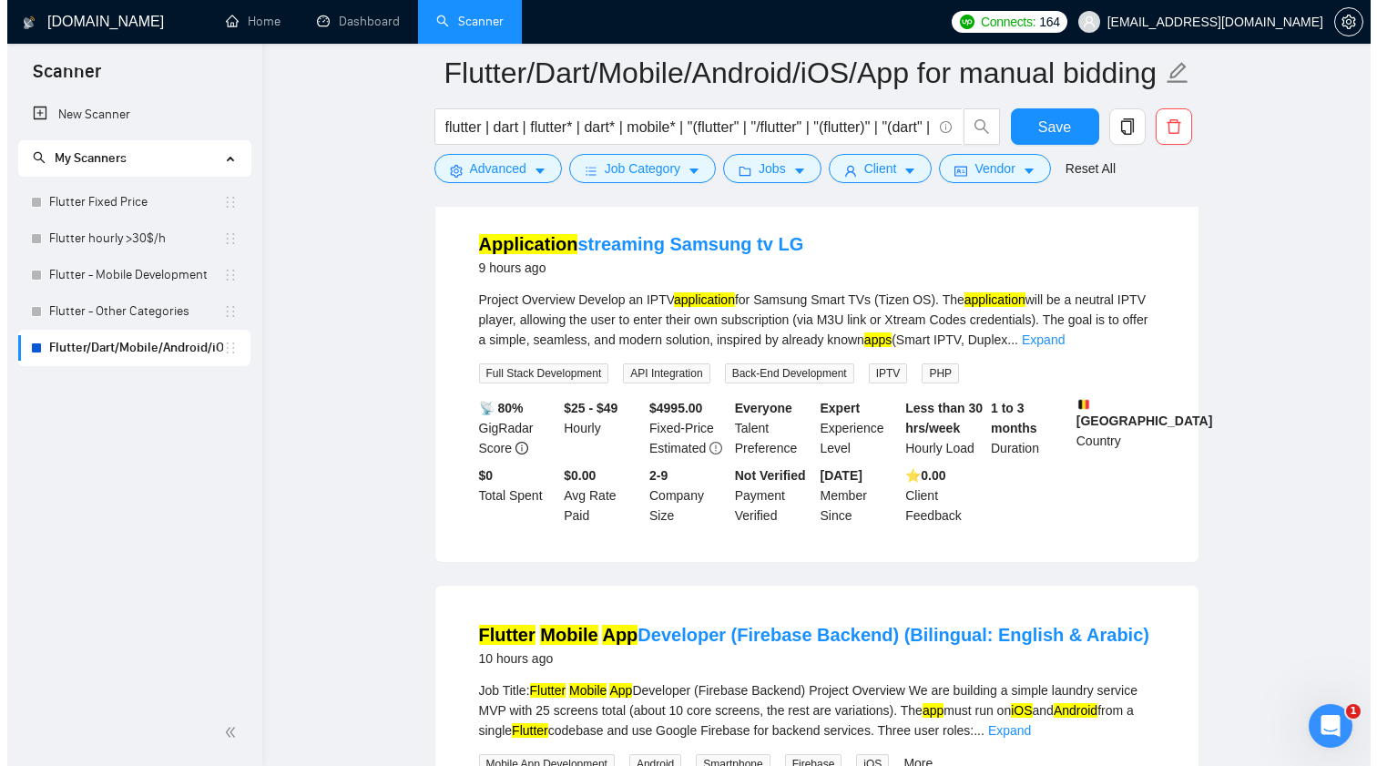
scroll to position [3348, 0]
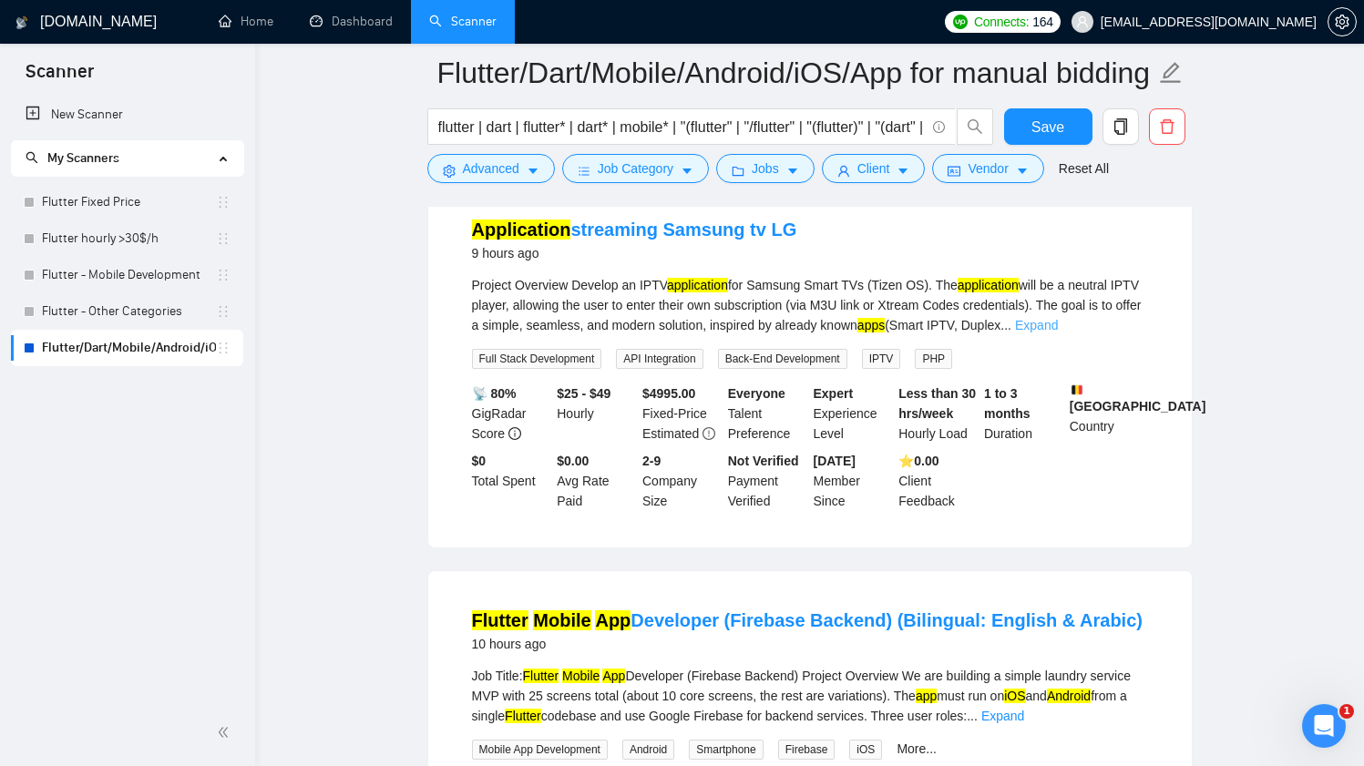
click at [1058, 332] on link "Expand" at bounding box center [1036, 325] width 43 height 15
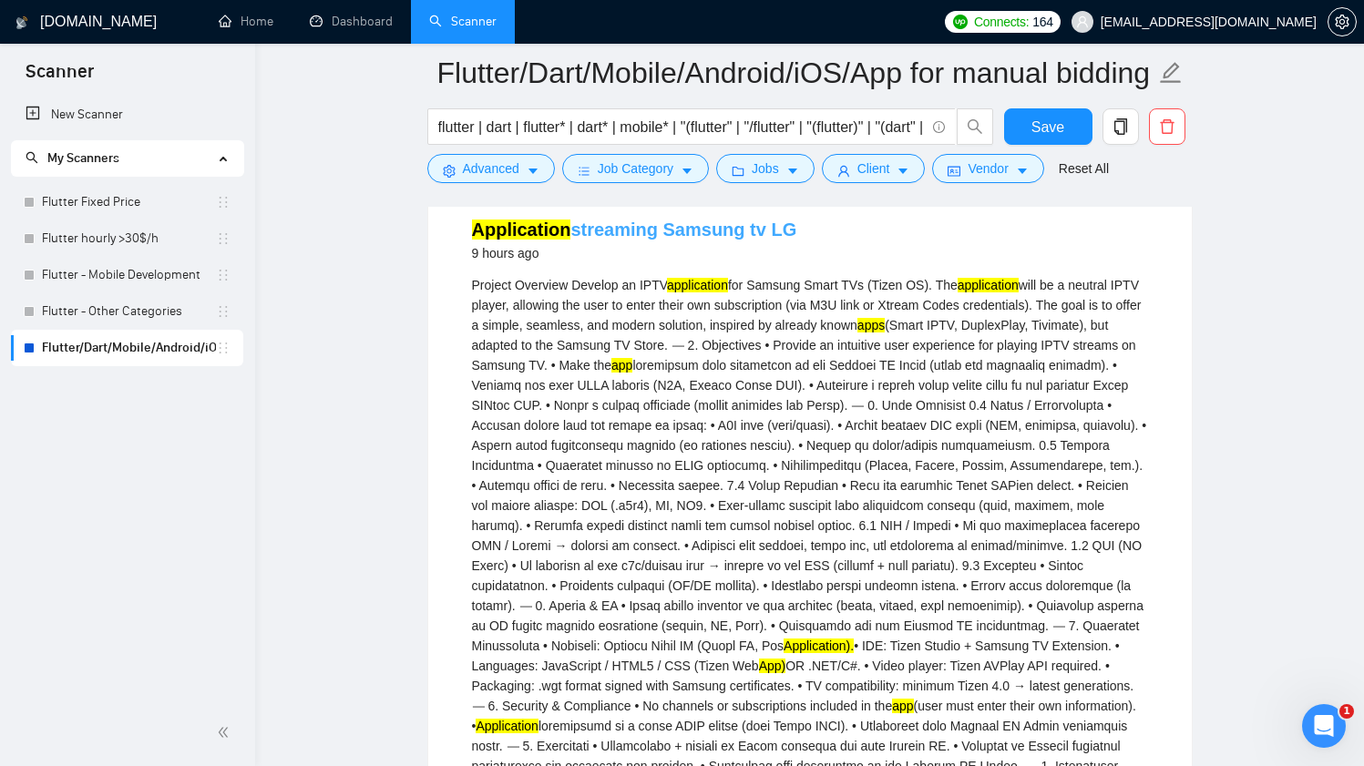
drag, startPoint x: 796, startPoint y: 271, endPoint x: 662, endPoint y: 279, distance: 134.1
click at [662, 264] on div "Application streaming Samsung tv LG 9 hours ago" at bounding box center [810, 240] width 676 height 47
click at [521, 172] on button "Advanced" at bounding box center [491, 168] width 128 height 29
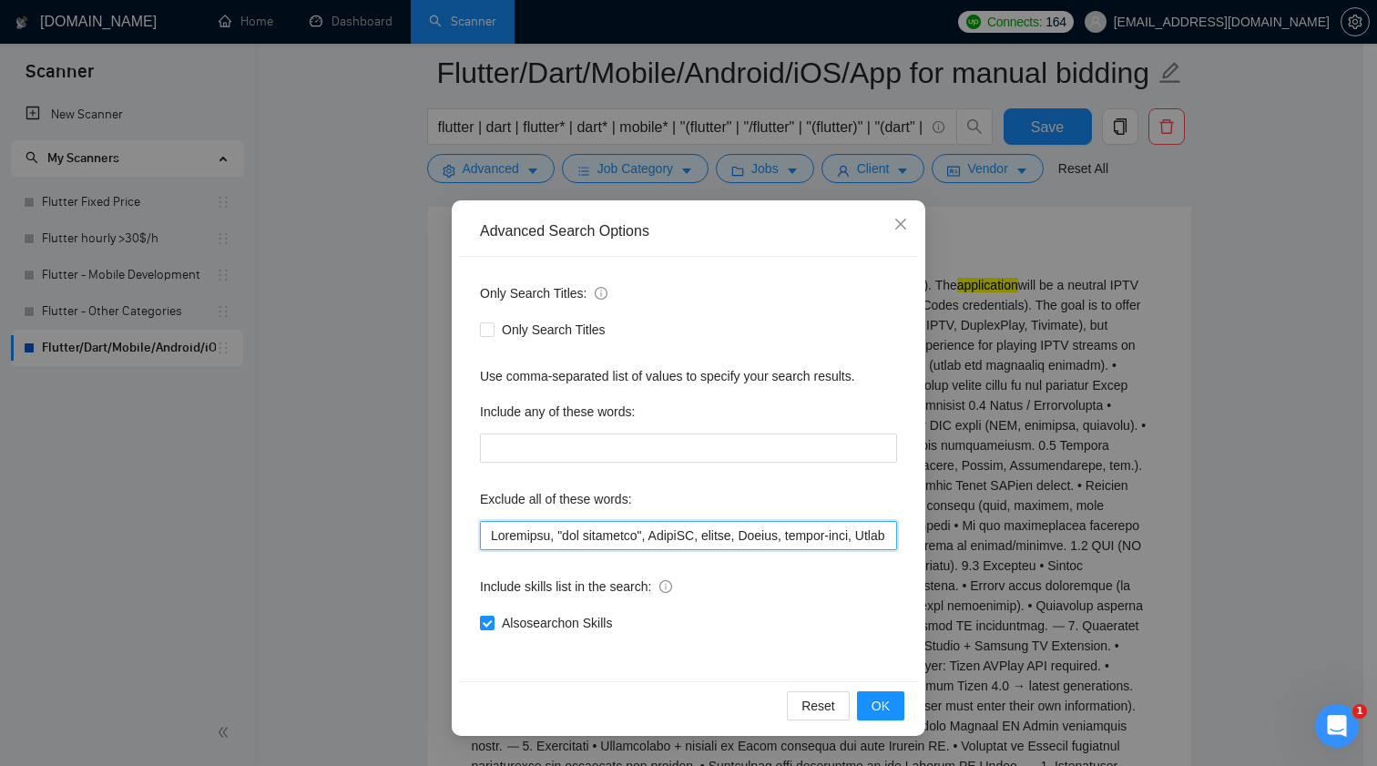
click at [673, 528] on input "text" at bounding box center [688, 535] width 417 height 29
paste input "Samsung tv LG"
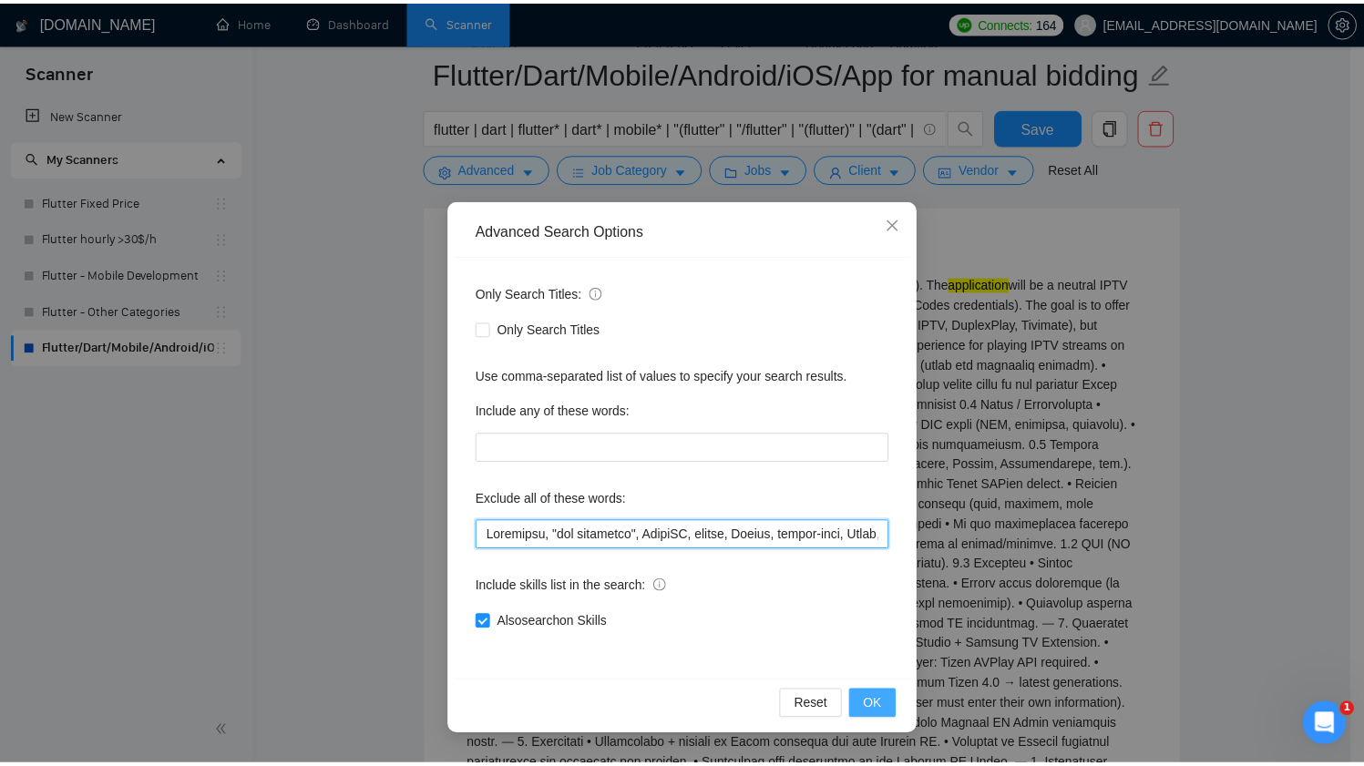
scroll to position [2273, 0]
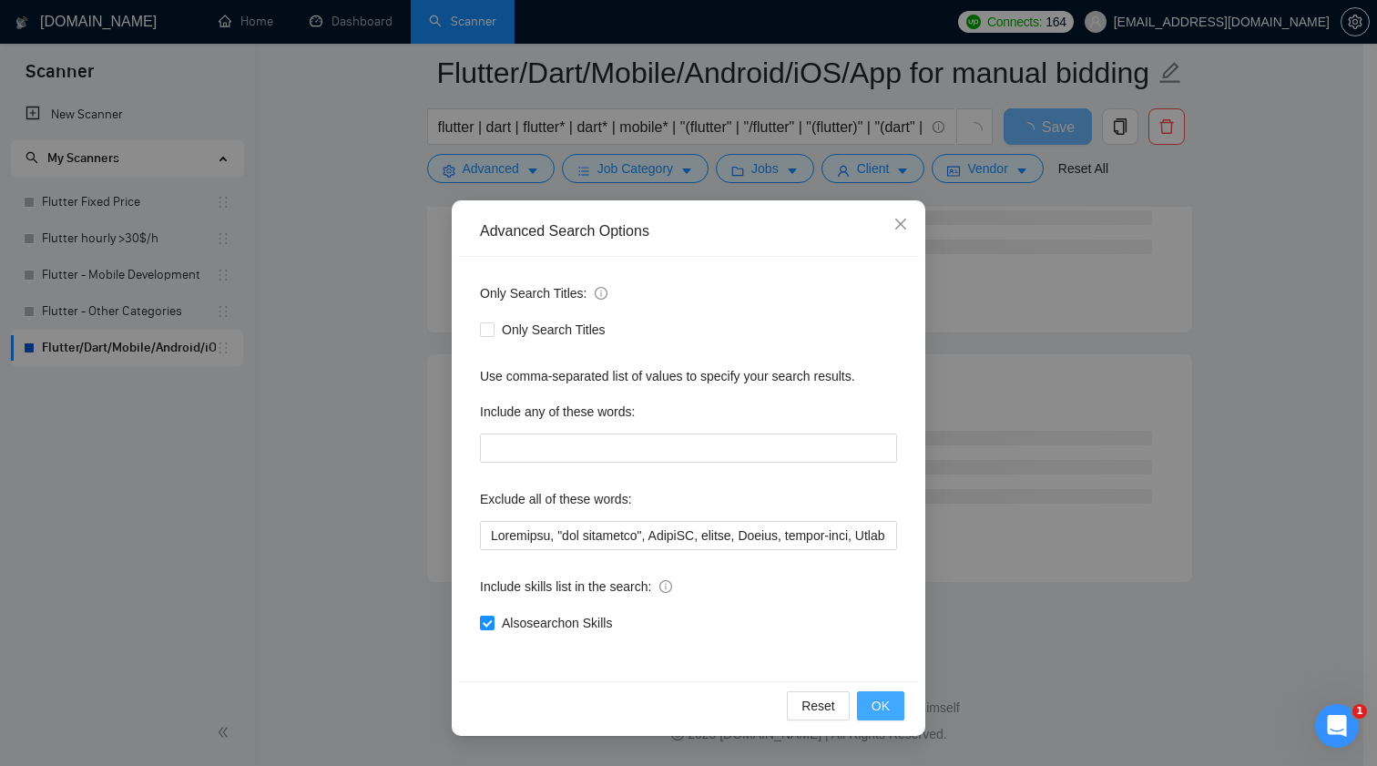
click at [865, 709] on button "OK" at bounding box center [880, 705] width 47 height 29
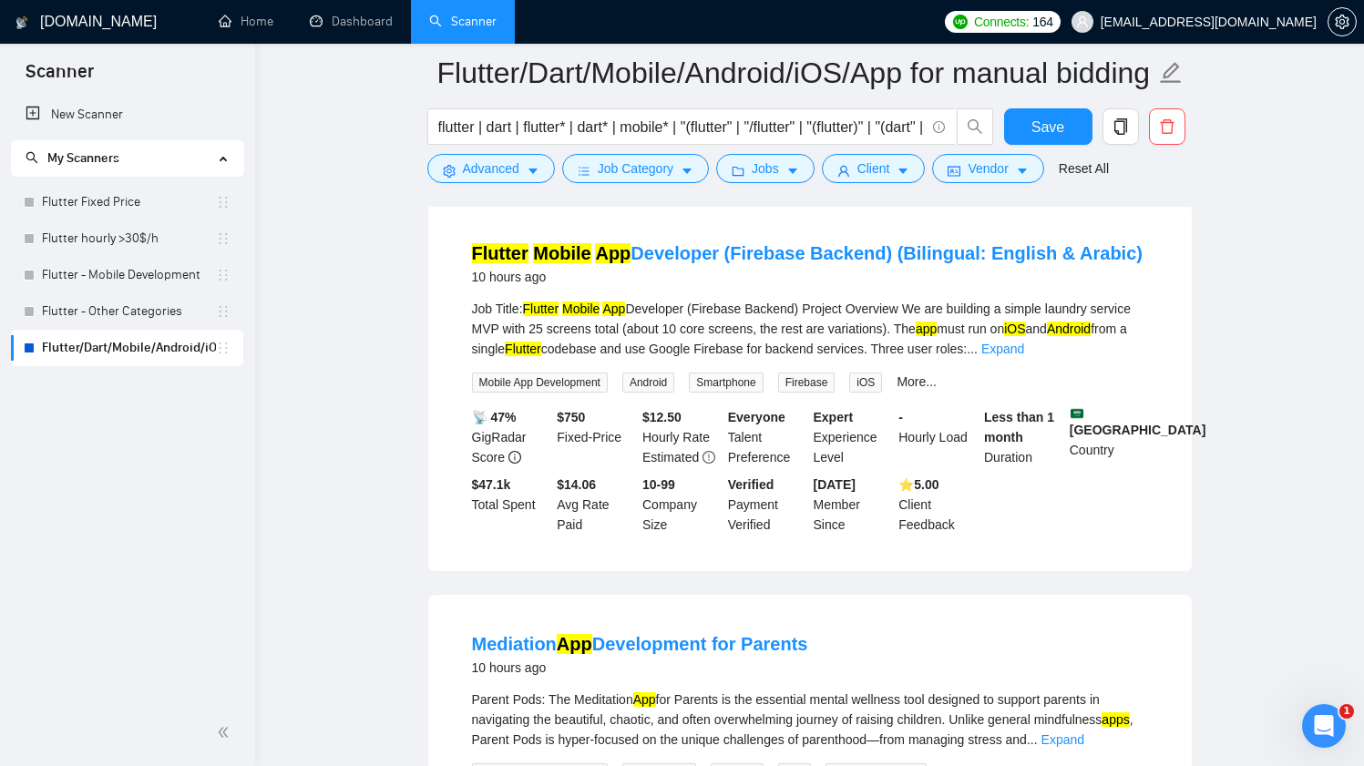
scroll to position [3328, 0]
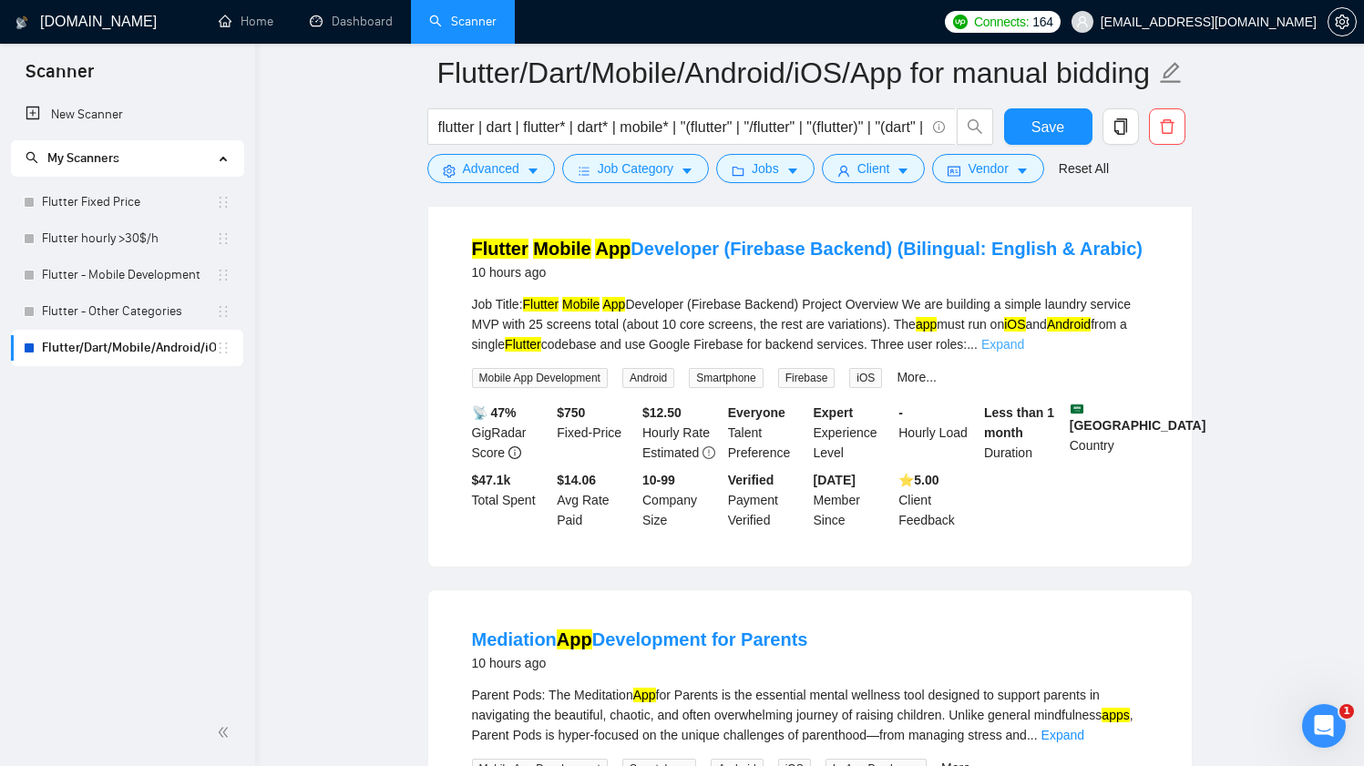
click at [1024, 352] on link "Expand" at bounding box center [1002, 344] width 43 height 15
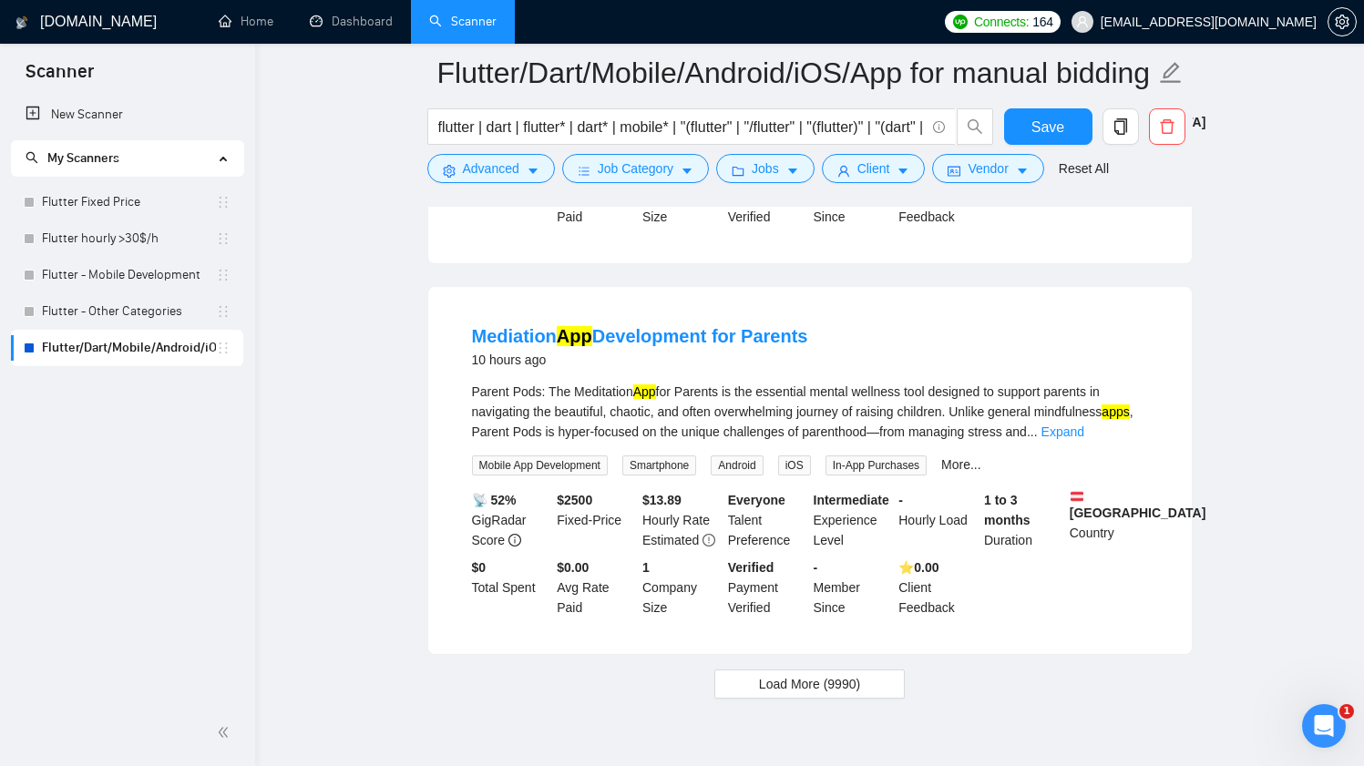
scroll to position [4278, 0]
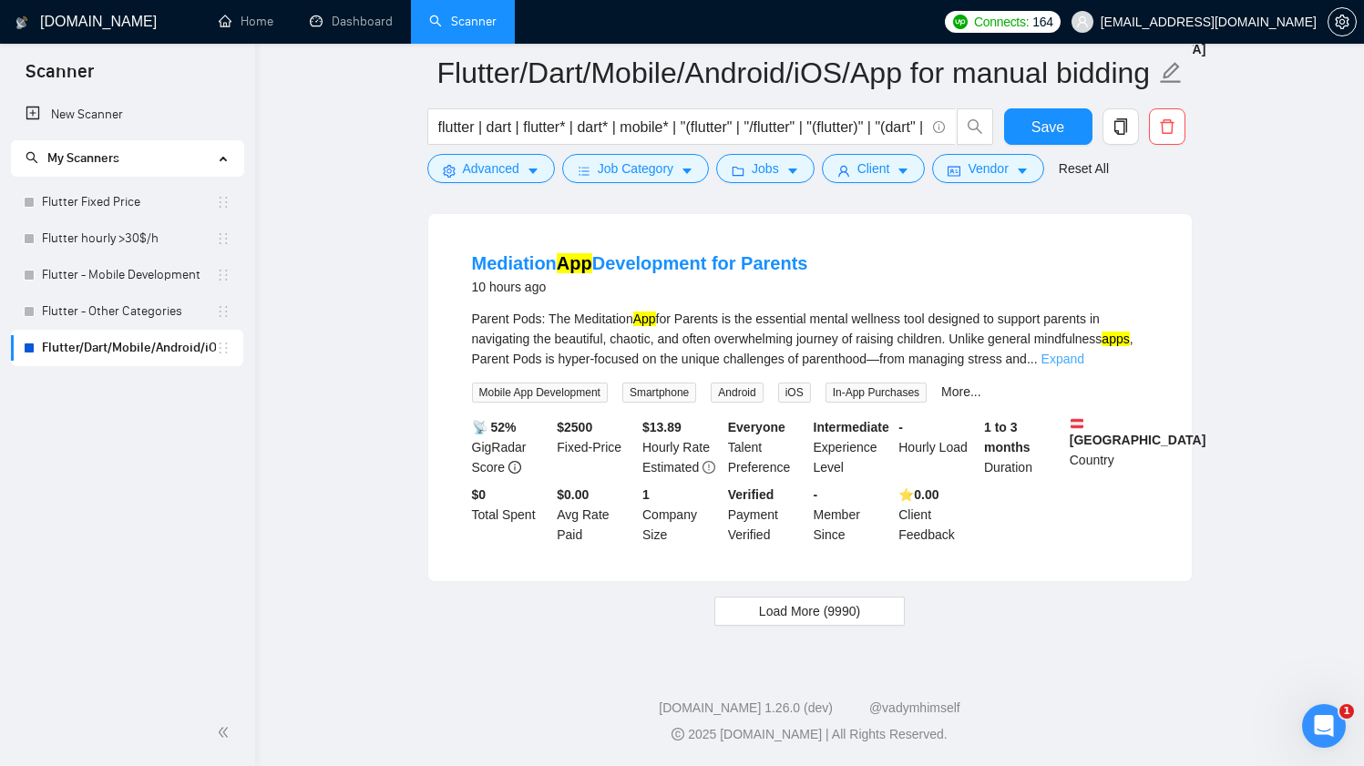
click at [1084, 366] on link "Expand" at bounding box center [1062, 359] width 43 height 15
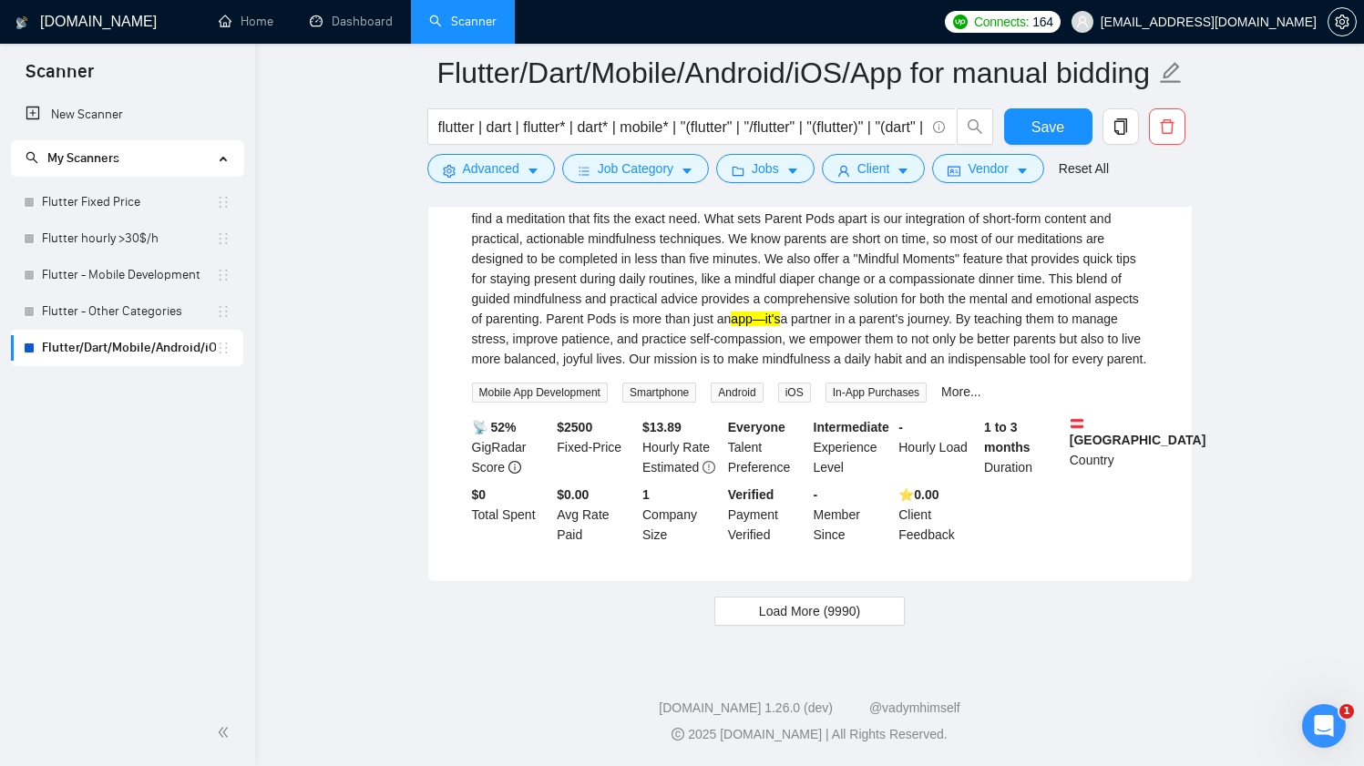
scroll to position [4663, 0]
click at [860, 605] on span "Load More (9990)" at bounding box center [809, 611] width 101 height 20
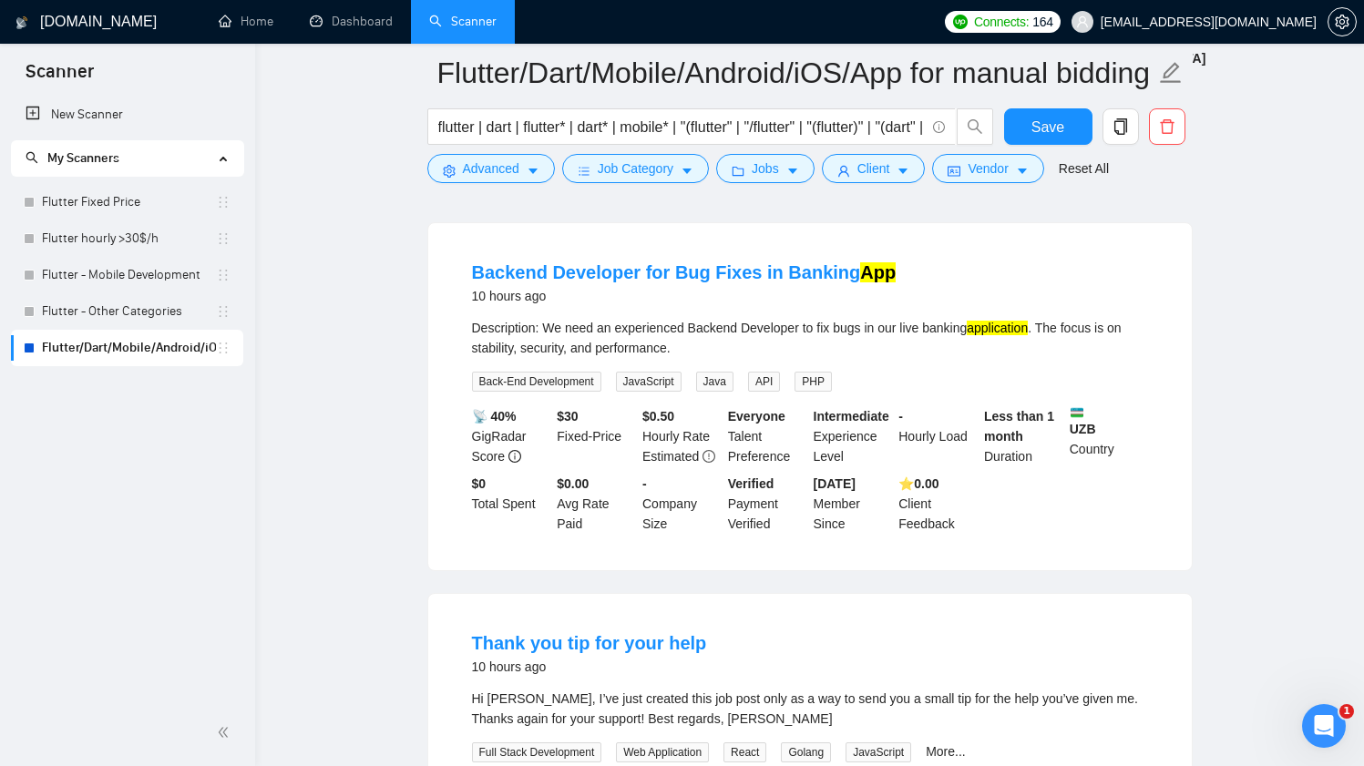
scroll to position [4932, 0]
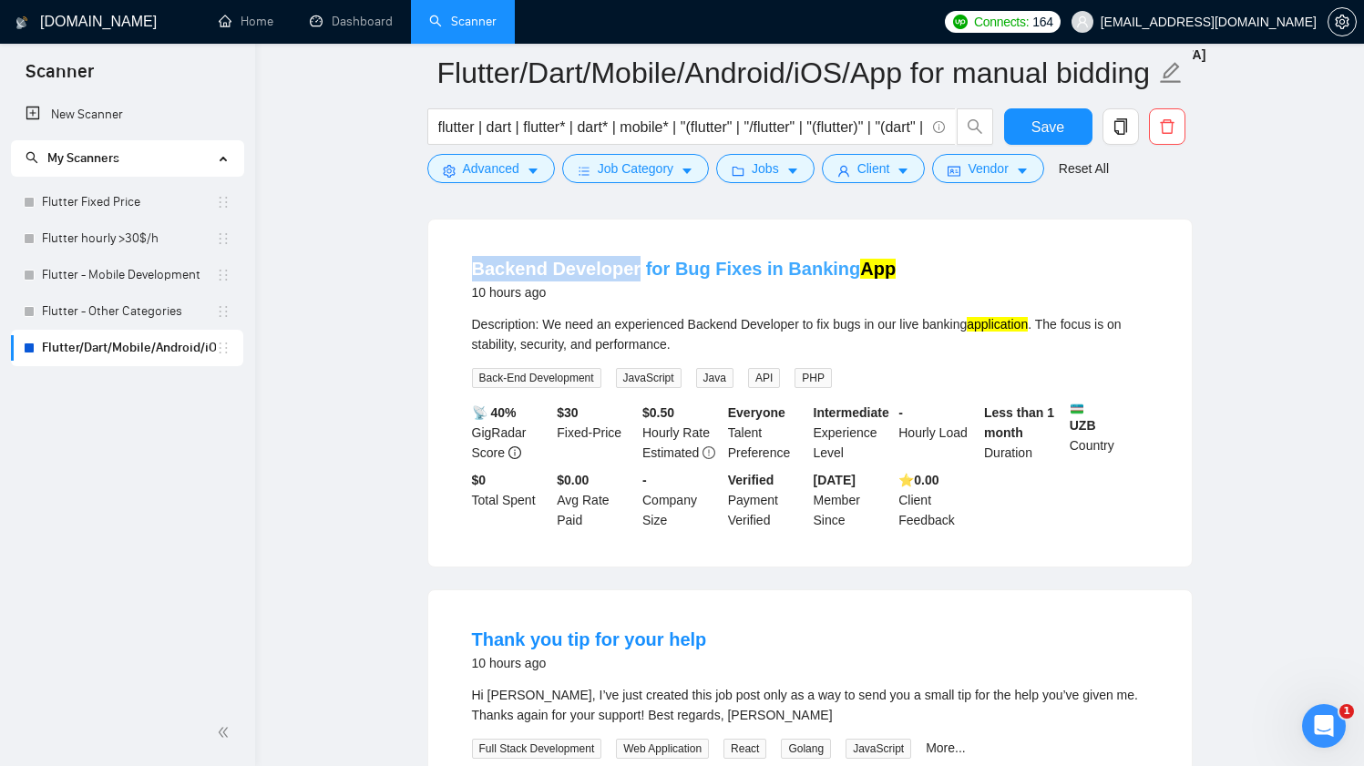
drag, startPoint x: 464, startPoint y: 388, endPoint x: 631, endPoint y: 391, distance: 167.6
click at [631, 391] on li "Backend Developer for Bug Fixes in Banking App 10 hours ago Description: We nee…" at bounding box center [810, 392] width 720 height 303
click at [477, 167] on span "Advanced" at bounding box center [491, 168] width 56 height 20
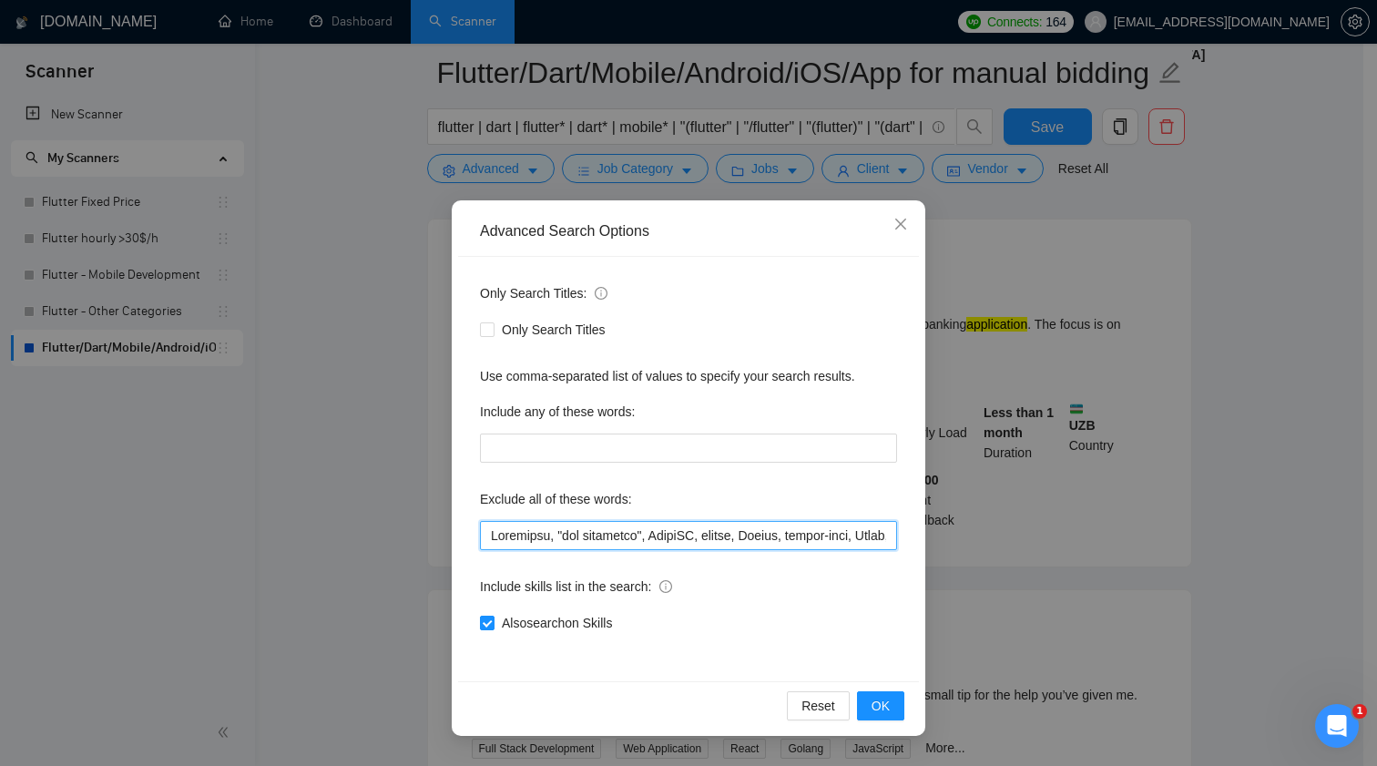
click at [636, 542] on input "text" at bounding box center [688, 535] width 417 height 29
paste input "Backend Developer"
click at [903, 714] on button "OK" at bounding box center [880, 705] width 47 height 29
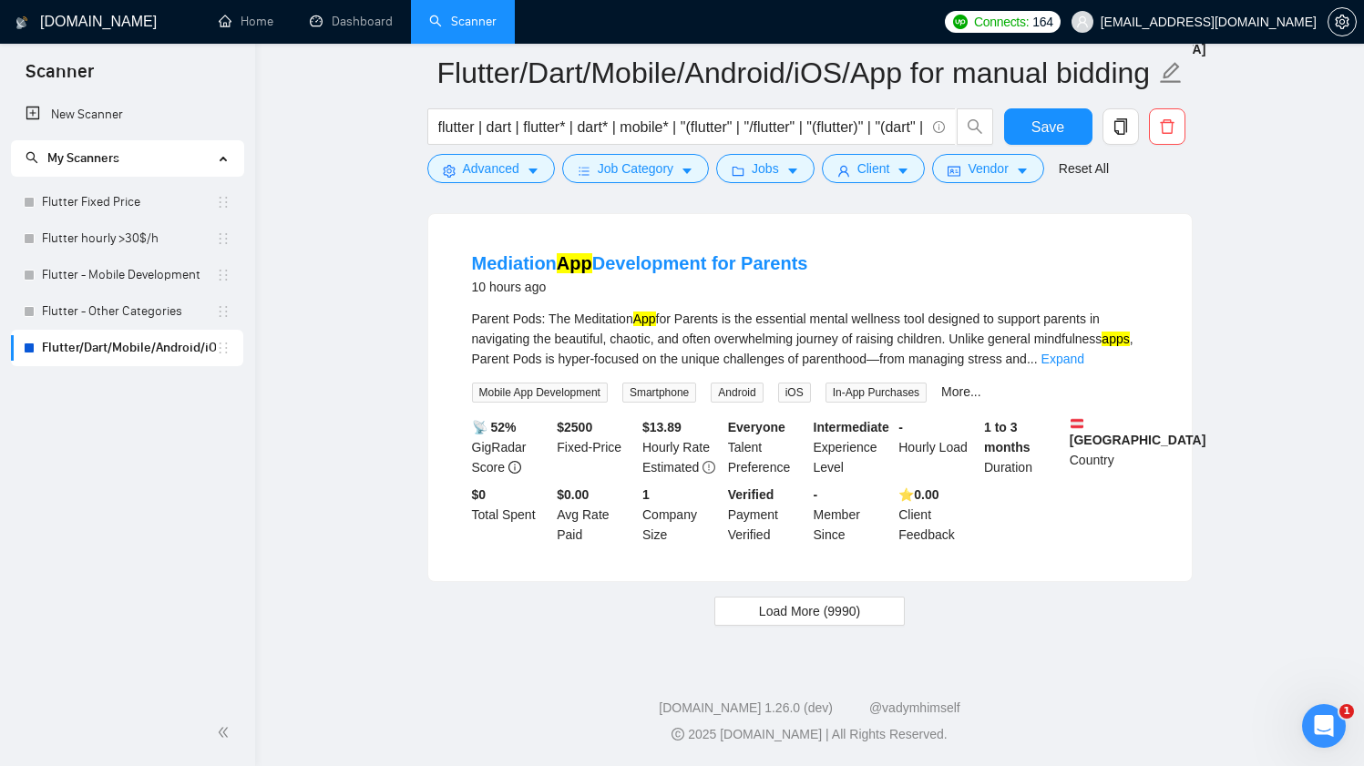
scroll to position [3761, 0]
click at [839, 608] on span "Load More (9990)" at bounding box center [809, 611] width 101 height 20
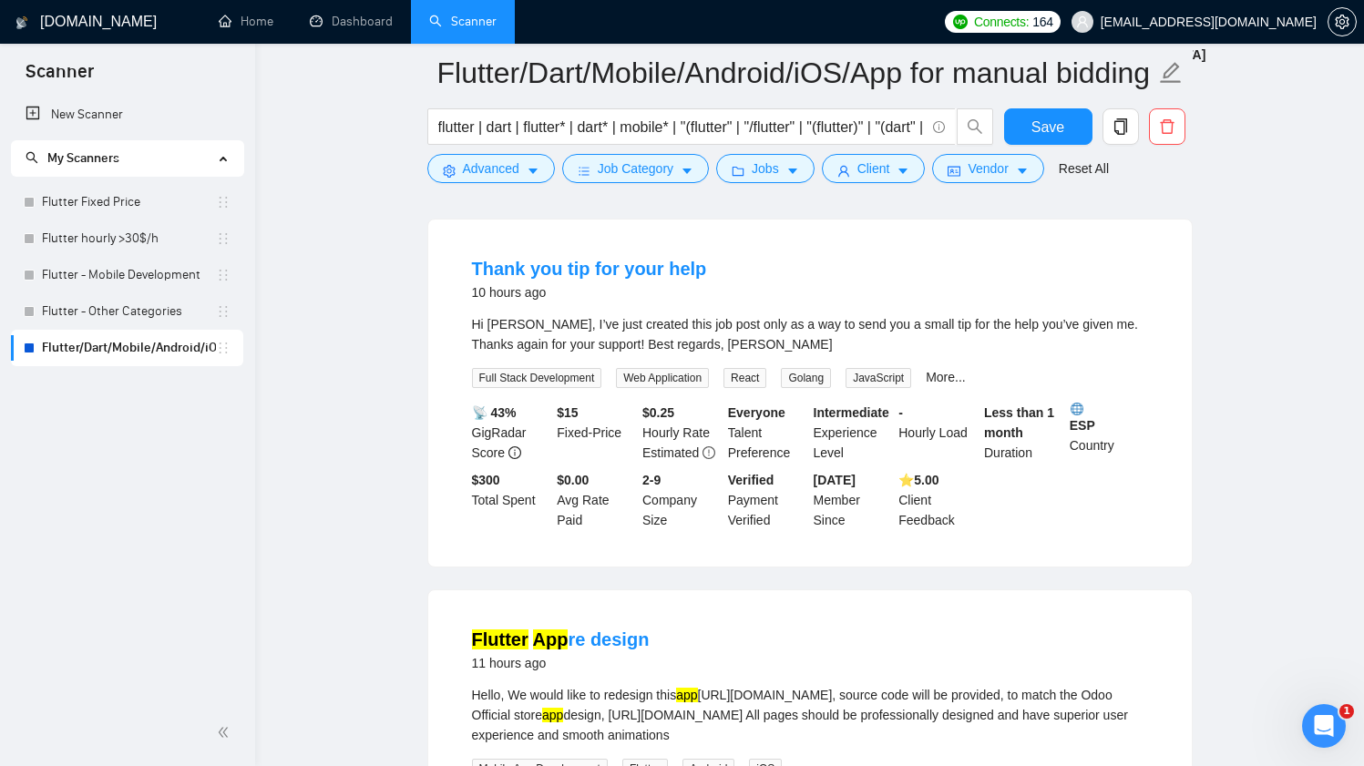
scroll to position [4094, 0]
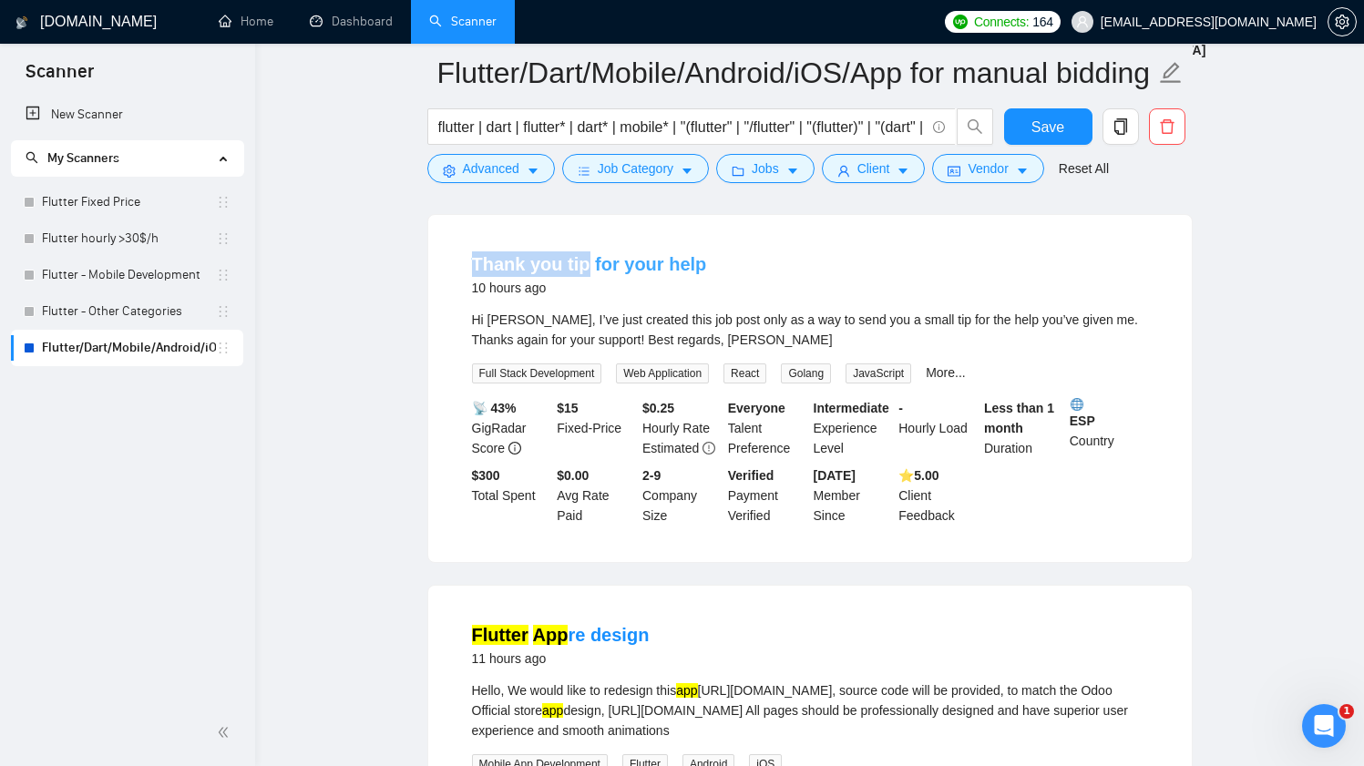
drag, startPoint x: 450, startPoint y: 317, endPoint x: 584, endPoint y: 326, distance: 134.2
click at [584, 326] on li "Thank you tip for your help 10 hours ago Hi Jonathan, I’ve just created this jo…" at bounding box center [810, 388] width 720 height 303
click at [511, 158] on button "Advanced" at bounding box center [491, 168] width 128 height 29
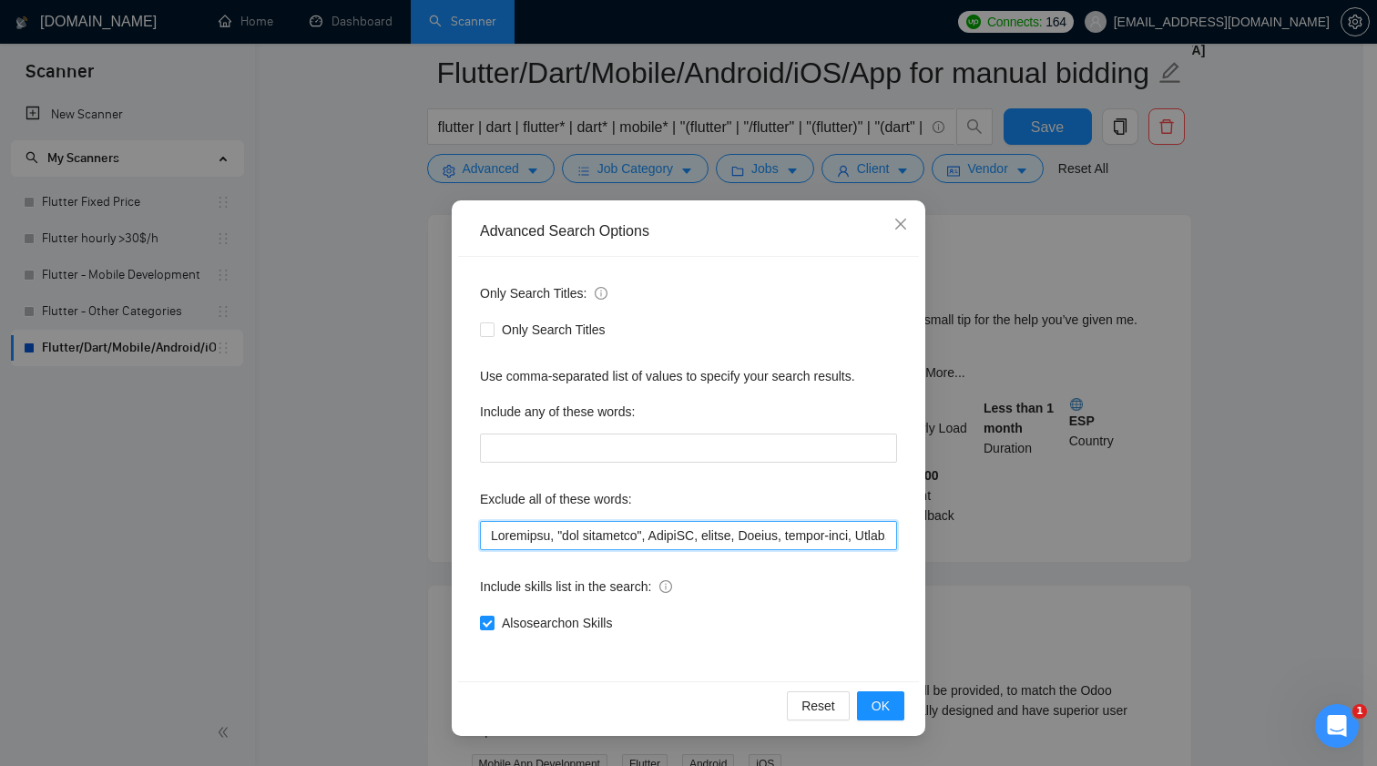
click at [681, 549] on input "text" at bounding box center [688, 535] width 417 height 29
click at [681, 542] on input "text" at bounding box center [688, 535] width 417 height 29
paste input "Thank you tip"
click at [888, 704] on span "OK" at bounding box center [881, 706] width 18 height 20
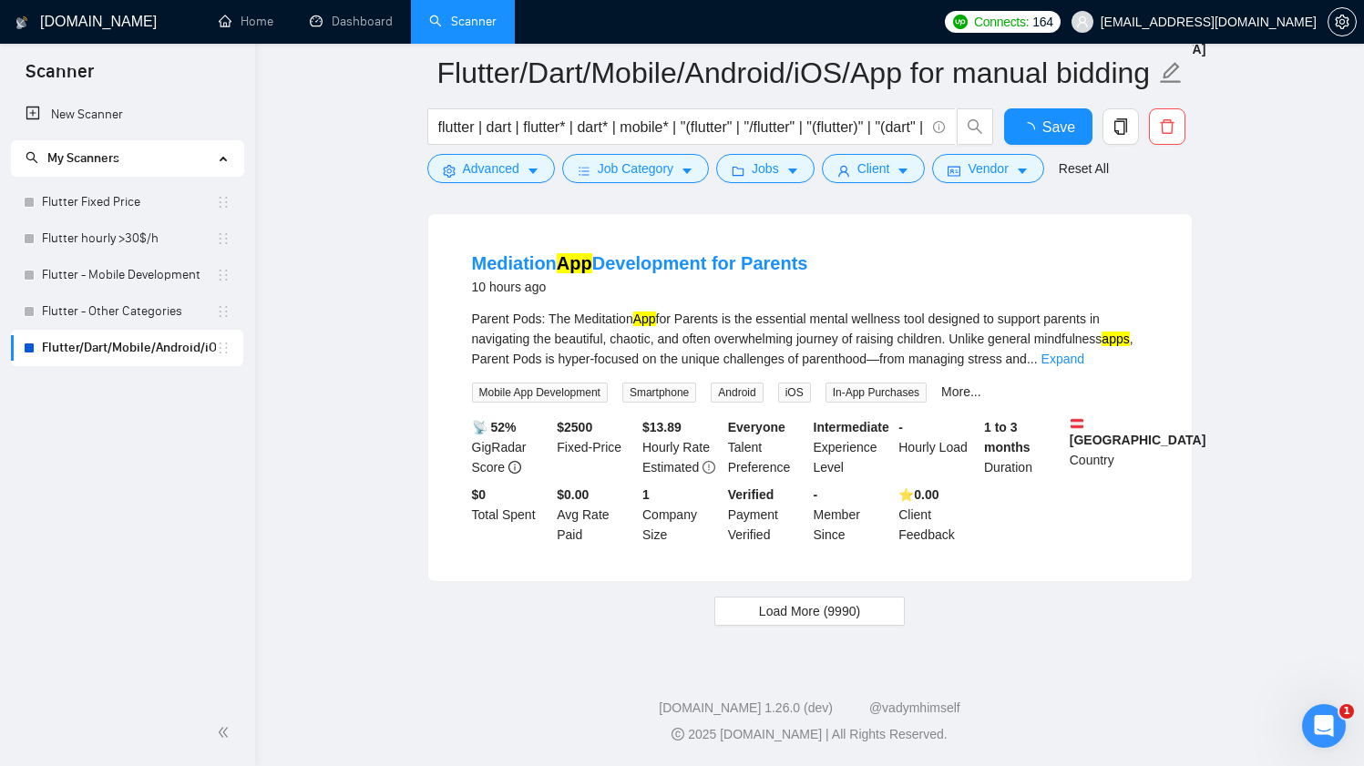
scroll to position [3761, 0]
click at [854, 618] on span "Load More (9990)" at bounding box center [809, 611] width 101 height 20
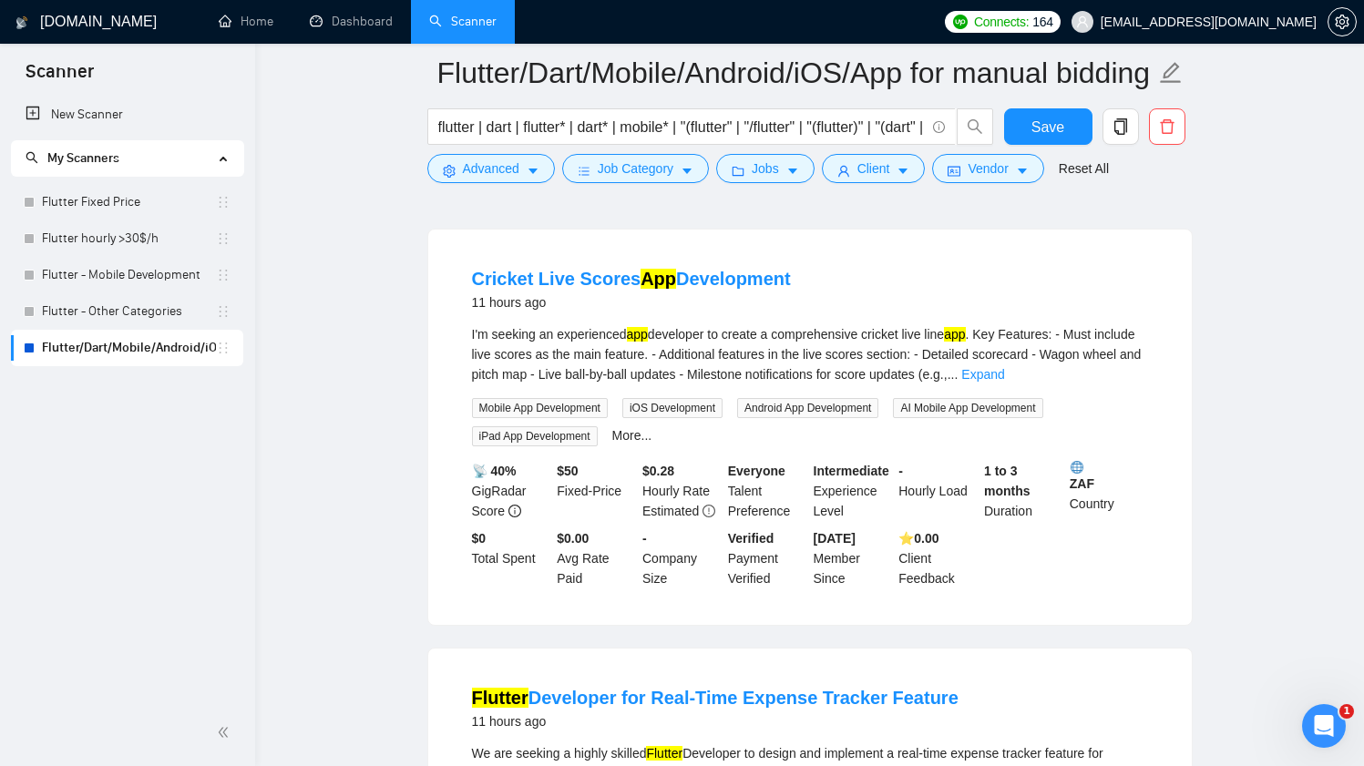
scroll to position [4863, 0]
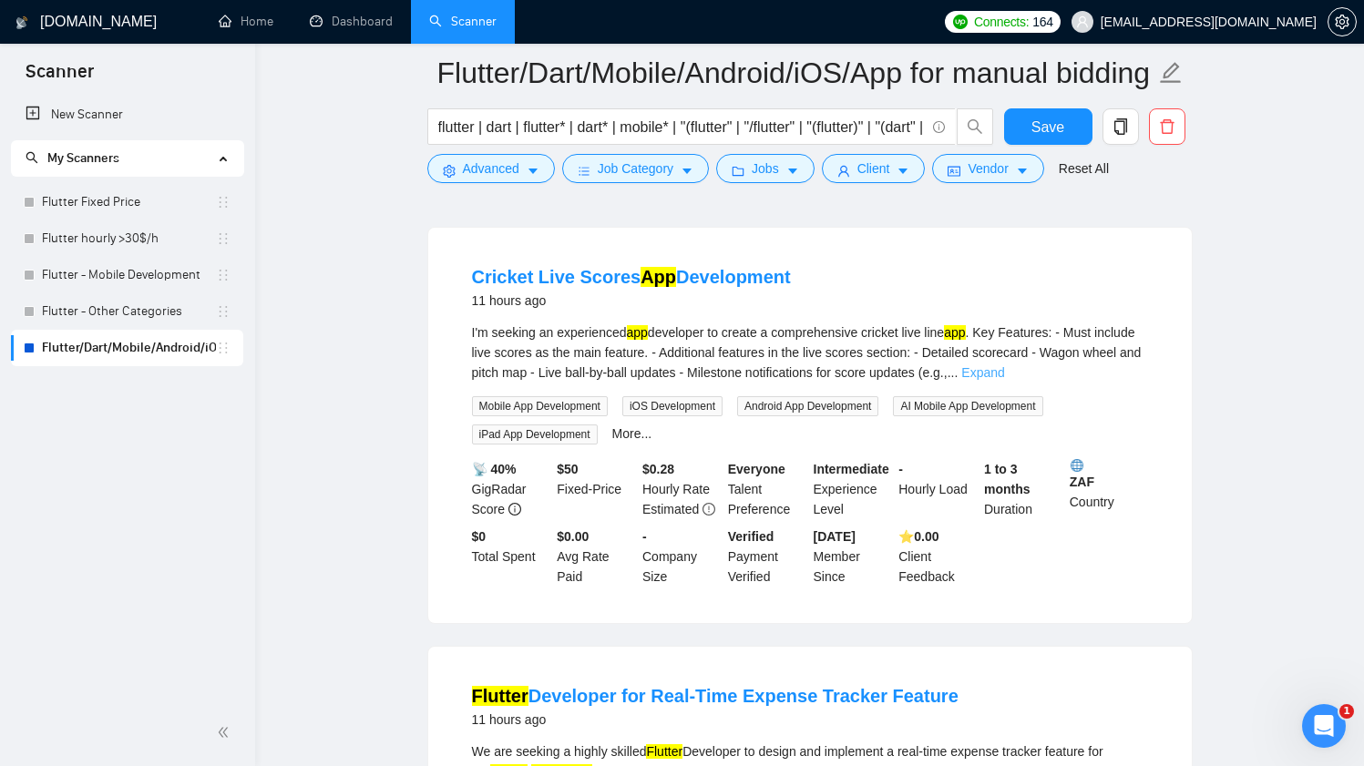
click at [1004, 380] on link "Expand" at bounding box center [982, 372] width 43 height 15
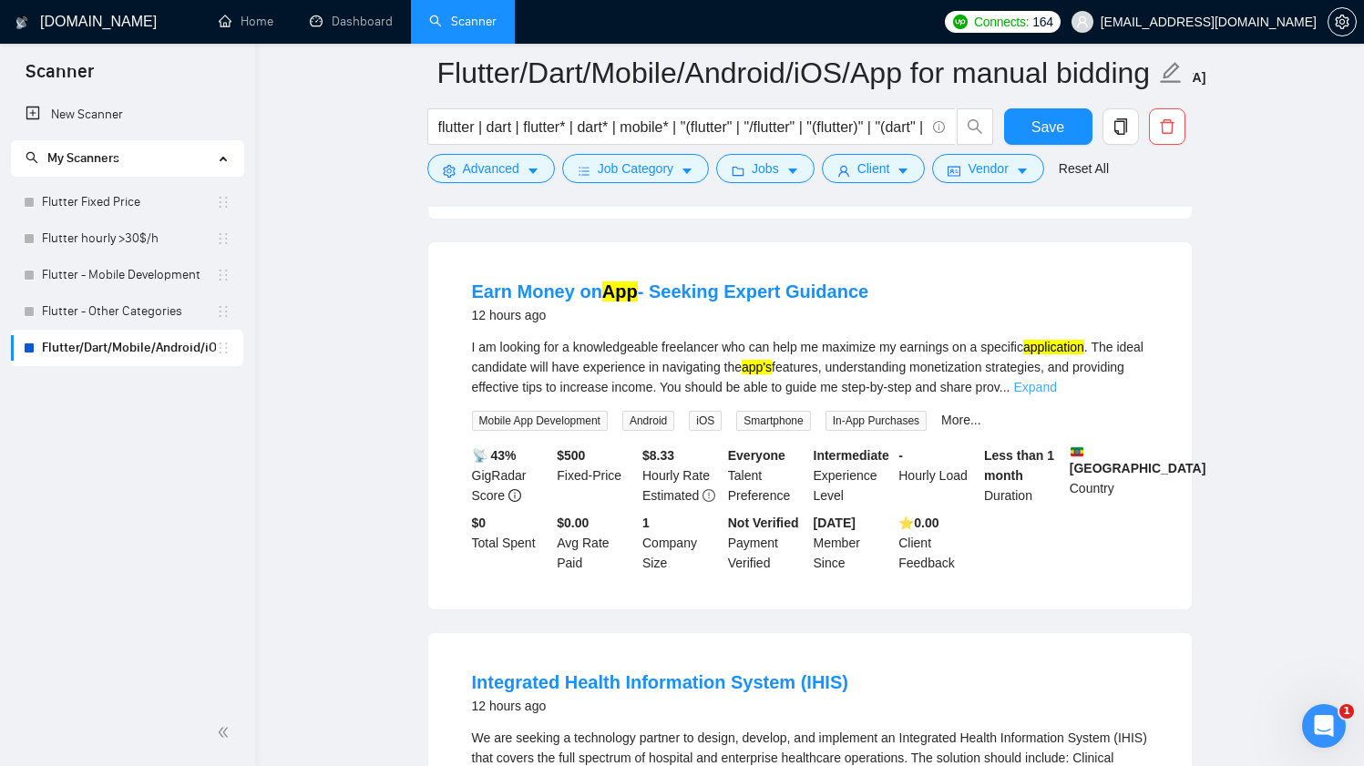
scroll to position [5739, 0]
click at [1056, 394] on link "Expand" at bounding box center [1034, 387] width 43 height 15
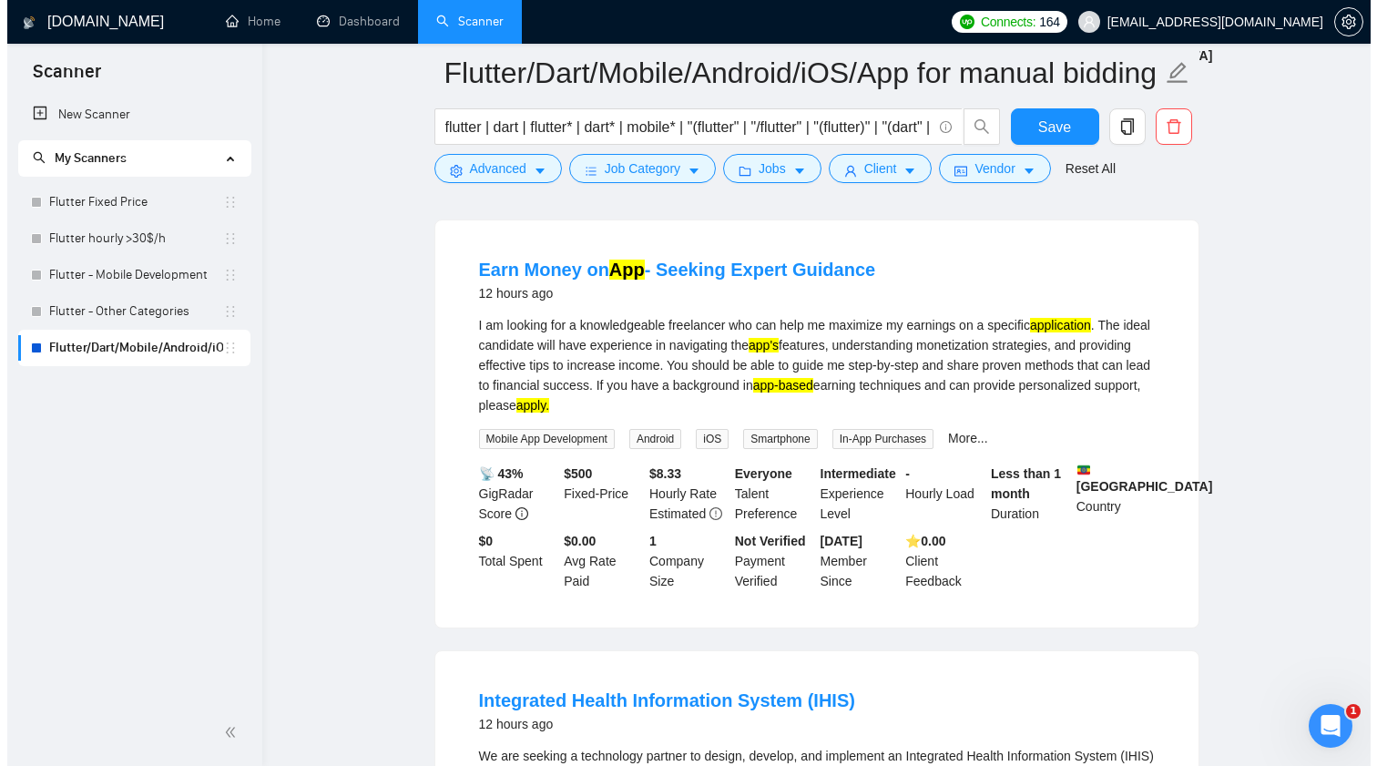
scroll to position [5771, 0]
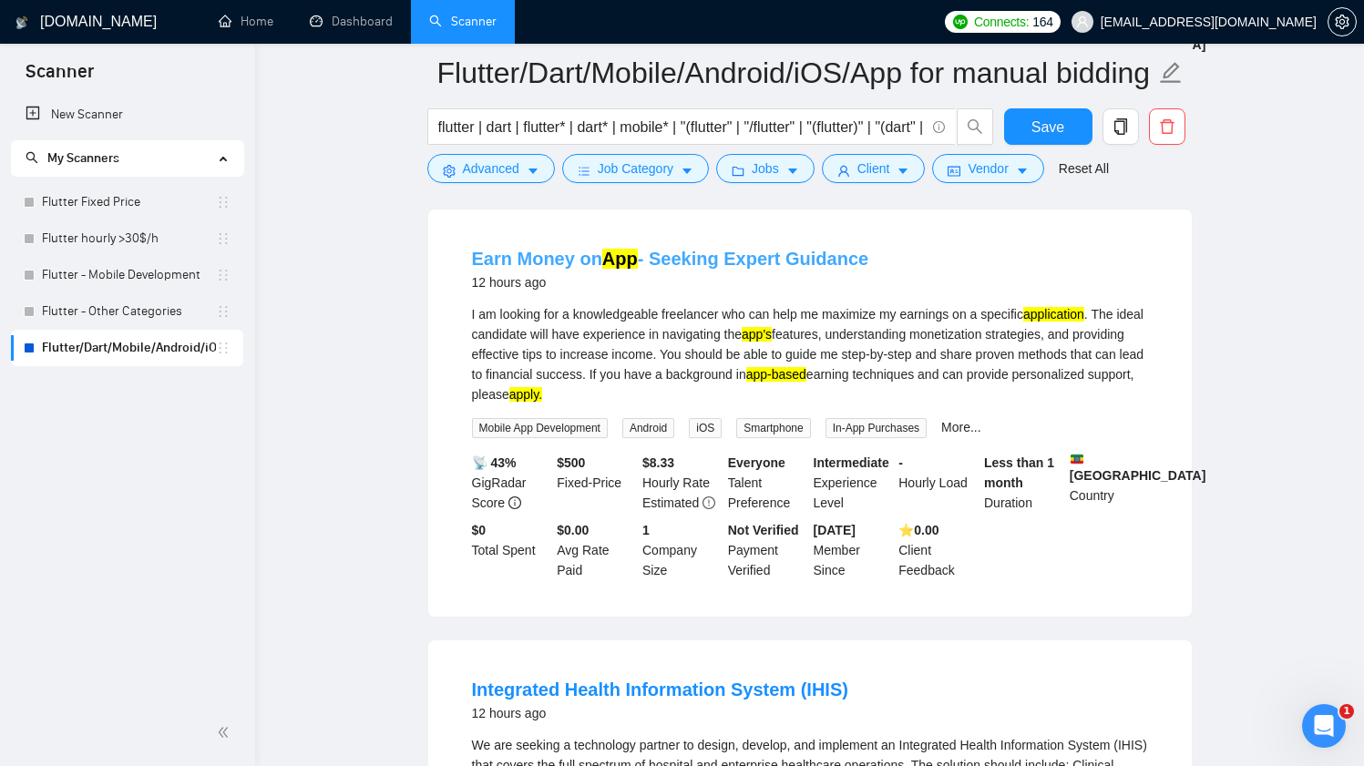
drag, startPoint x: 892, startPoint y: 326, endPoint x: 652, endPoint y: 332, distance: 239.7
click at [652, 293] on div "Earn Money on App - Seeking Expert Guidance 12 hours ago" at bounding box center [810, 269] width 676 height 47
click at [475, 173] on span "Advanced" at bounding box center [491, 168] width 56 height 20
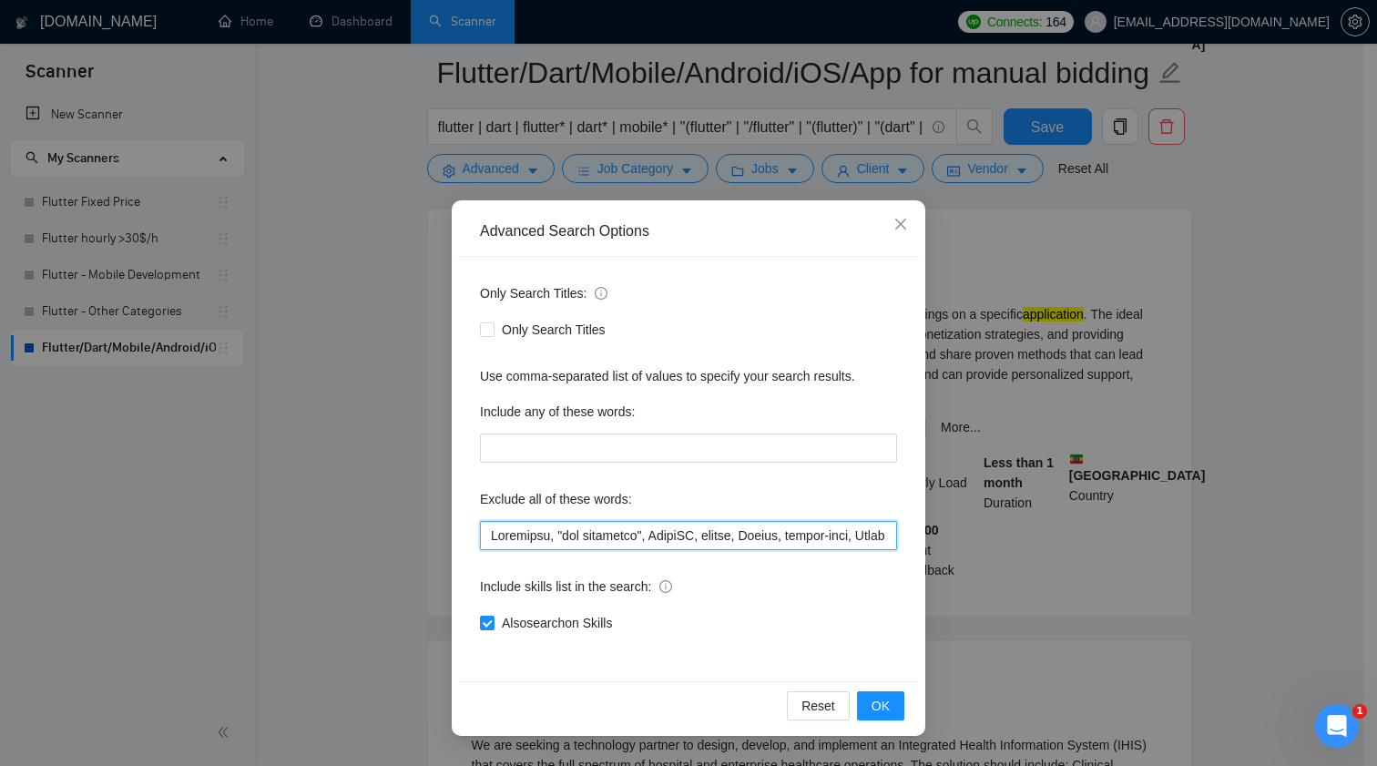
click at [666, 530] on input "text" at bounding box center [688, 535] width 417 height 29
paste input "Seeking Expert Guidance"
click at [891, 709] on button "OK" at bounding box center [880, 705] width 47 height 29
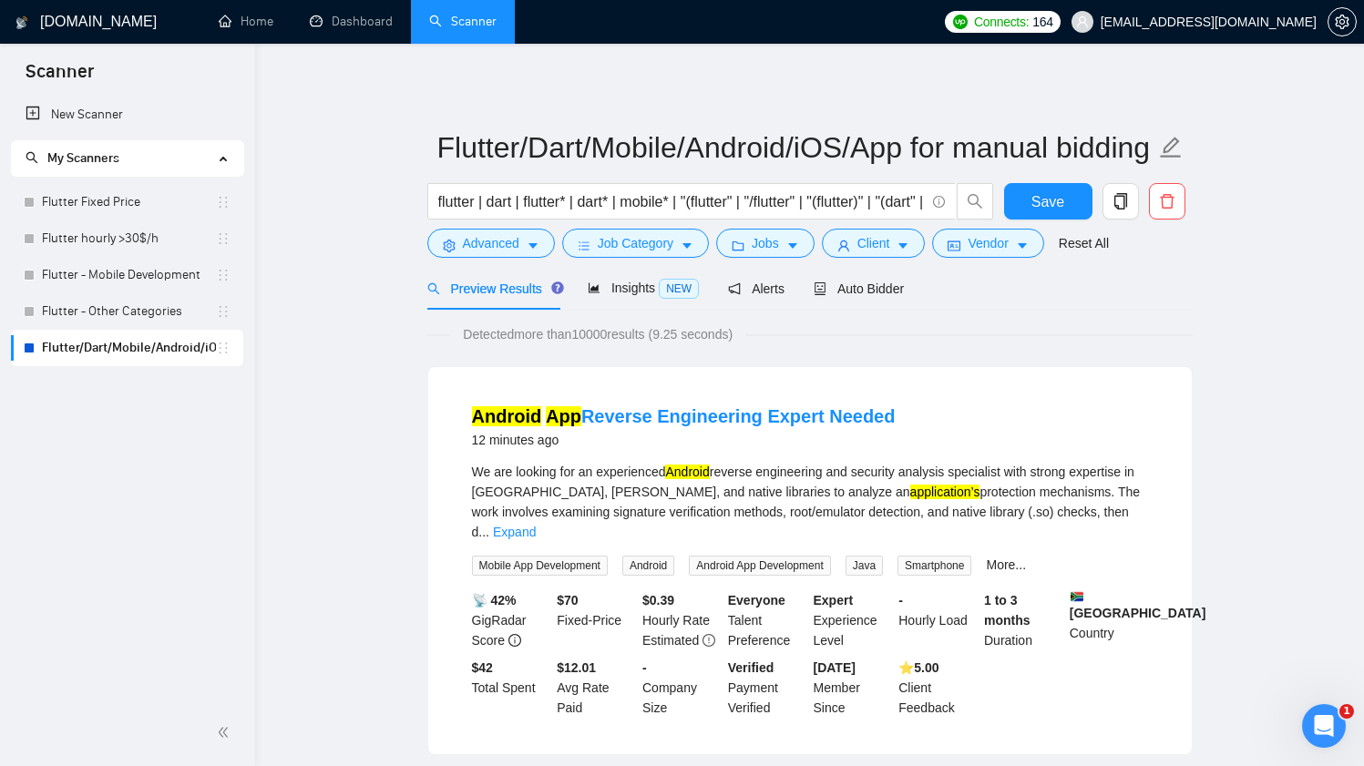
scroll to position [0, 0]
click at [649, 291] on span "Insights NEW" at bounding box center [643, 288] width 111 height 15
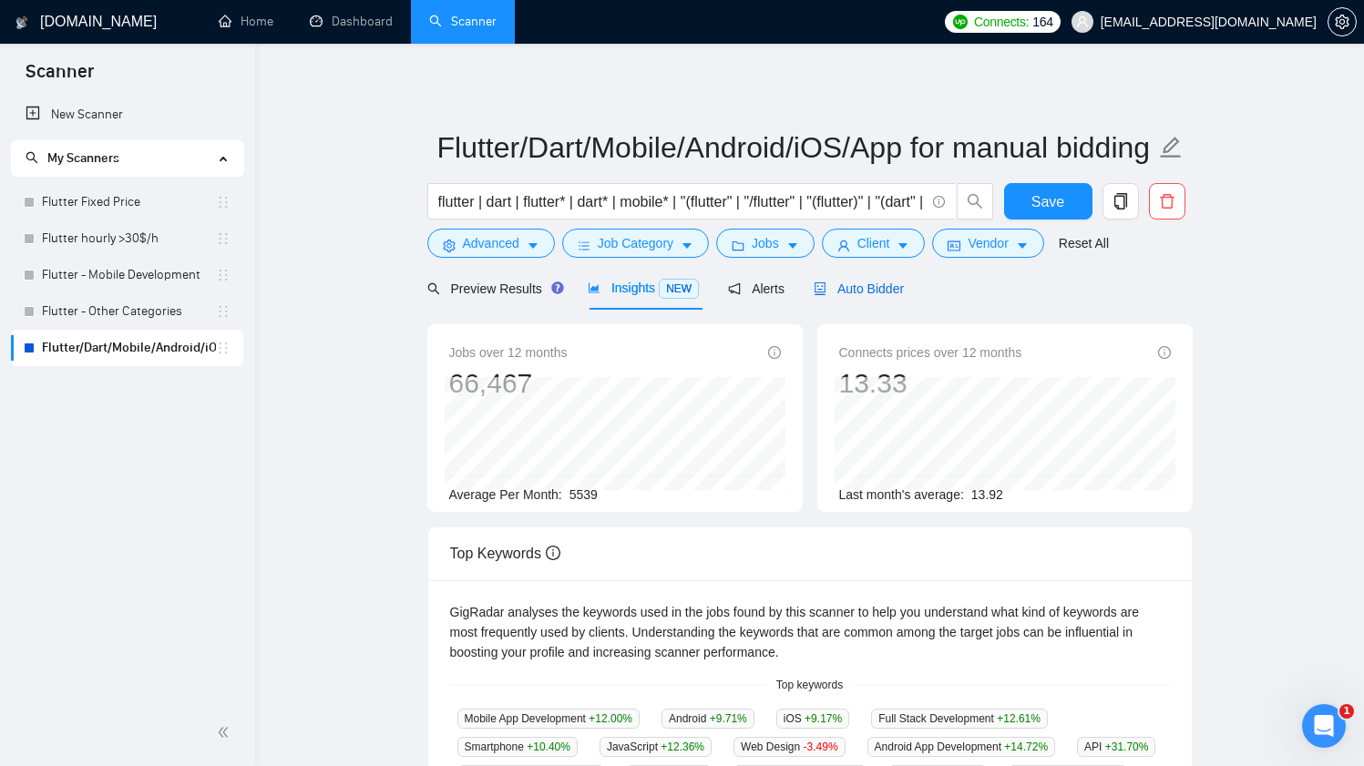
click at [864, 288] on span "Auto Bidder" at bounding box center [858, 288] width 90 height 15
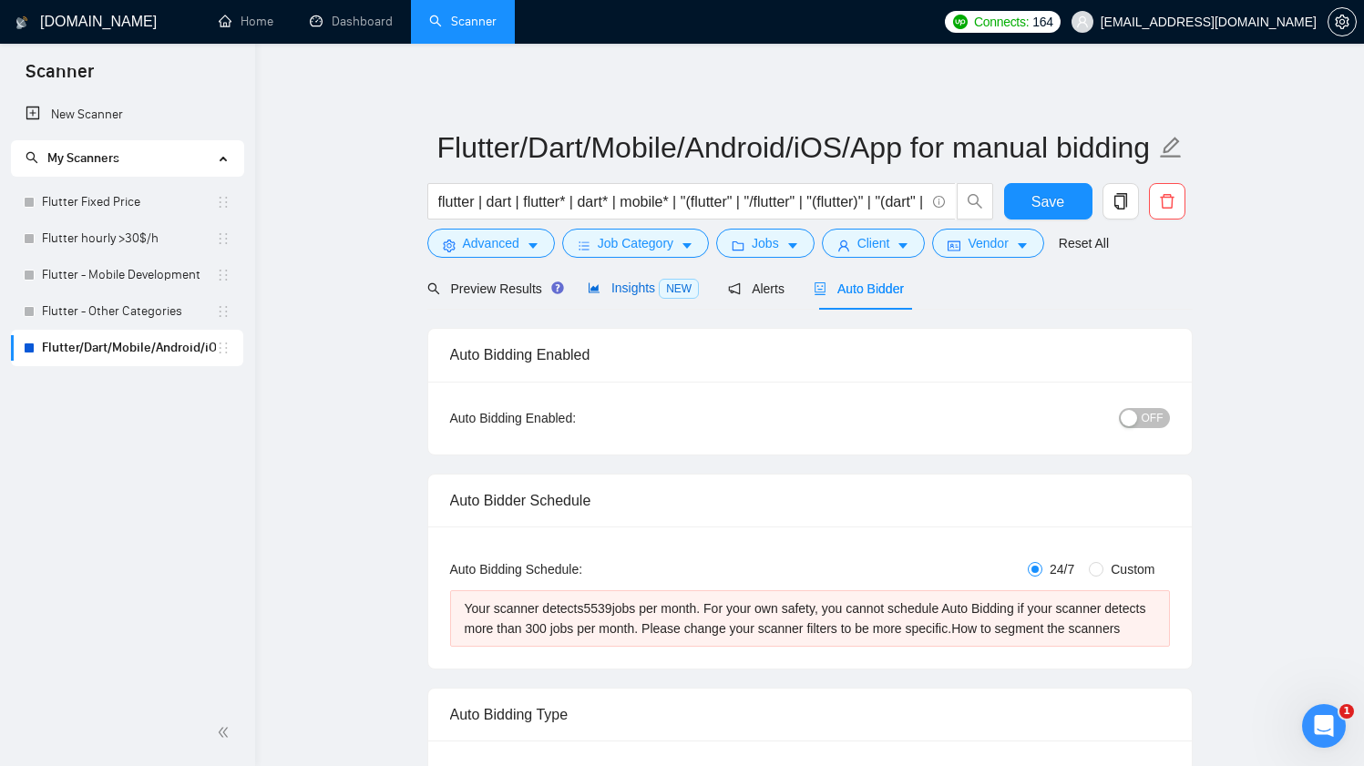
click at [643, 287] on span "Insights NEW" at bounding box center [643, 288] width 111 height 15
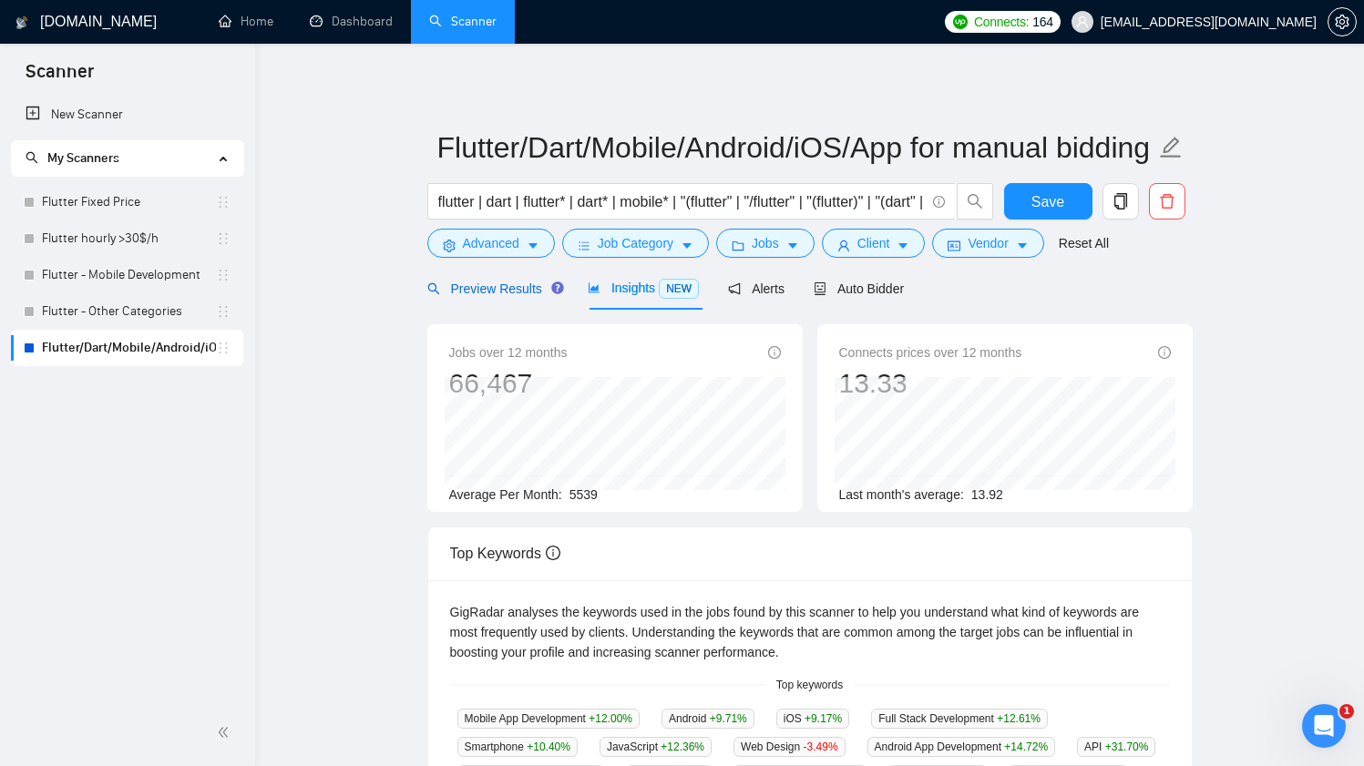
click at [505, 286] on span "Preview Results" at bounding box center [492, 288] width 131 height 15
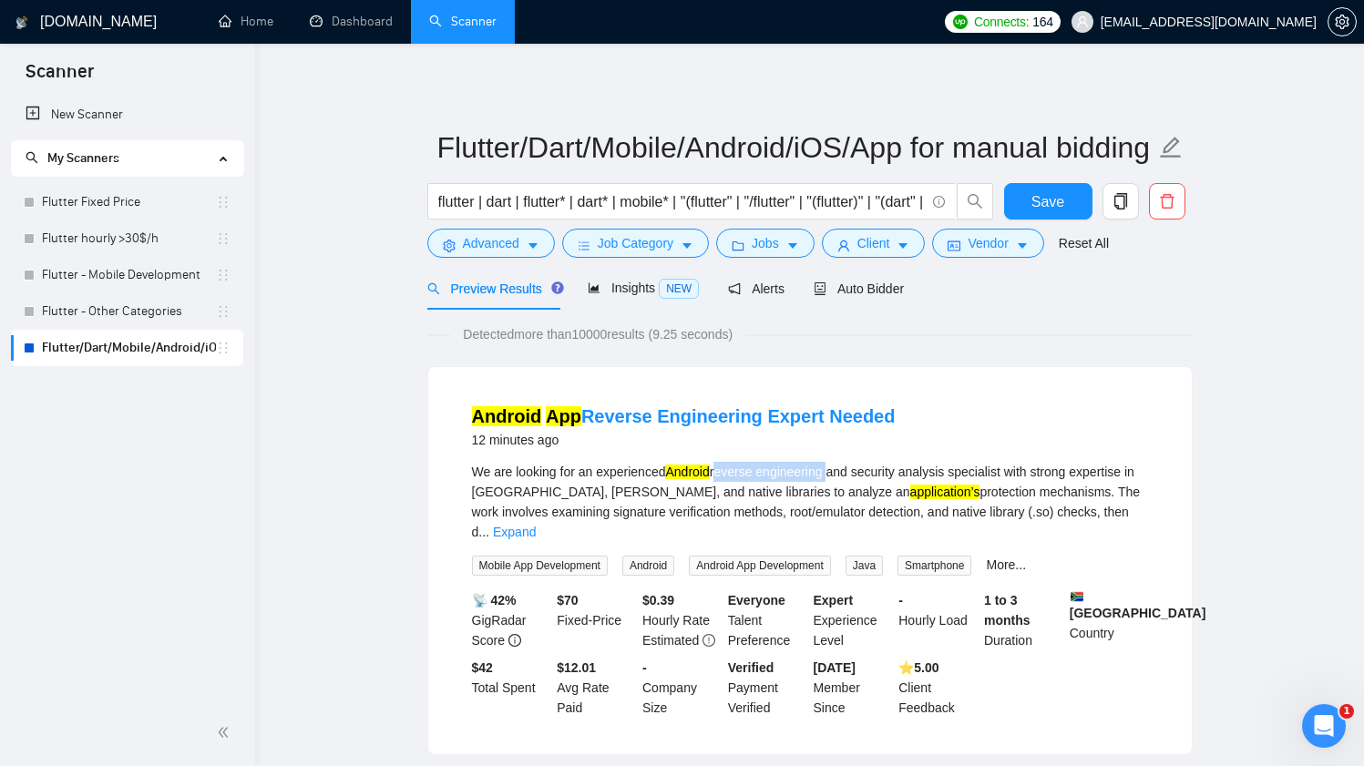
drag, startPoint x: 725, startPoint y: 475, endPoint x: 838, endPoint y: 472, distance: 113.0
click at [838, 472] on div "We are looking for an experienced Android reverse engineering and security anal…" at bounding box center [810, 502] width 676 height 80
click at [500, 240] on span "Advanced" at bounding box center [491, 243] width 56 height 20
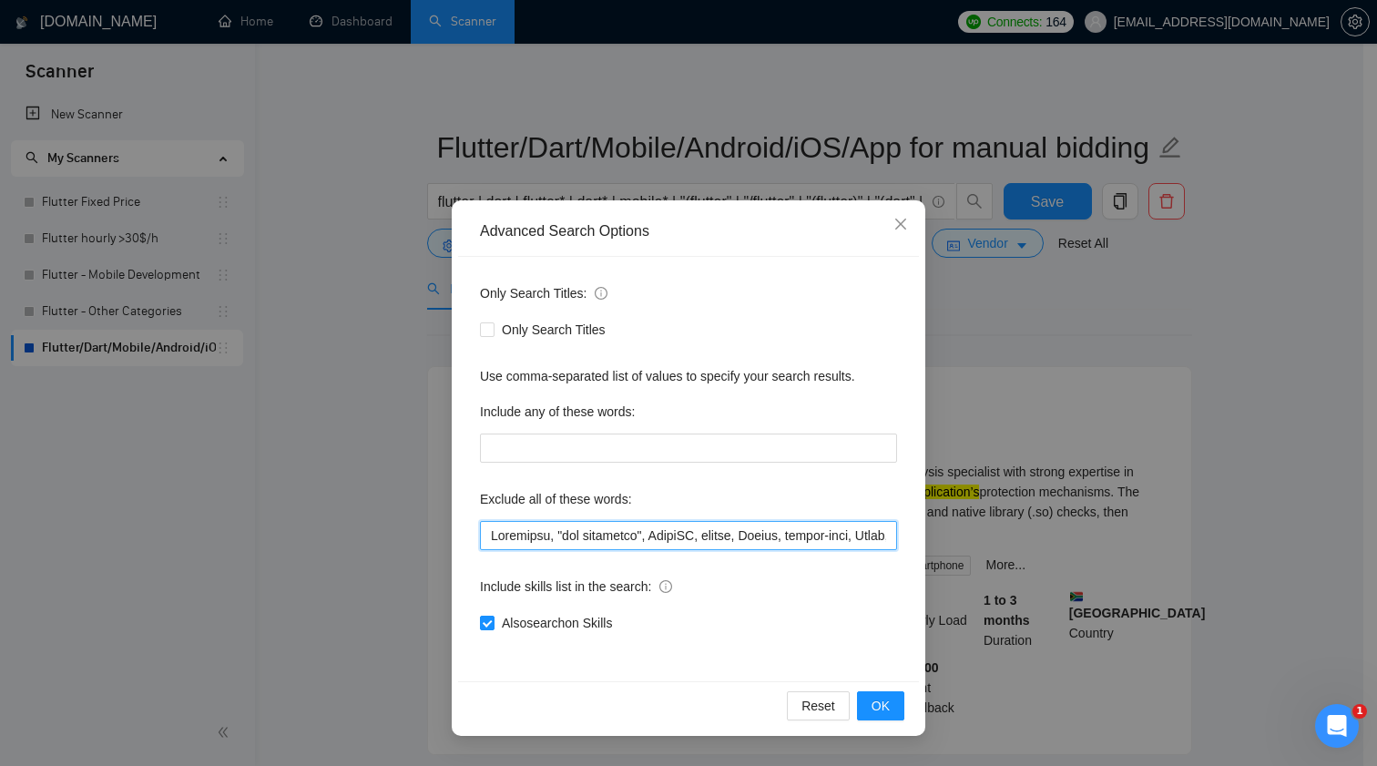
click at [626, 543] on input "text" at bounding box center [688, 535] width 417 height 29
click at [628, 540] on input "text" at bounding box center [688, 535] width 417 height 29
paste input "reverse engineering"
click at [889, 700] on span "OK" at bounding box center [881, 706] width 18 height 20
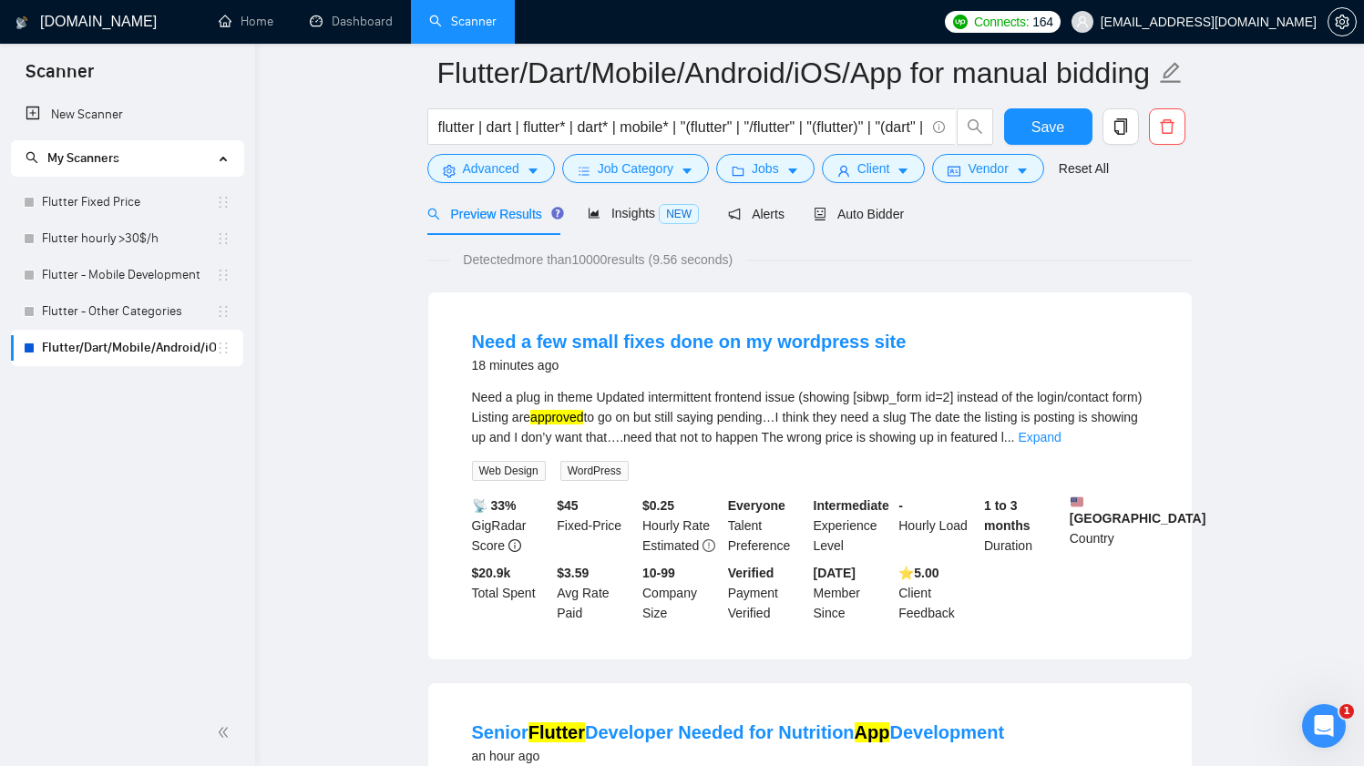
scroll to position [77, 0]
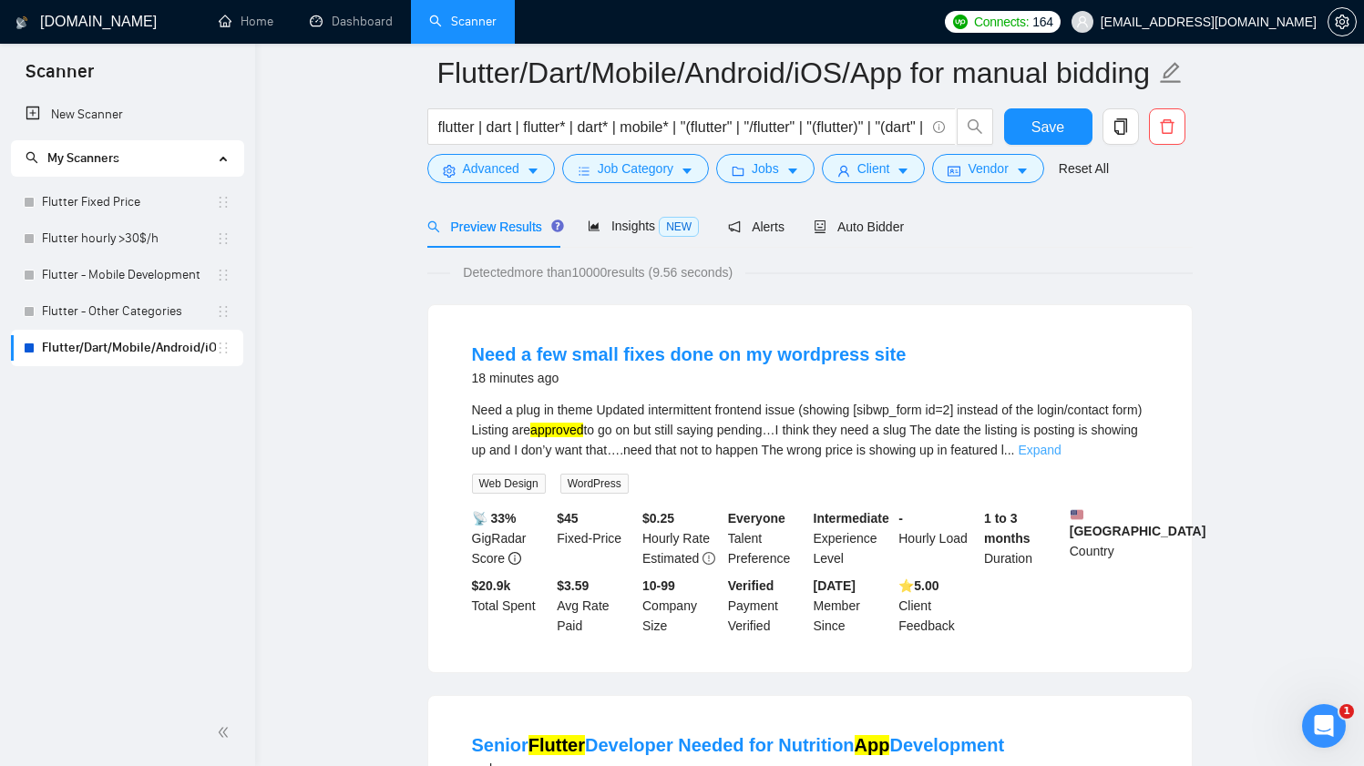
click at [1060, 451] on link "Expand" at bounding box center [1038, 450] width 43 height 15
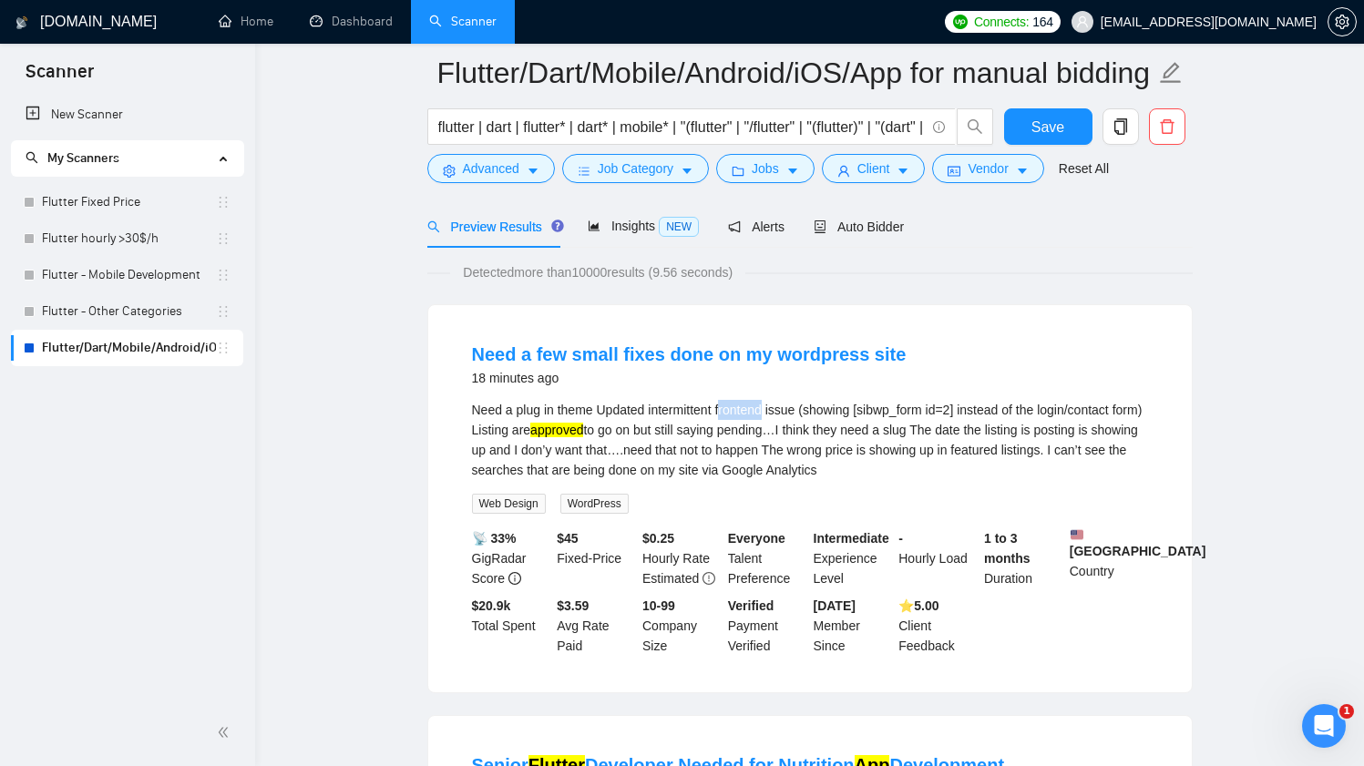
drag, startPoint x: 729, startPoint y: 409, endPoint x: 776, endPoint y: 409, distance: 47.4
click at [776, 409] on div "Need a plug in theme Updated intermittent frontend issue (showing [sibwp_form i…" at bounding box center [810, 440] width 676 height 80
click at [723, 411] on div "Need a plug in theme Updated intermittent frontend issue (showing [sibwp_form i…" at bounding box center [810, 440] width 676 height 80
drag, startPoint x: 726, startPoint y: 409, endPoint x: 809, endPoint y: 407, distance: 82.9
click at [809, 407] on div "Need a plug in theme Updated intermittent frontend issue (showing [sibwp_form i…" at bounding box center [810, 440] width 676 height 80
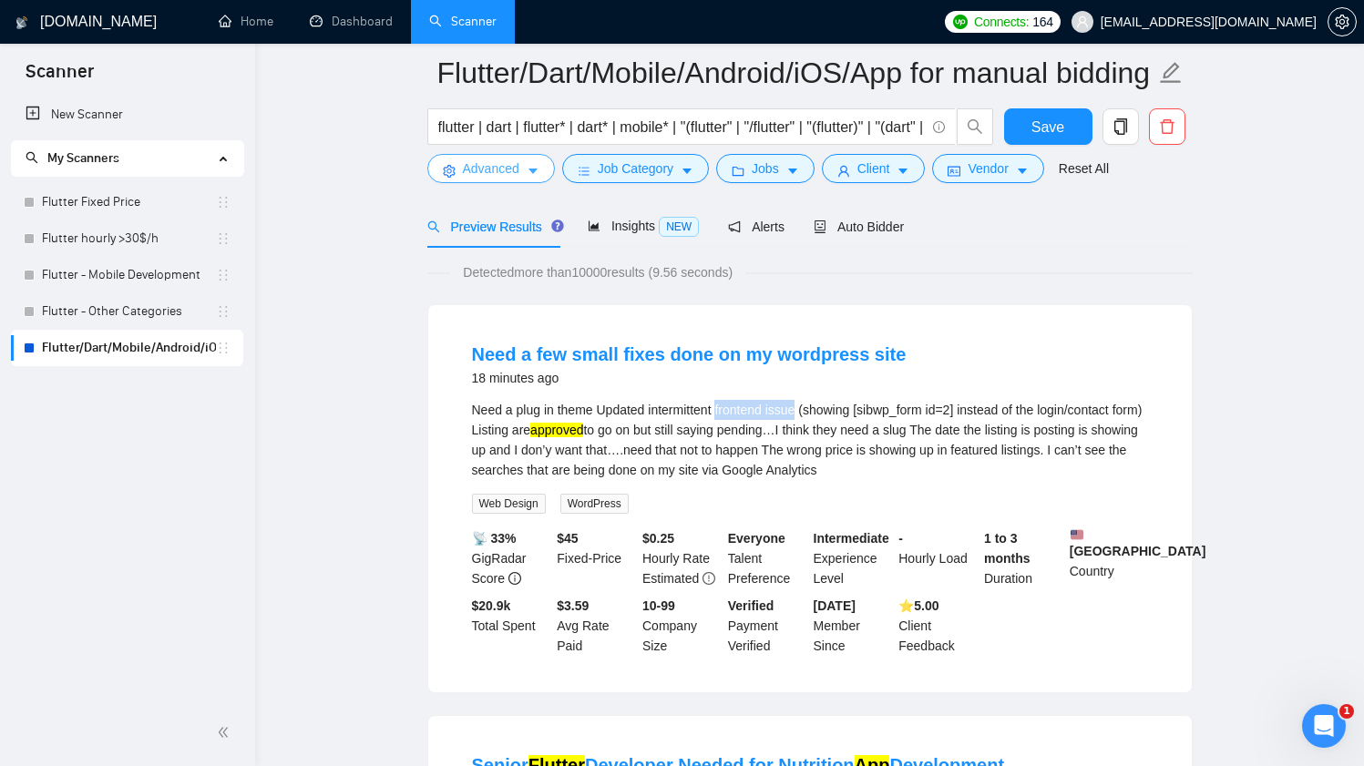
click at [498, 177] on span "Advanced" at bounding box center [491, 168] width 56 height 20
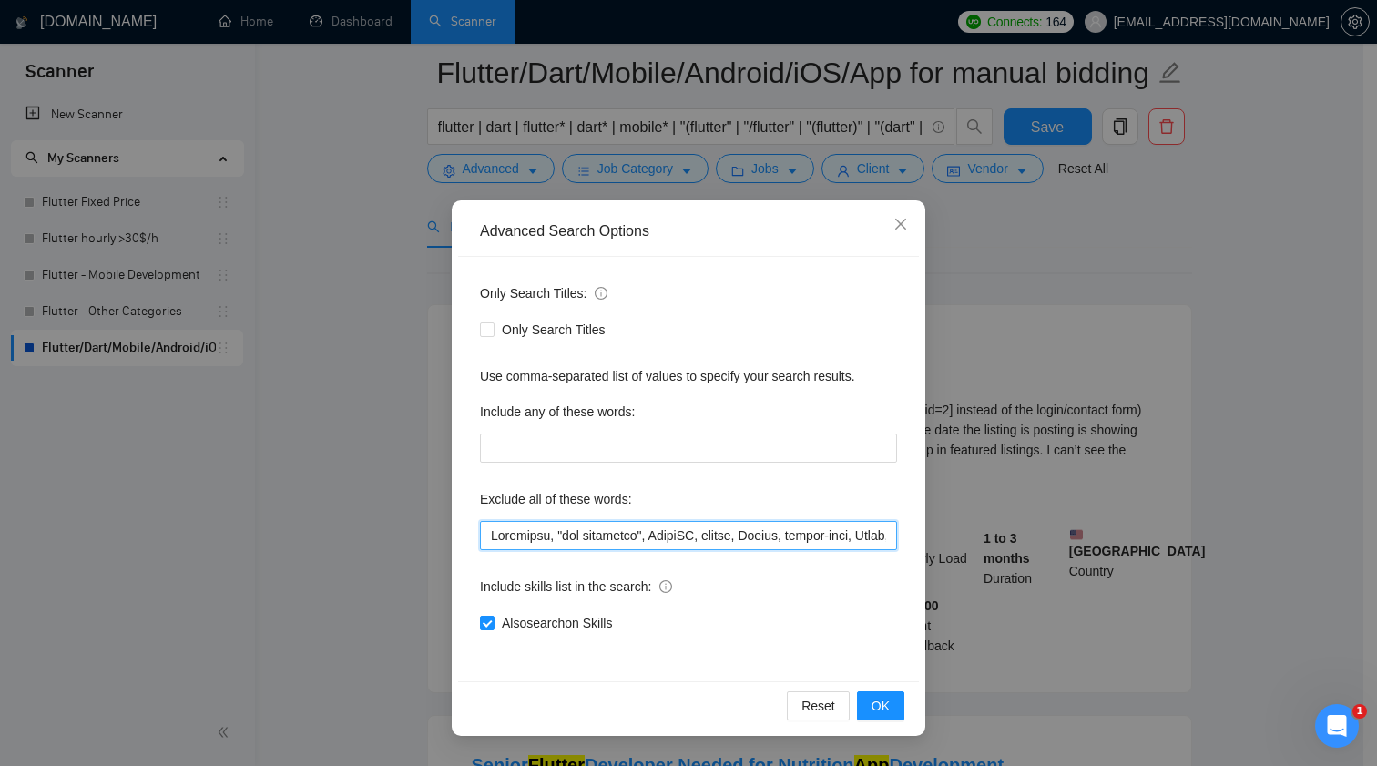
click at [680, 526] on input "text" at bounding box center [688, 535] width 417 height 29
paste input "frontend issue"
type input "Expensify, "wix developer", ComfyUI, python, Framer, design-only, Ionic, POS, "…"
click at [878, 700] on span "OK" at bounding box center [881, 706] width 18 height 20
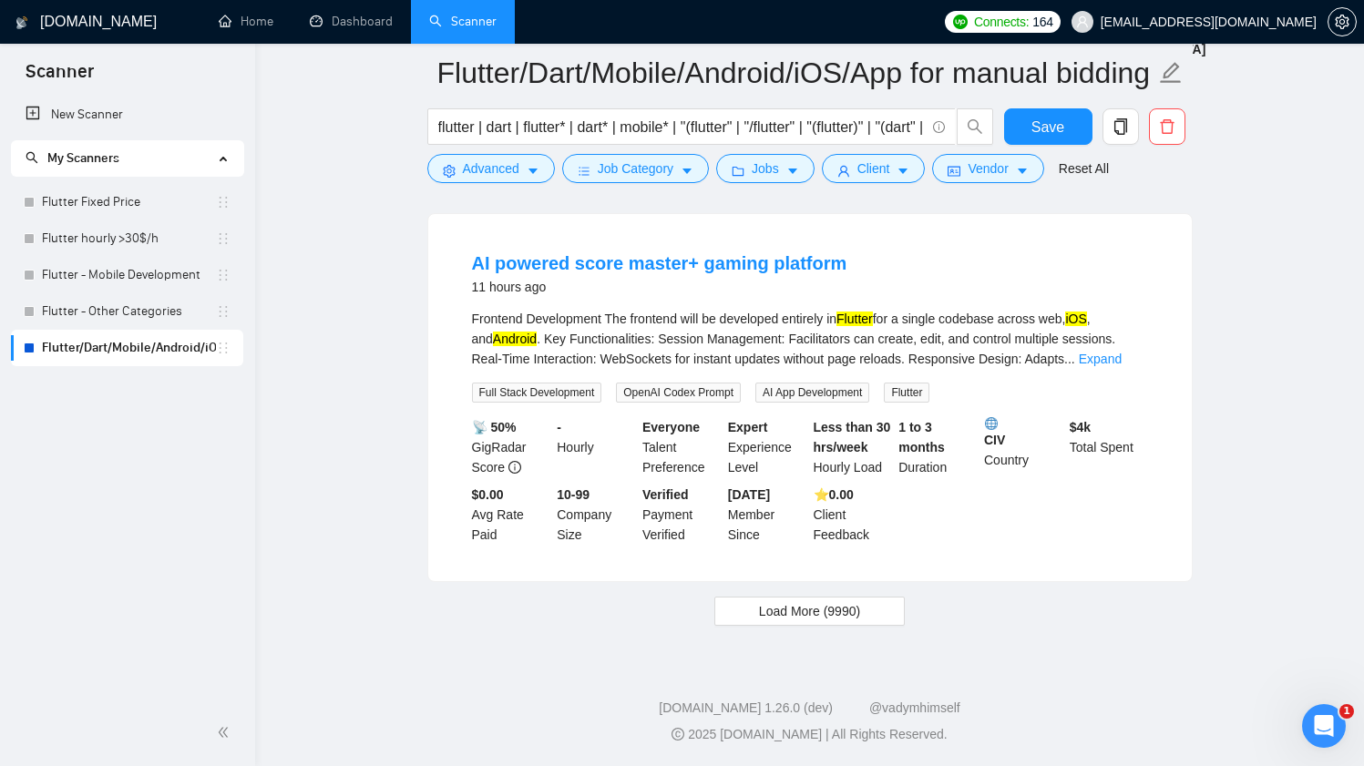
scroll to position [3748, 0]
click at [800, 608] on span "Load More (9990)" at bounding box center [809, 611] width 101 height 20
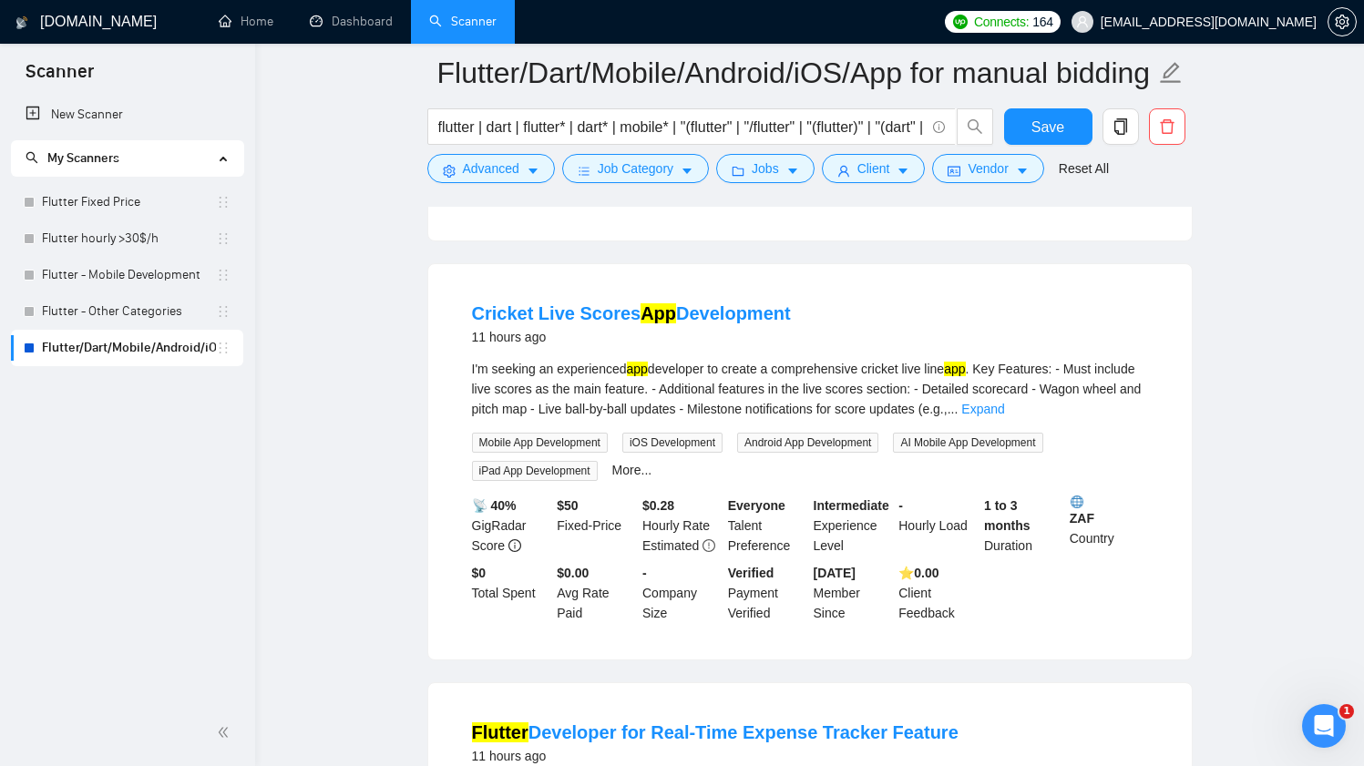
scroll to position [4030, 0]
